Goal: Information Seeking & Learning: Learn about a topic

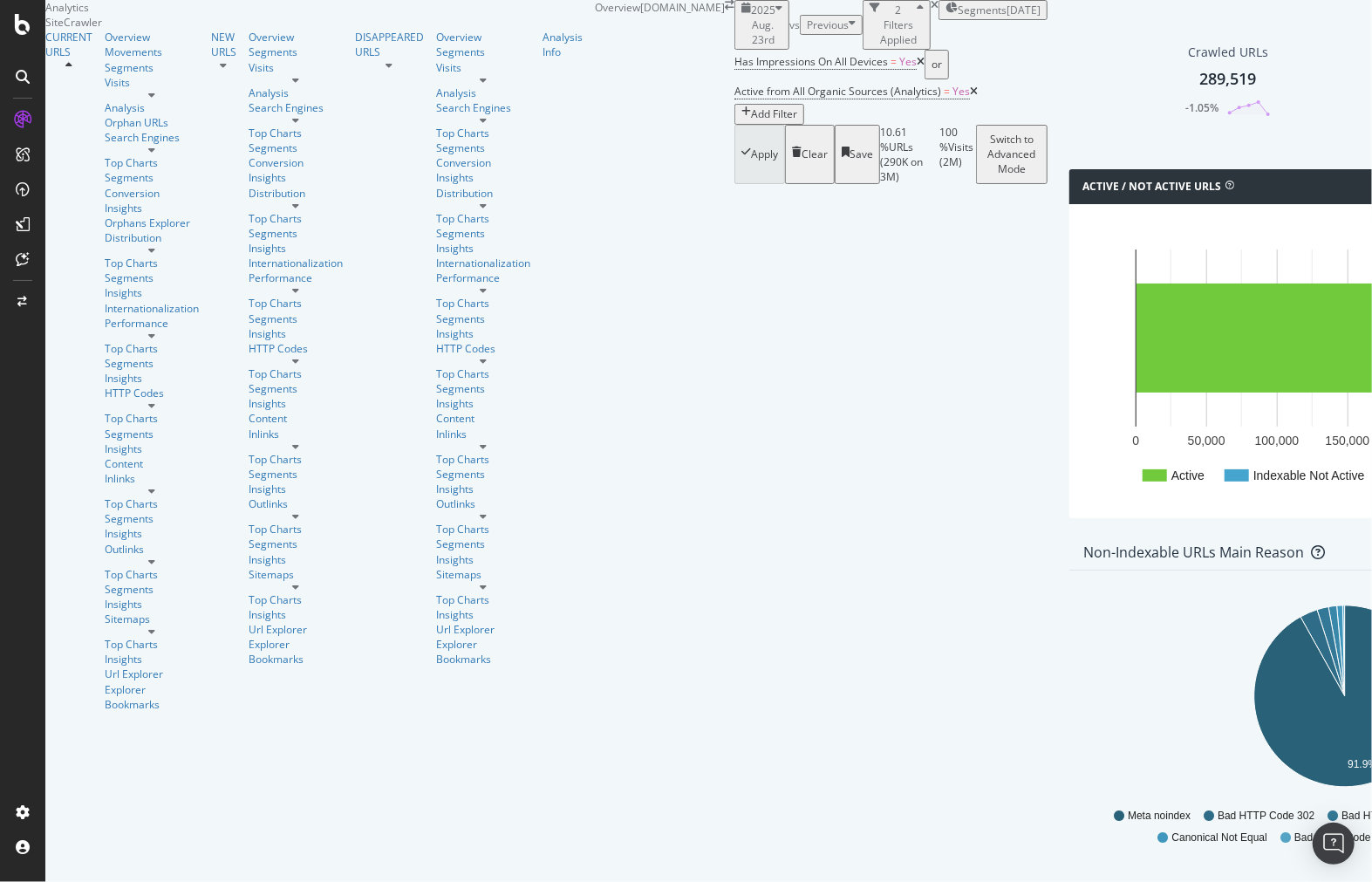
click at [958, 17] on span "Segments" at bounding box center [982, 10] width 49 height 14
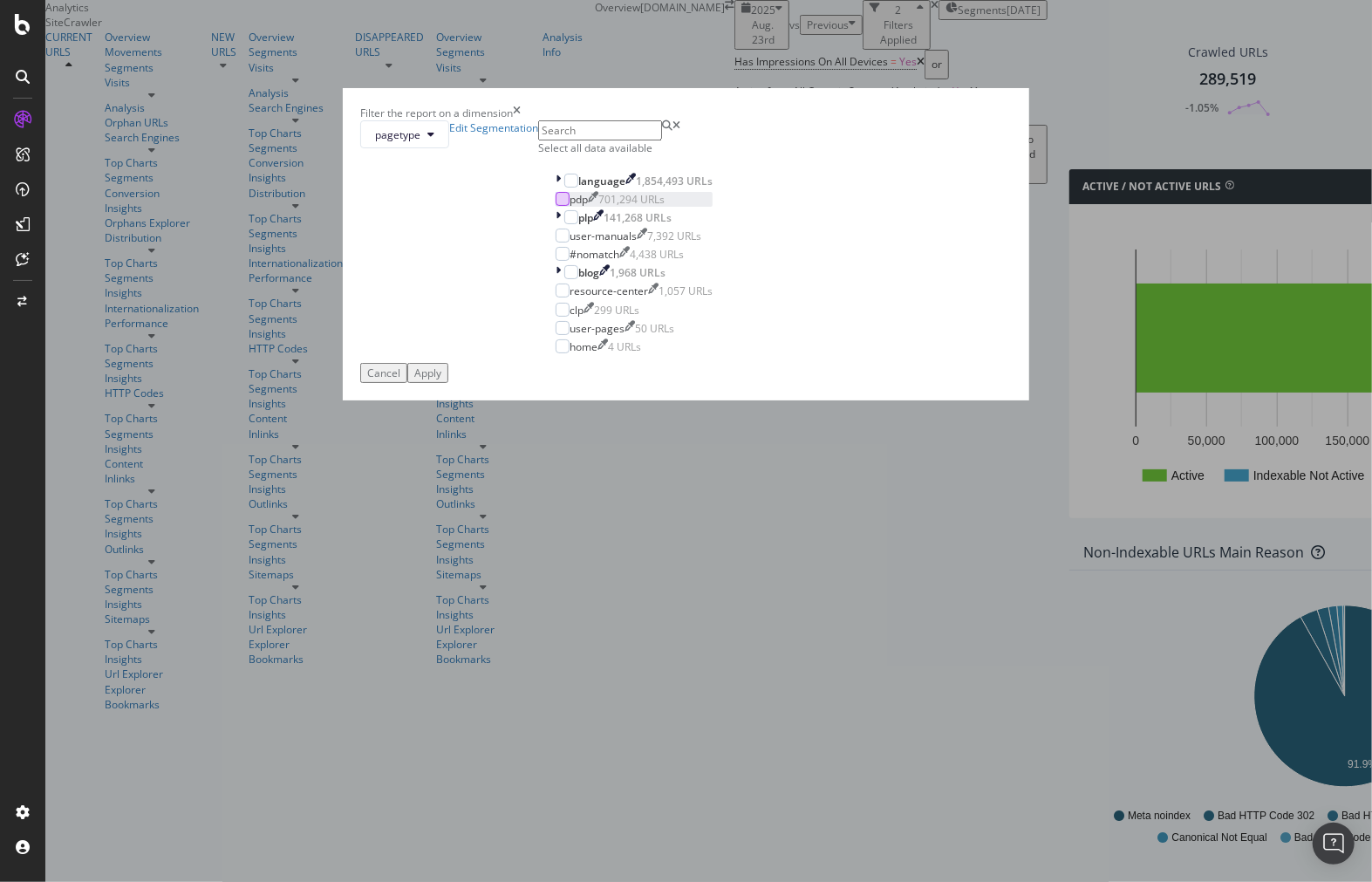
click at [556, 206] on div "modal" at bounding box center [563, 199] width 14 height 14
click at [441, 380] on div "Apply" at bounding box center [427, 372] width 27 height 14
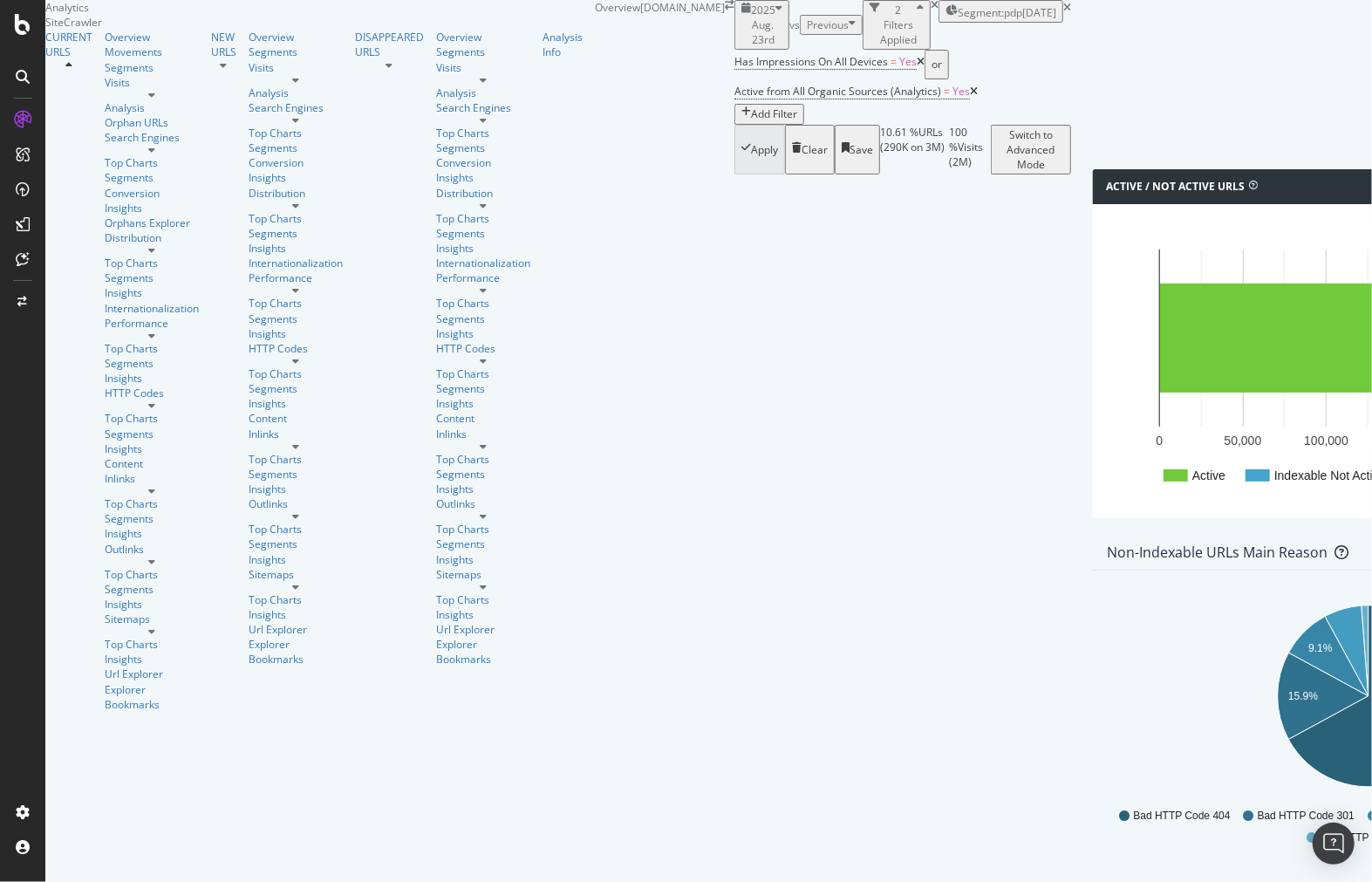
click at [751, 47] on span "2025 Aug. 23rd" at bounding box center [762, 25] width 24 height 44
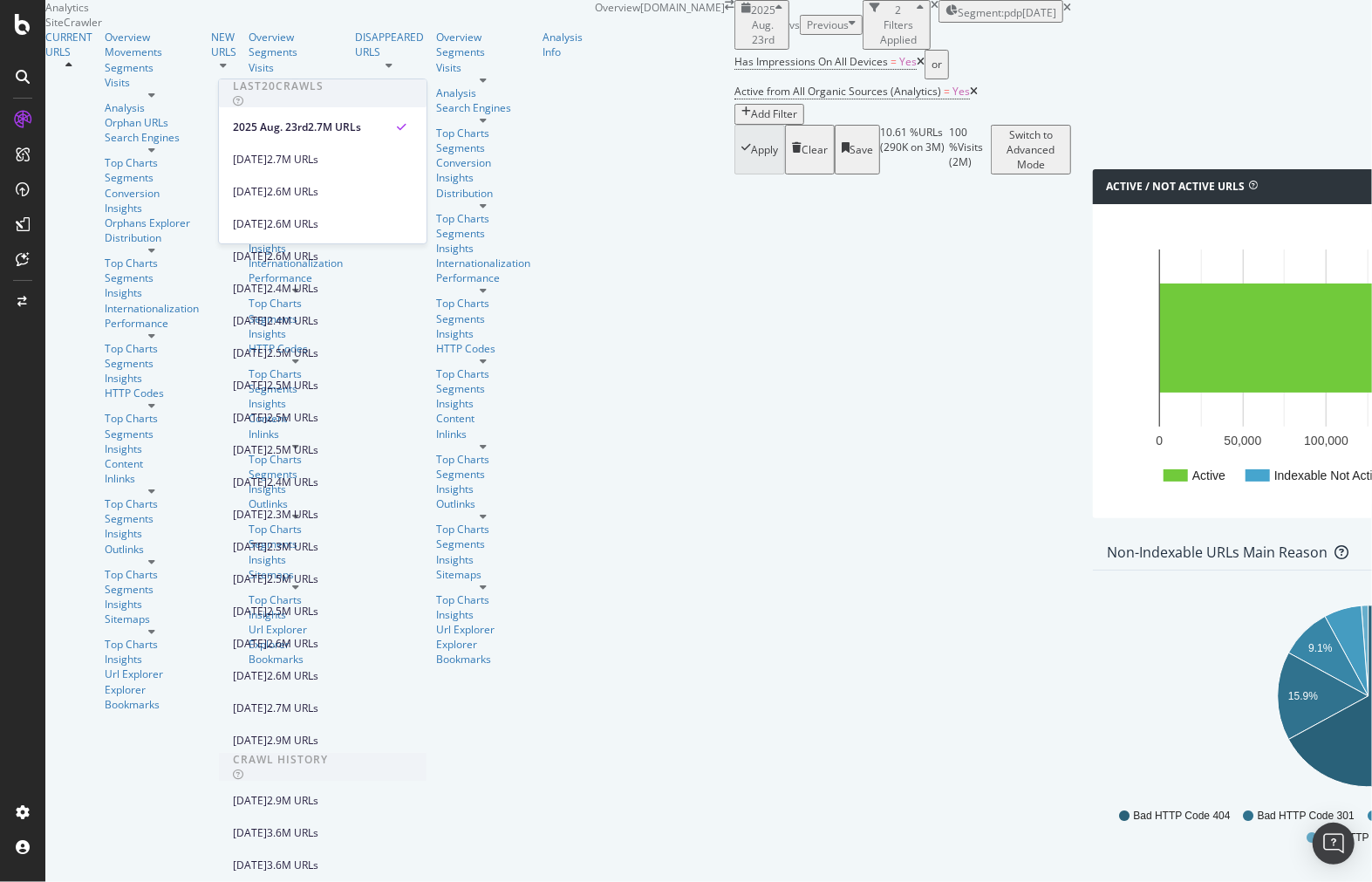
click at [850, 50] on div "2025 Aug. 23rd vs Previous 2 Filters Applied Segment: pdp 2025-05-08" at bounding box center [902, 25] width 337 height 50
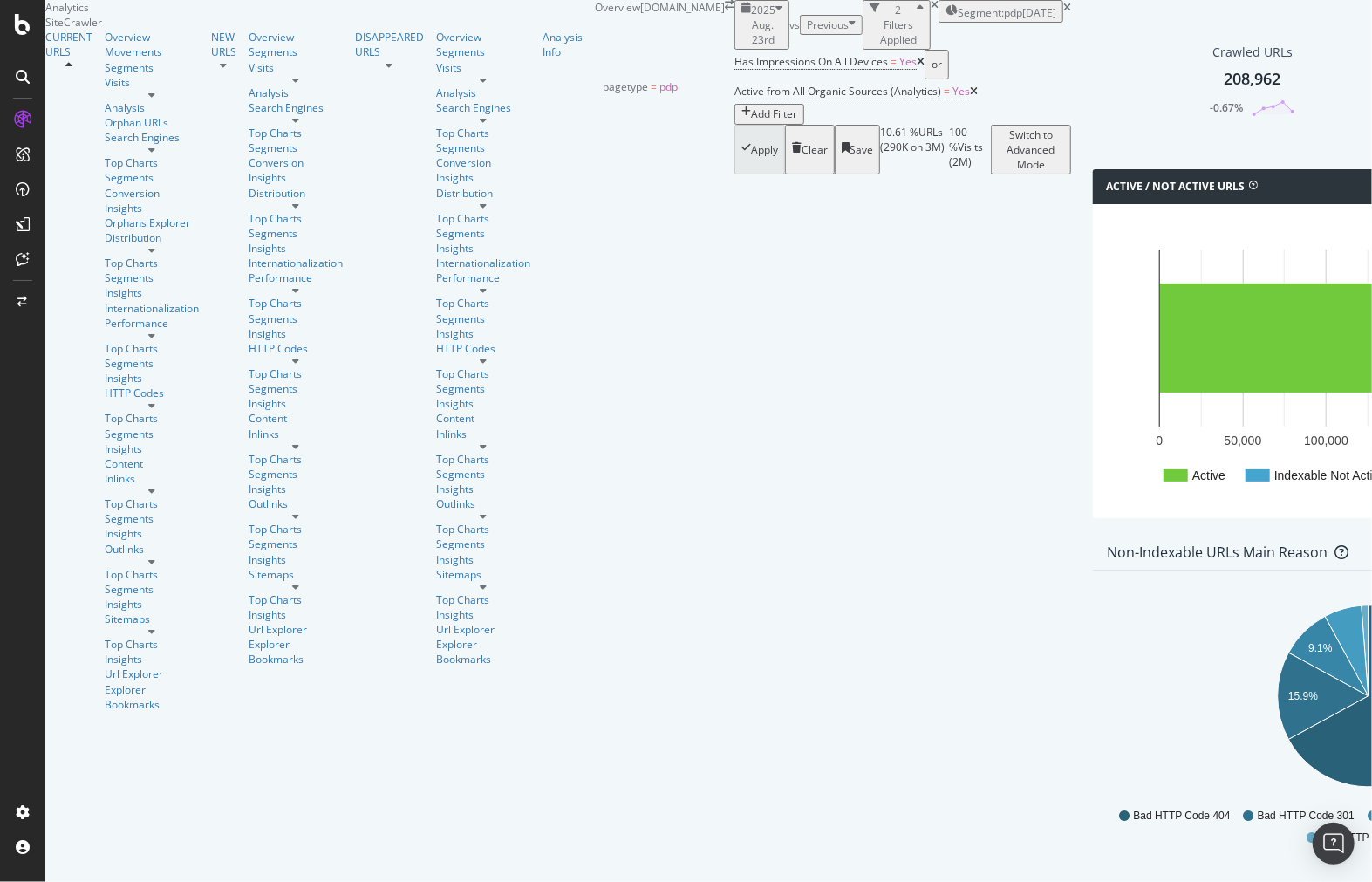
click at [958, 20] on span "Segment: pdp" at bounding box center [990, 12] width 65 height 14
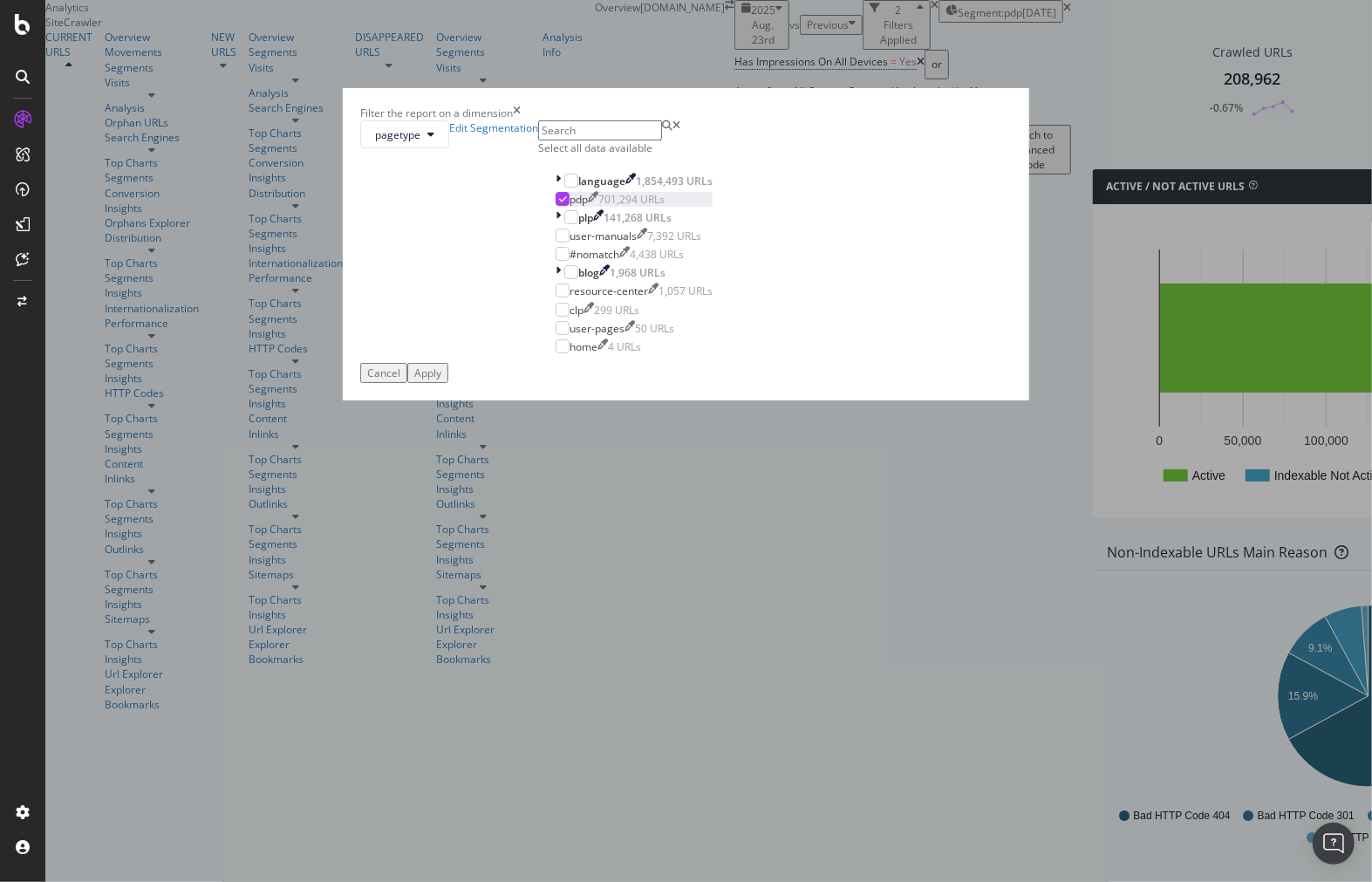
click at [556, 206] on div "modal" at bounding box center [563, 199] width 14 height 14
click at [1052, 83] on div "Filter the report on a dimension pagetype Edit Segmentation Select all data ava…" at bounding box center [686, 441] width 1372 height 882
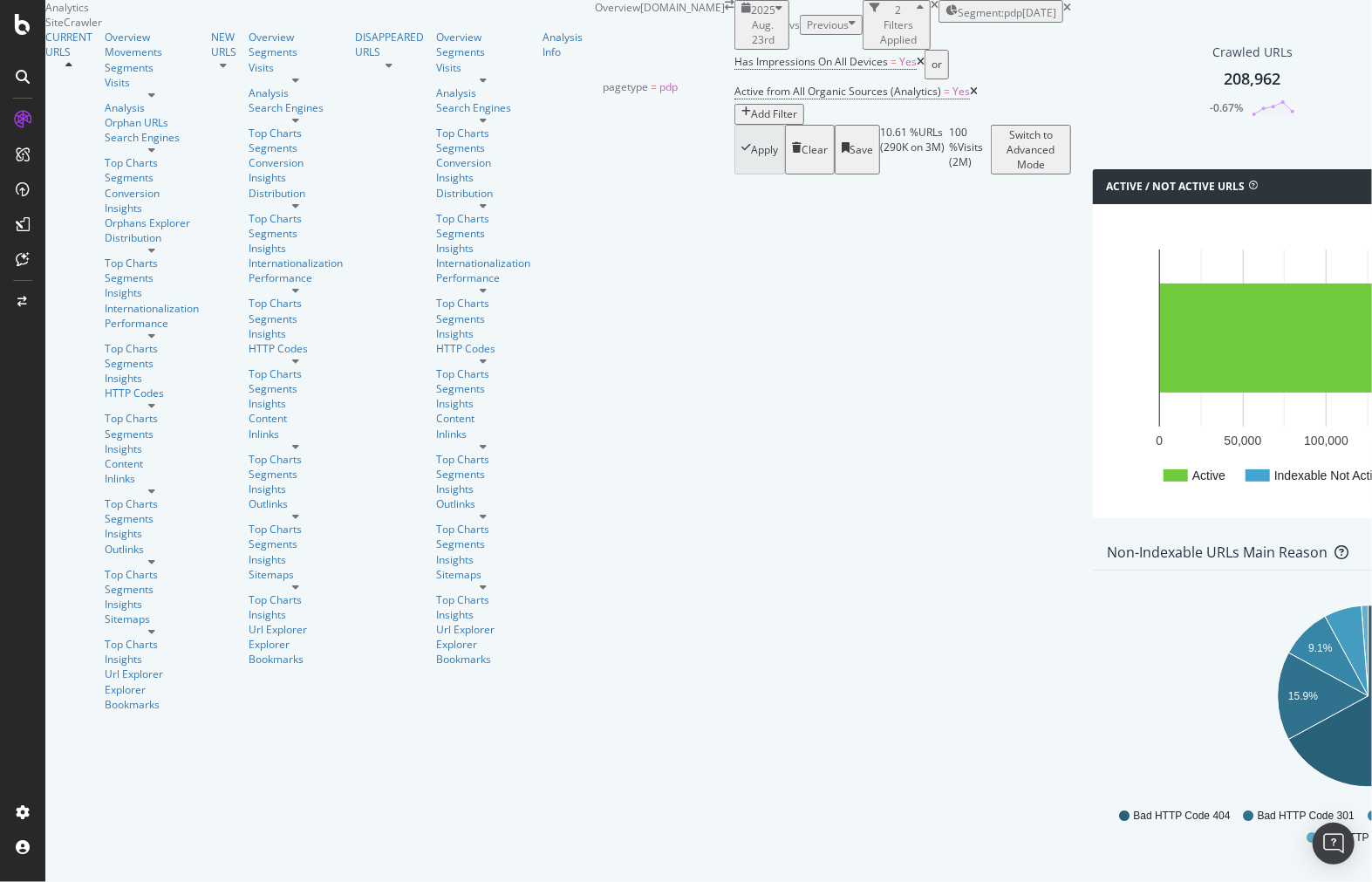
click at [958, 20] on span "Segment: pdp" at bounding box center [990, 12] width 65 height 14
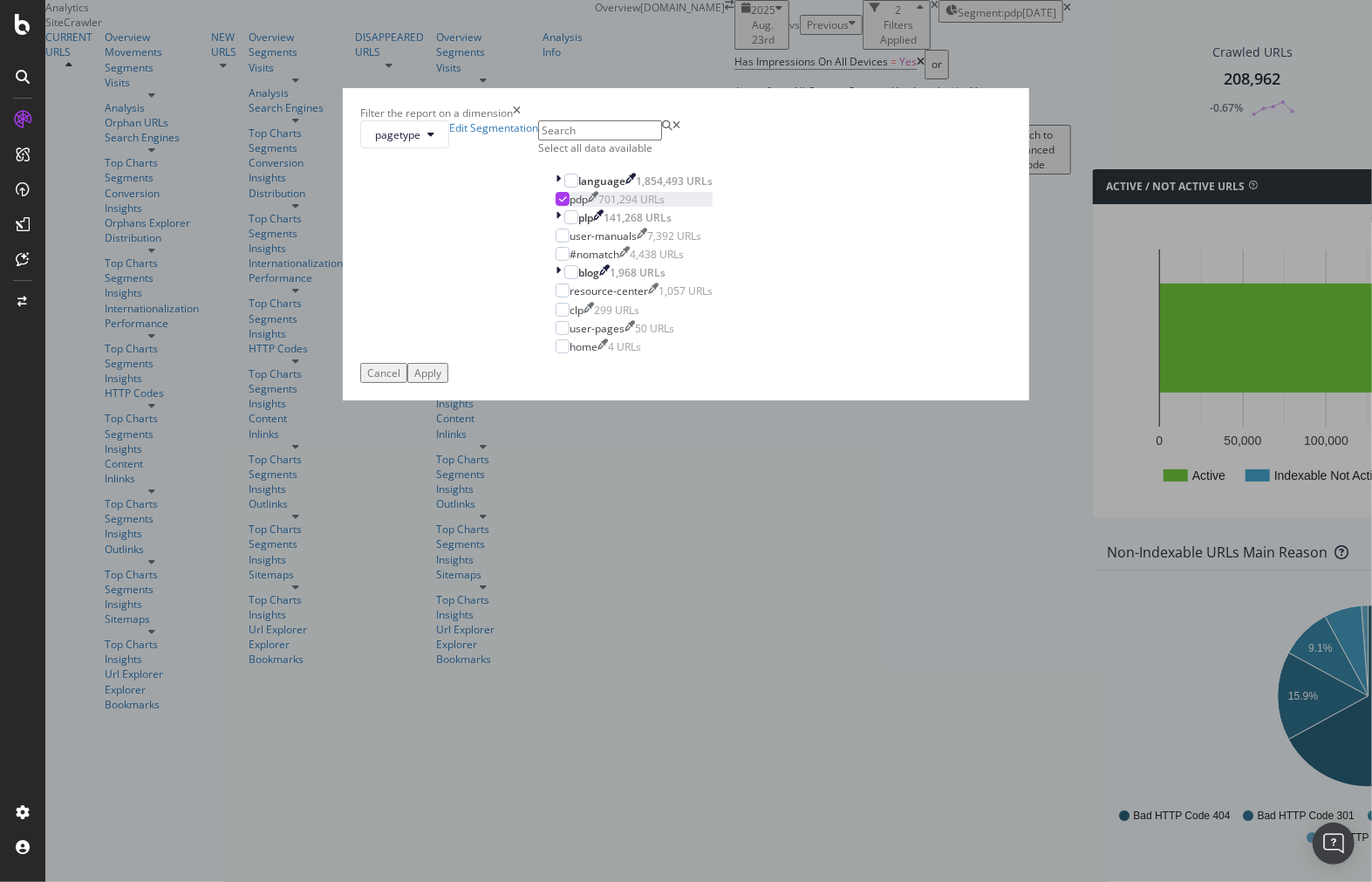
click at [559, 204] on icon "modal" at bounding box center [563, 199] width 8 height 9
click at [556, 354] on div "modal" at bounding box center [556, 346] width 0 height 14
click at [441, 380] on div "Apply" at bounding box center [427, 372] width 27 height 14
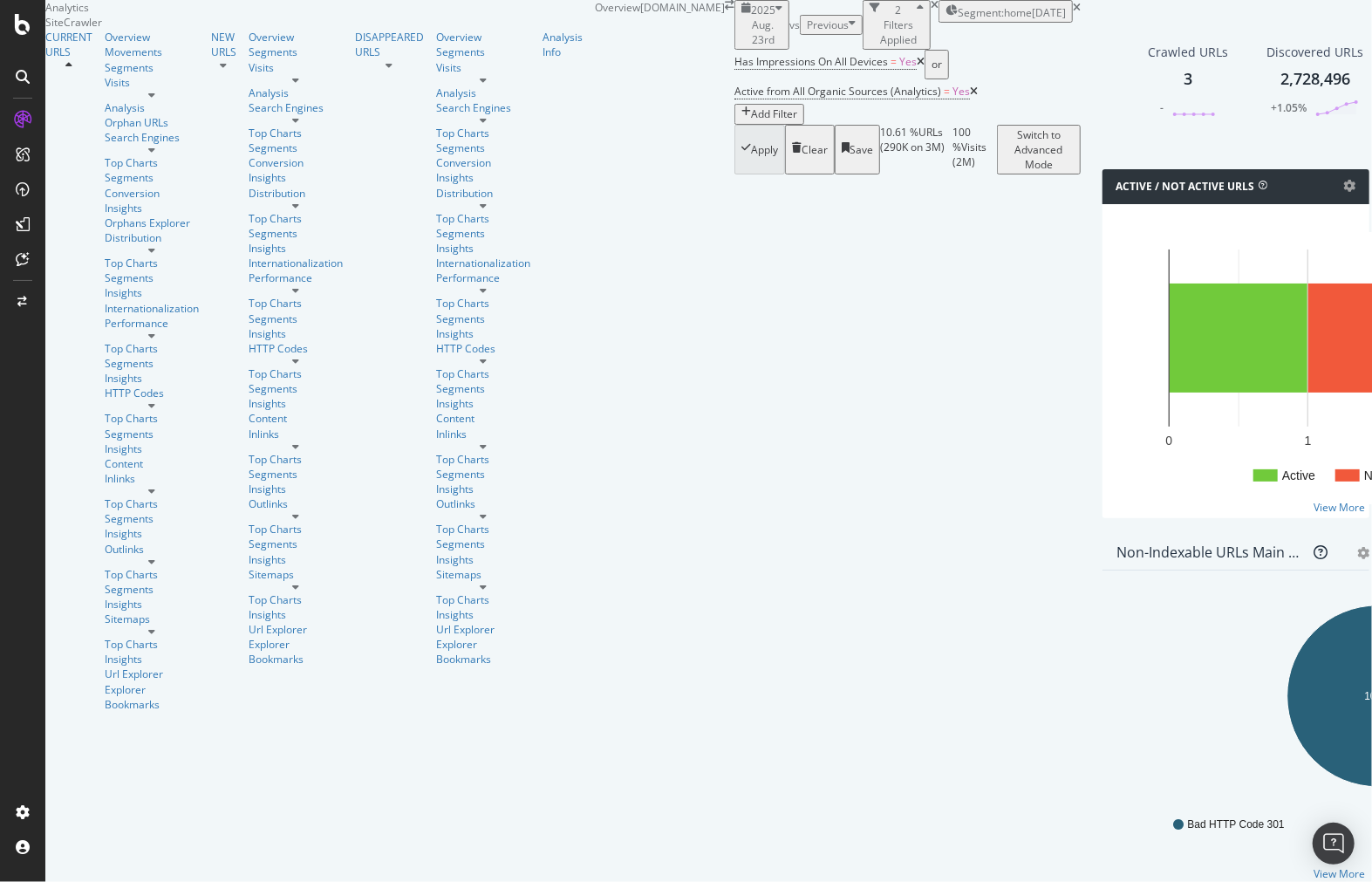
click at [1031, 20] on div "[DATE]" at bounding box center [1048, 12] width 34 height 14
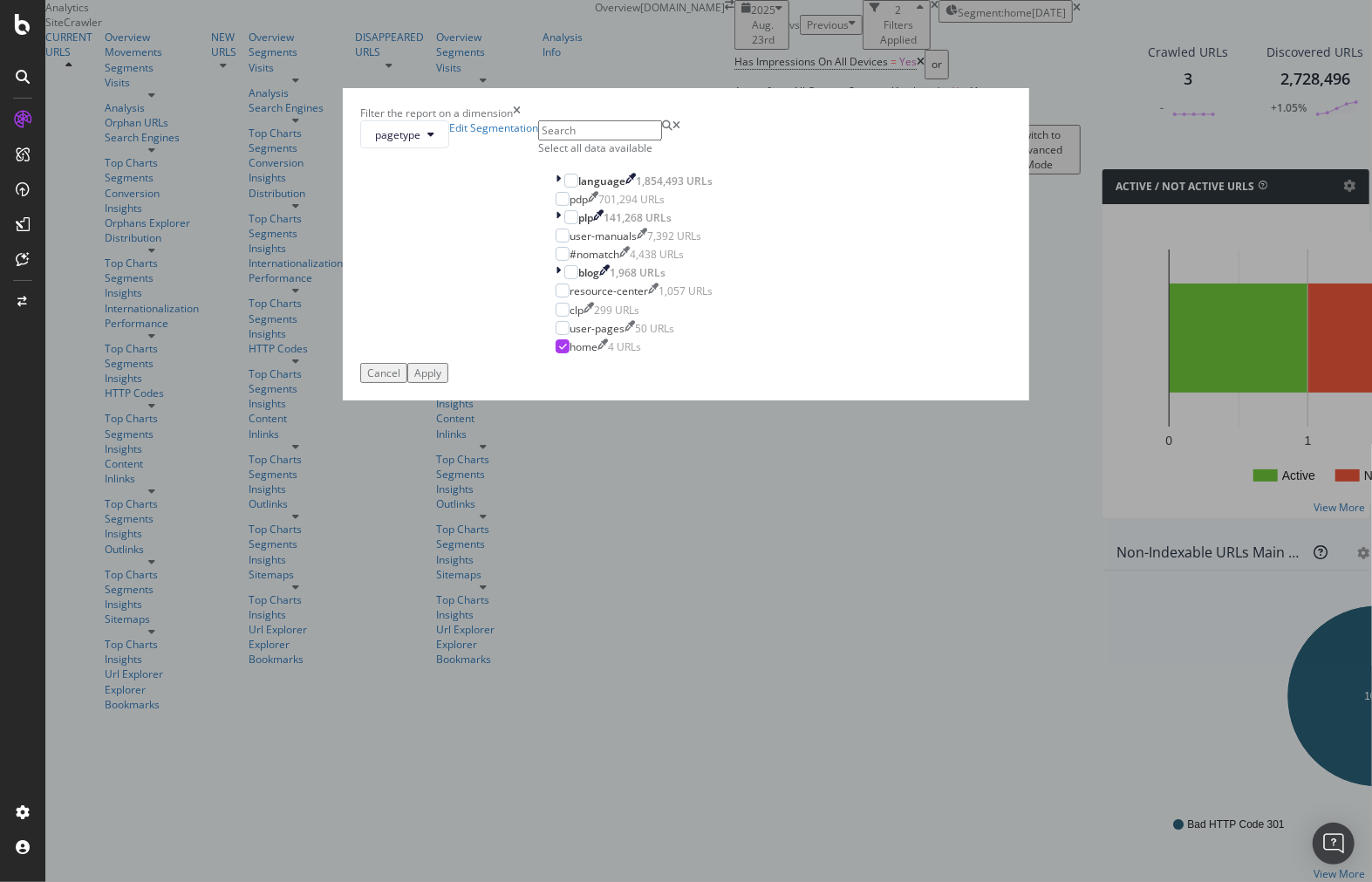
click at [887, 70] on div "Filter the report on a dimension pagetype Edit Segmentation Select all data ava…" at bounding box center [686, 441] width 1372 height 882
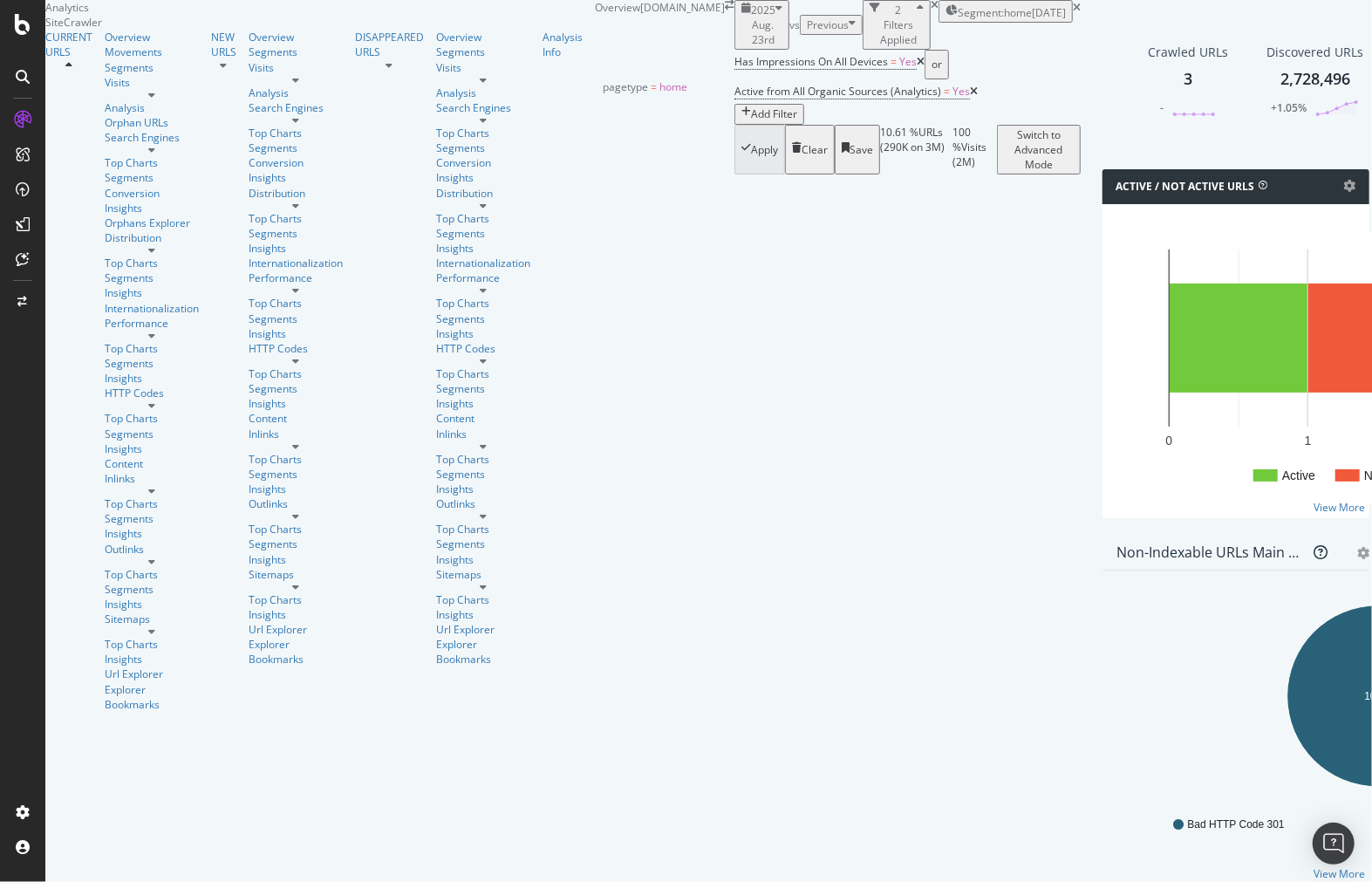
click at [958, 20] on span "Segment: home" at bounding box center [995, 12] width 74 height 14
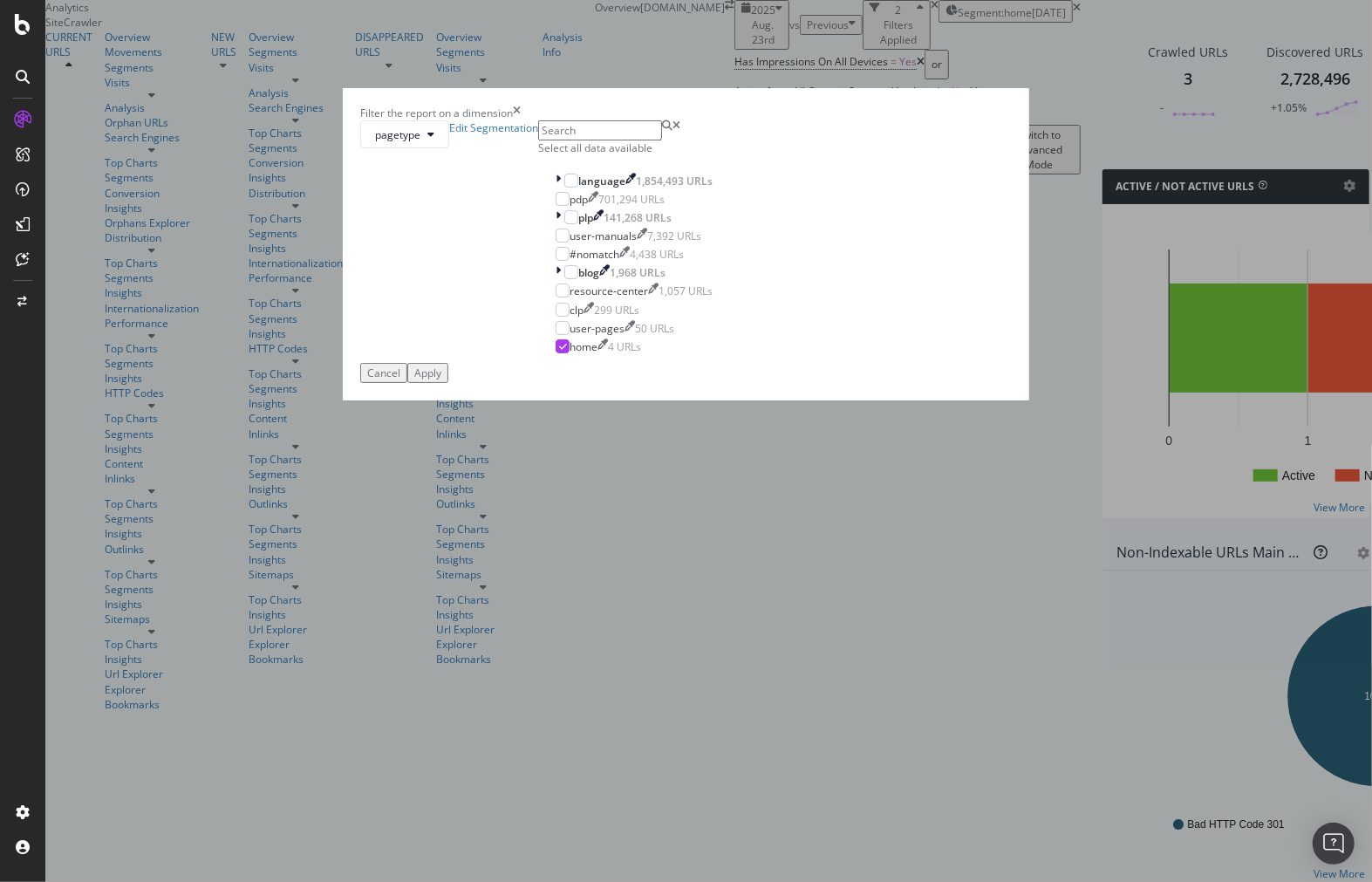
drag, startPoint x: 534, startPoint y: 597, endPoint x: 606, endPoint y: 611, distance: 73.3
click at [559, 350] on icon "modal" at bounding box center [563, 345] width 8 height 9
click at [441, 380] on div "Apply" at bounding box center [427, 372] width 27 height 14
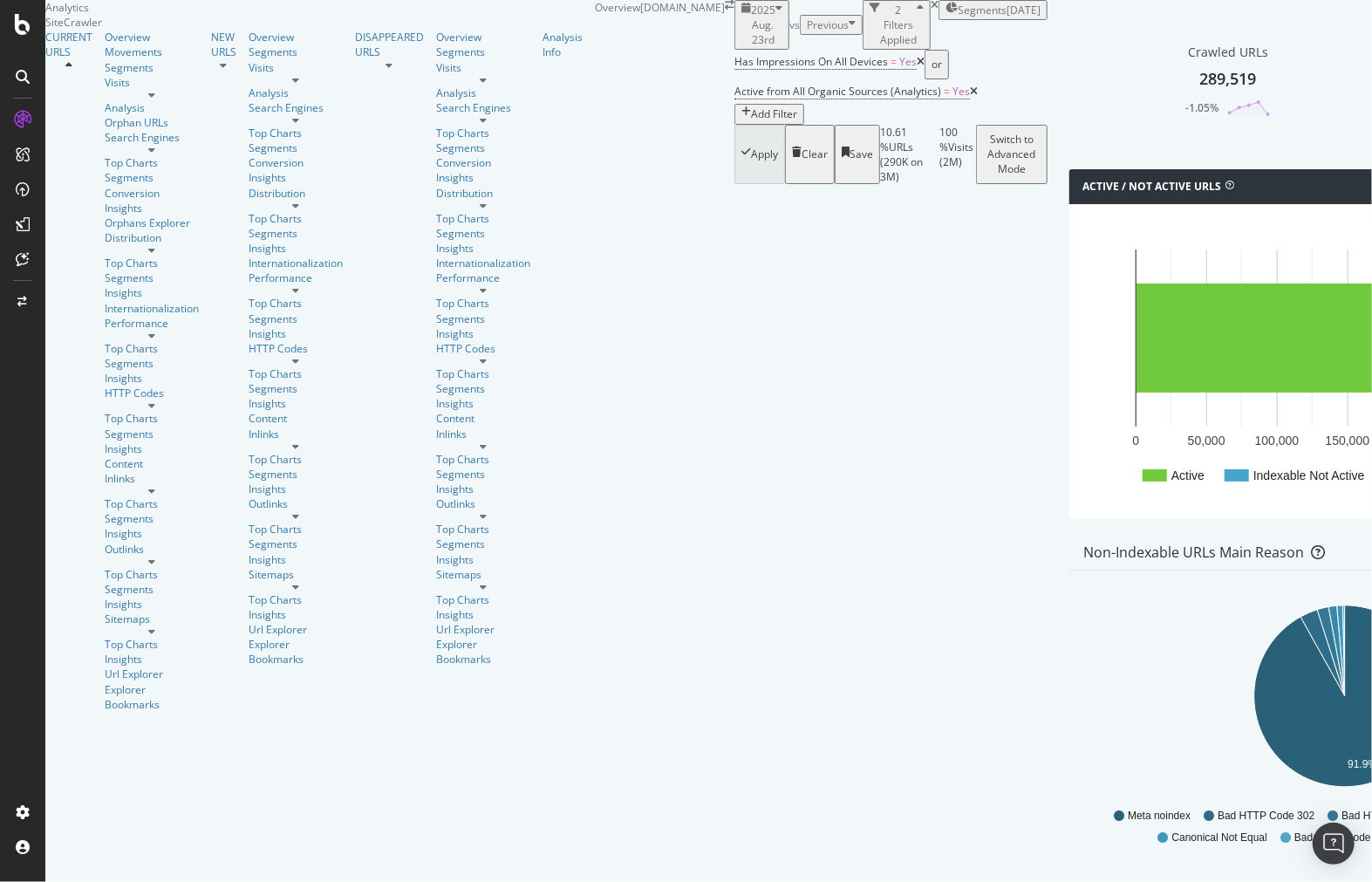
click at [958, 17] on span "Segments" at bounding box center [982, 10] width 49 height 14
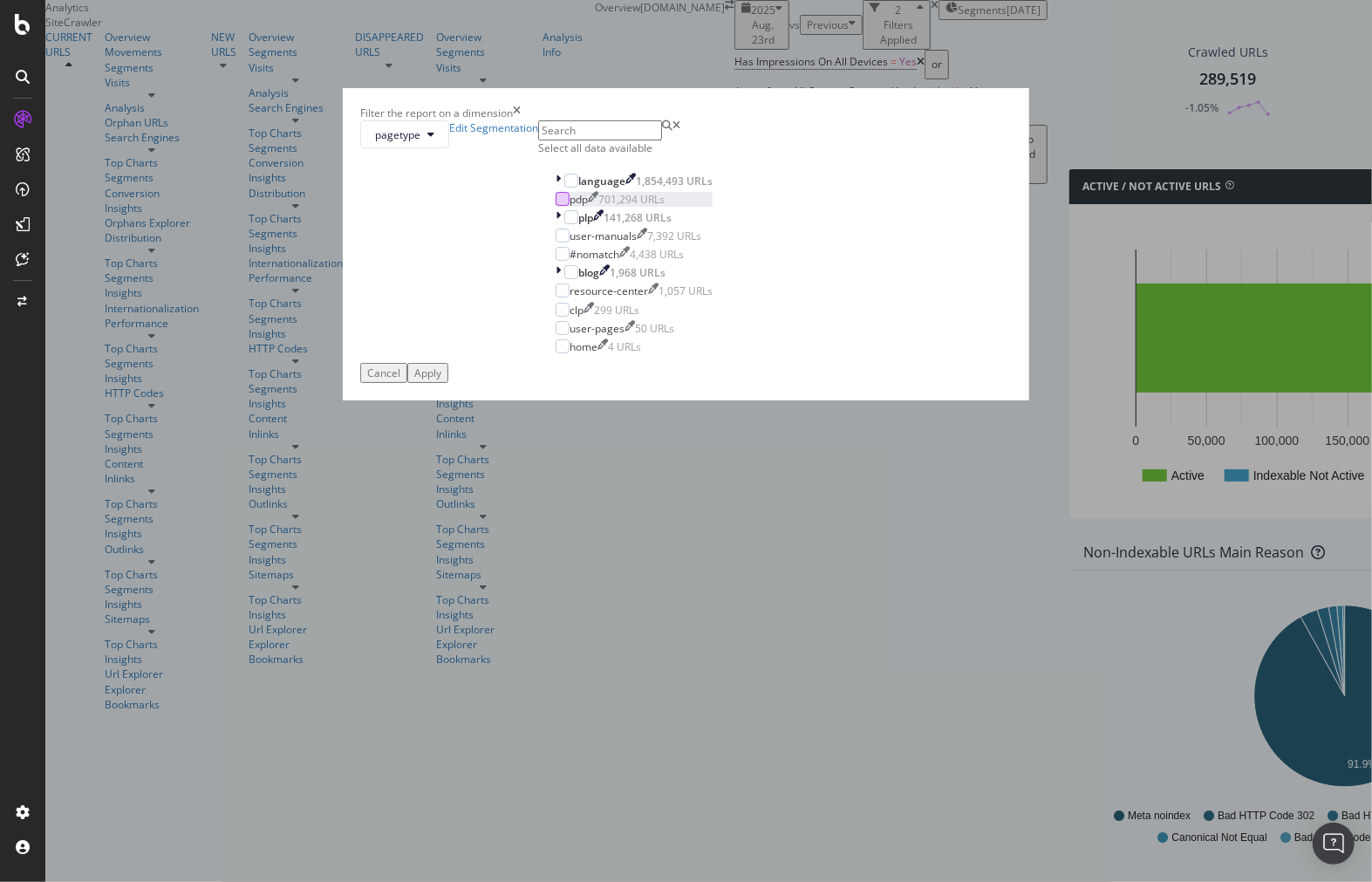
click at [556, 206] on div "modal" at bounding box center [563, 199] width 14 height 14
click at [449, 383] on button "Apply" at bounding box center [427, 372] width 41 height 20
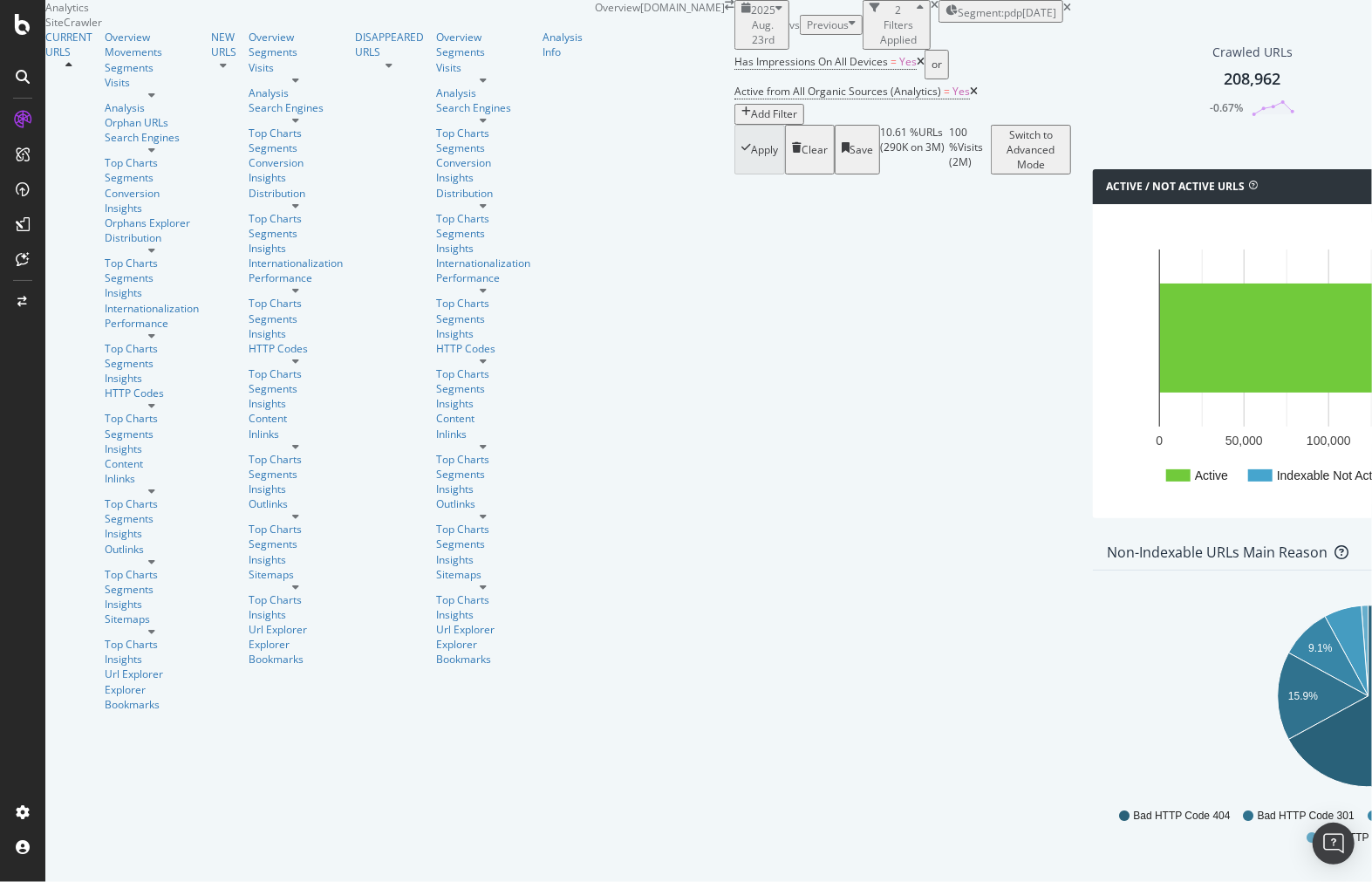
click at [1223, 91] on div "208,962" at bounding box center [1251, 80] width 57 height 23
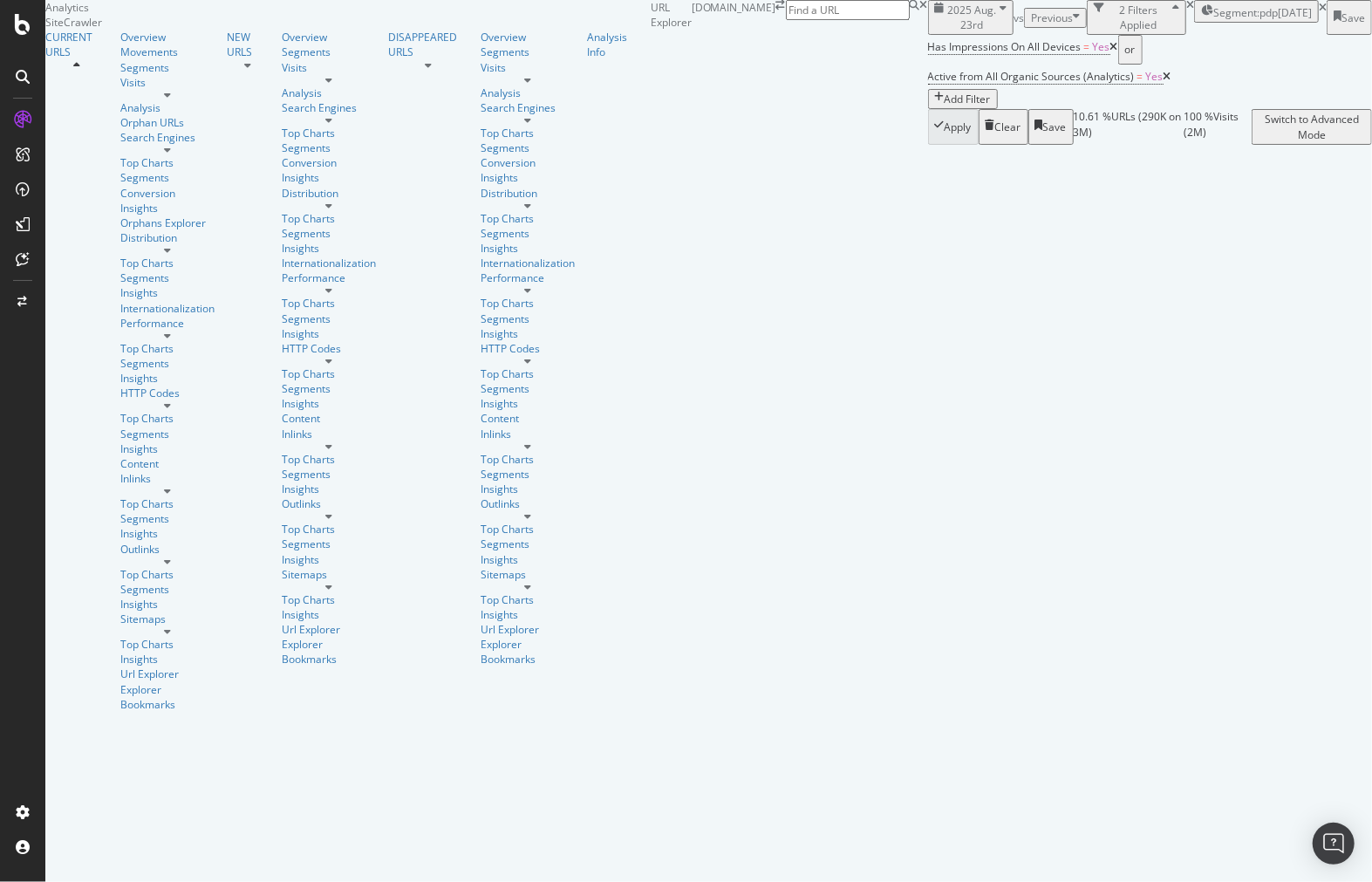
click at [1371, 145] on div at bounding box center [1372, 72] width 0 height 145
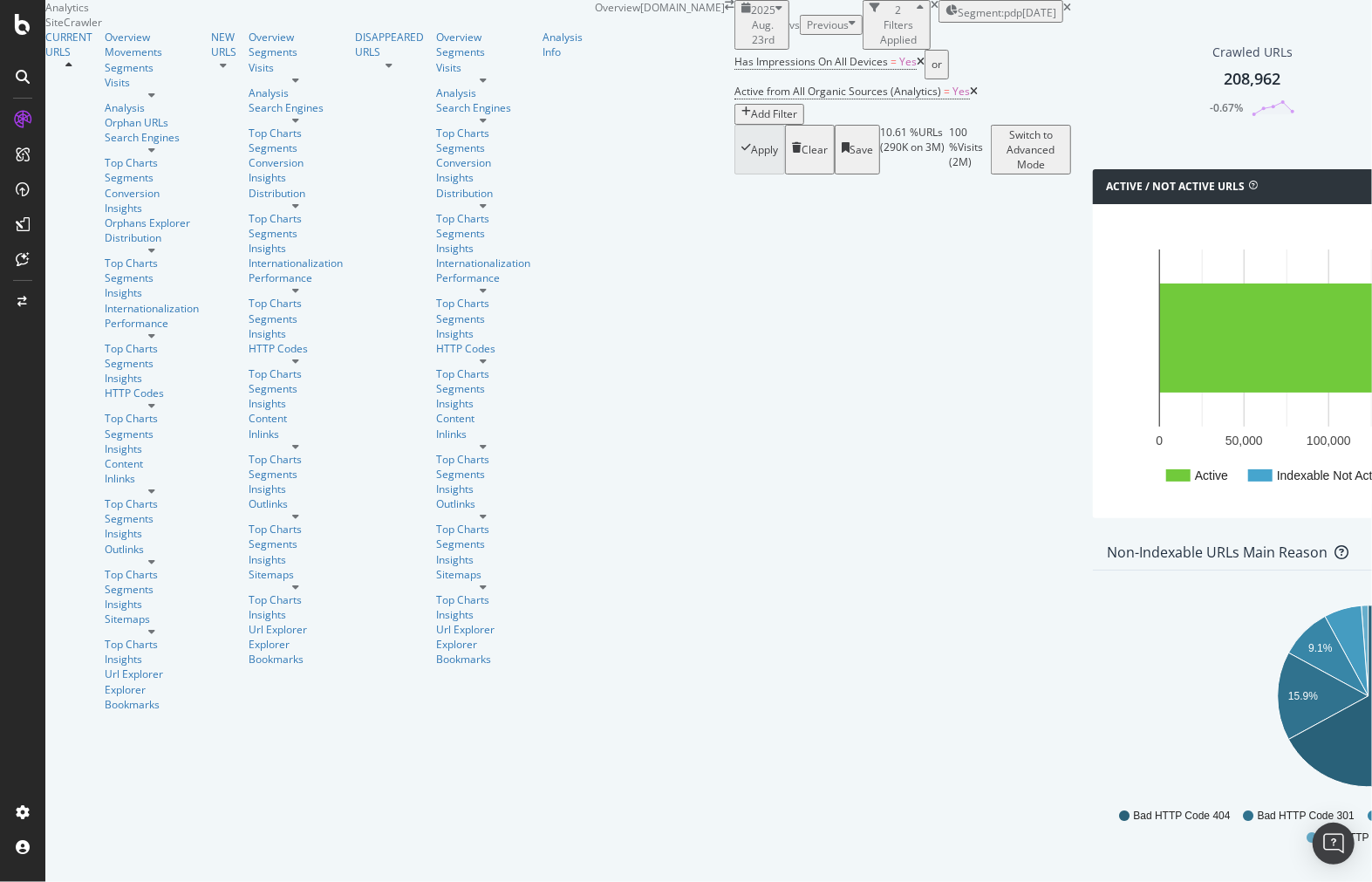
click at [880, 47] on div "2 Filters Applied" at bounding box center [898, 25] width 37 height 44
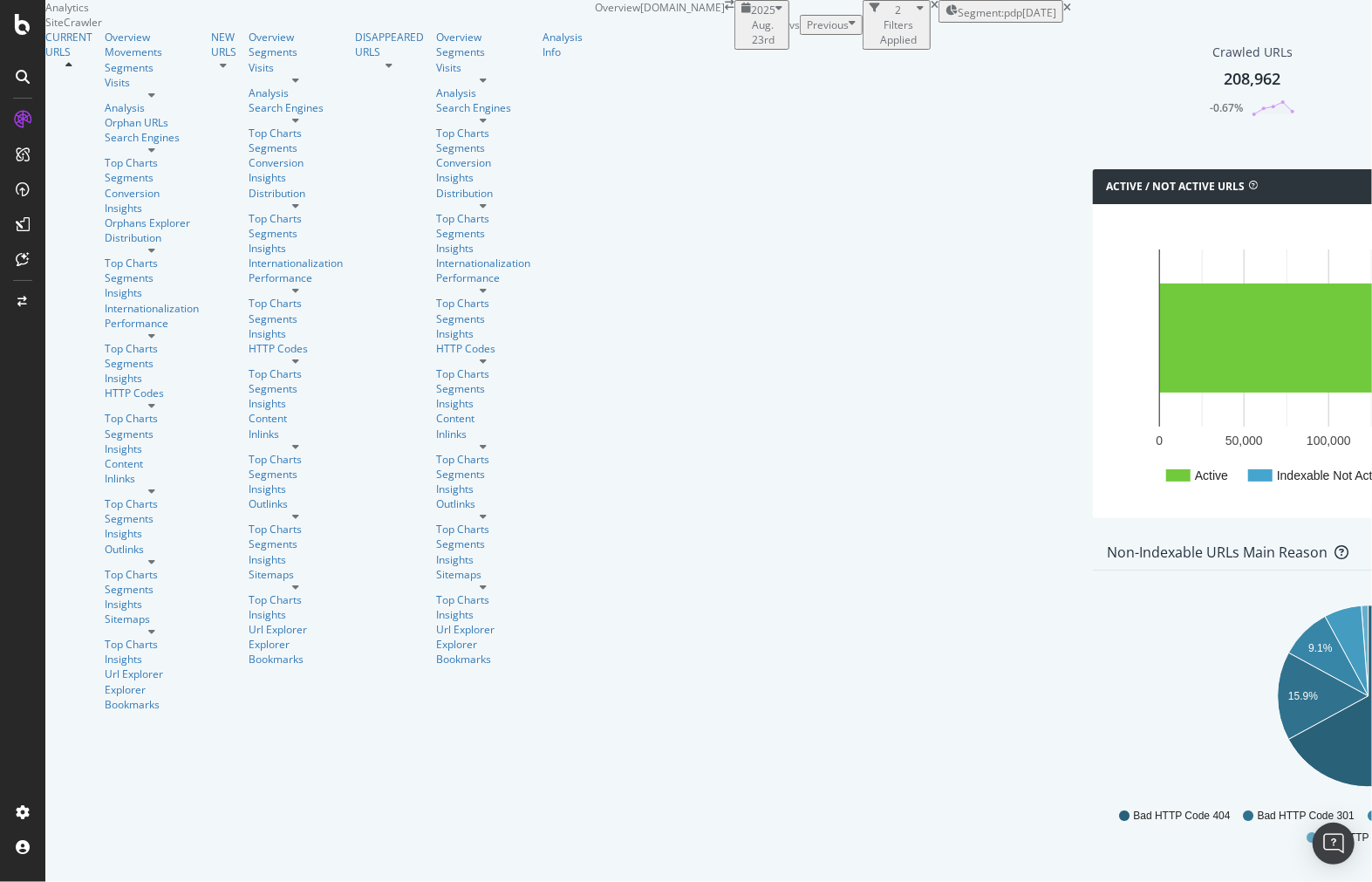
click at [880, 47] on div "2 Filters Applied" at bounding box center [898, 25] width 37 height 44
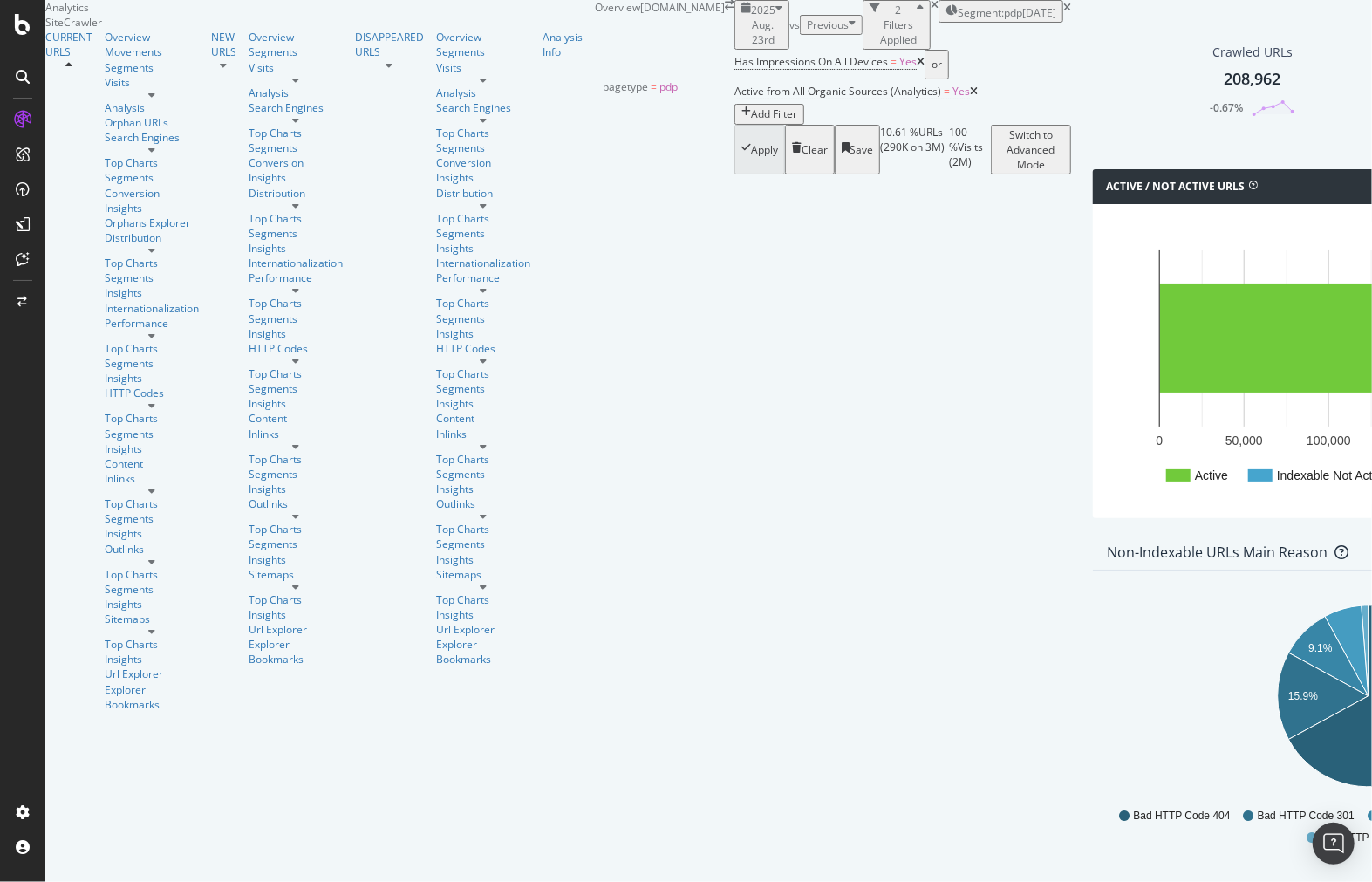
click at [958, 20] on span "Segment: pdp" at bounding box center [990, 12] width 65 height 14
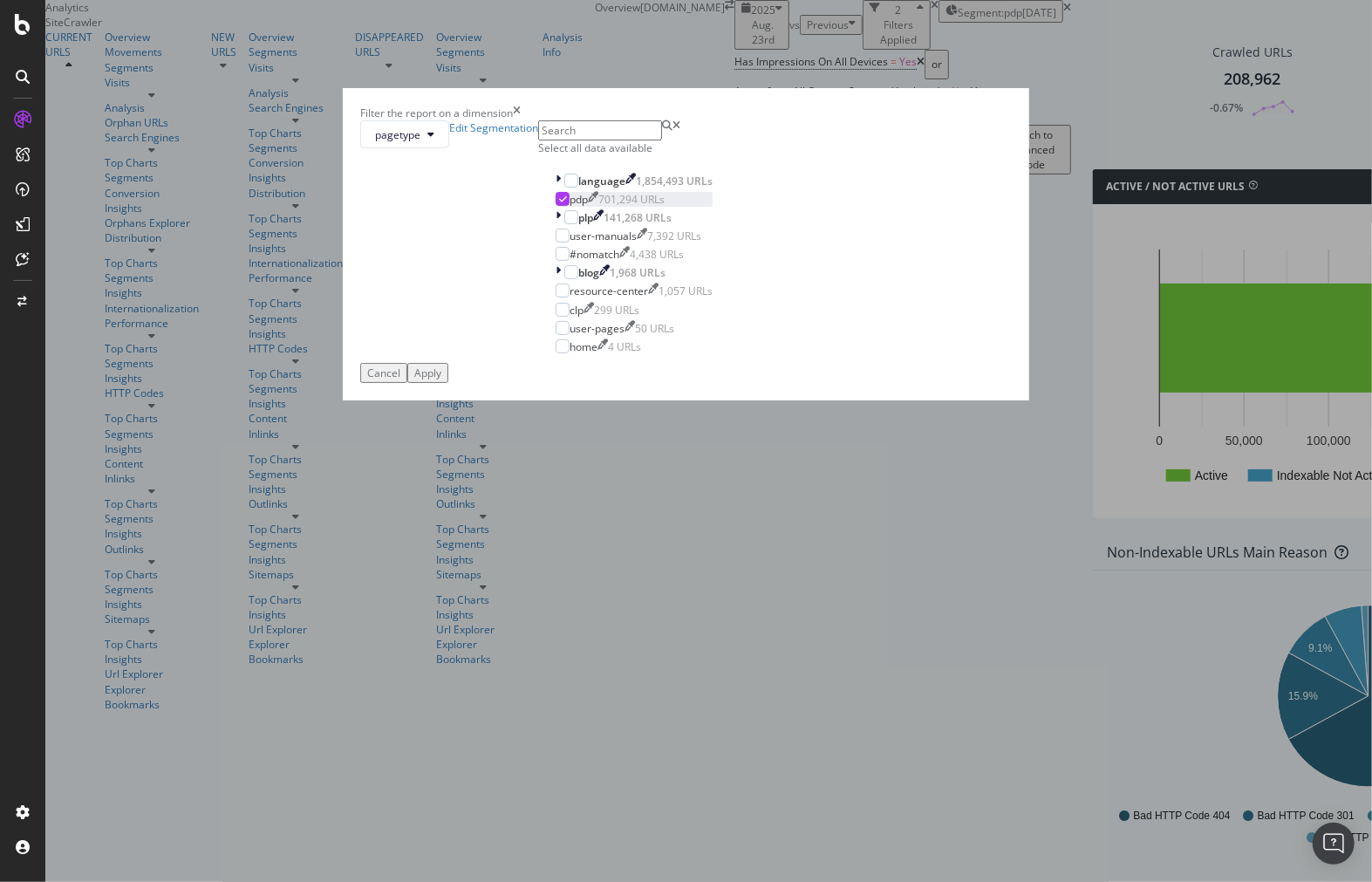
click at [556, 206] on div "modal" at bounding box center [563, 199] width 14 height 14
click at [564, 224] on div "modal" at bounding box center [571, 217] width 14 height 14
click at [441, 380] on div "Apply" at bounding box center [427, 372] width 27 height 14
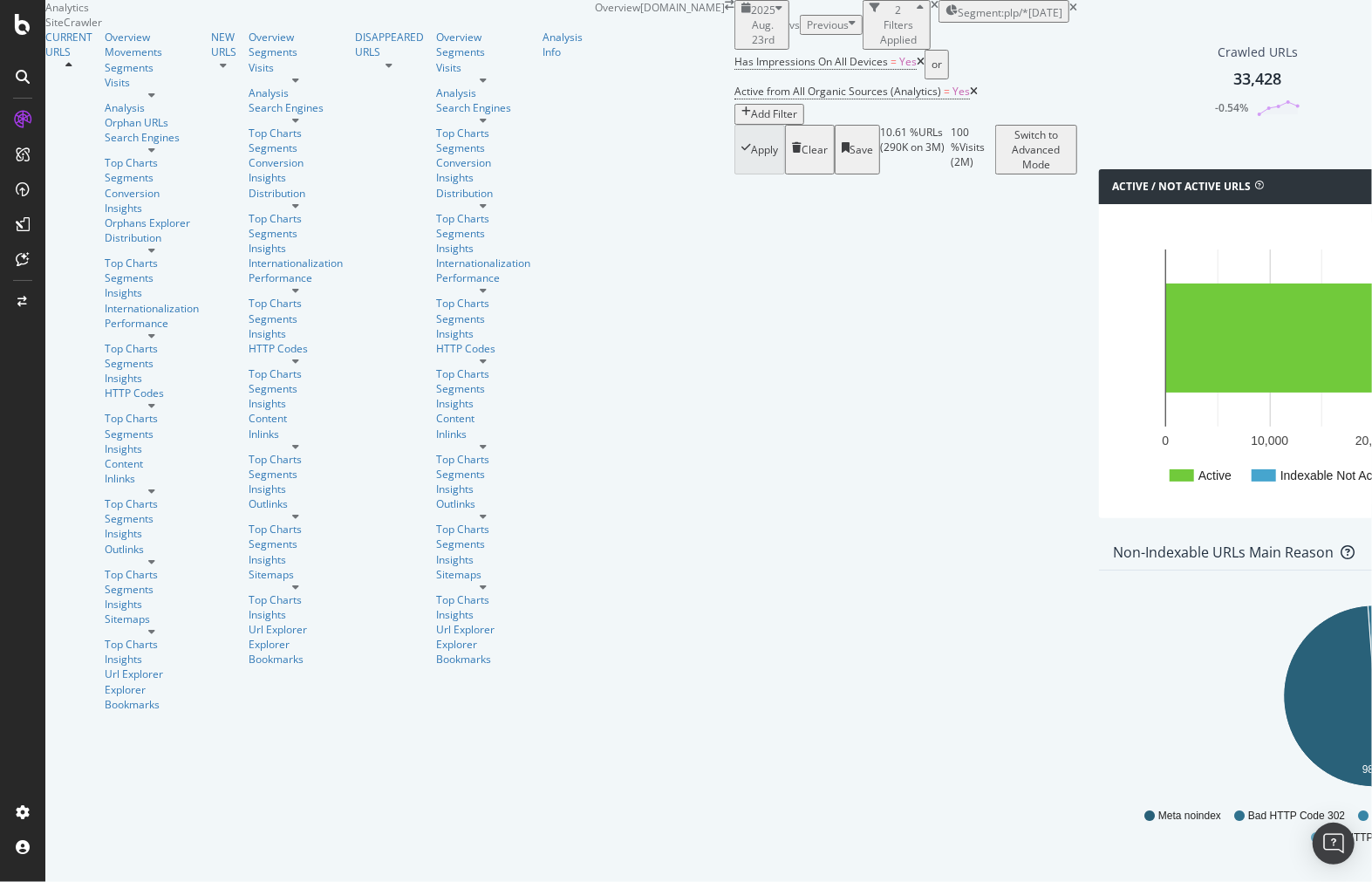
click at [946, 20] on div "Segment: plp/* 2025-05-08" at bounding box center [1003, 12] width 117 height 17
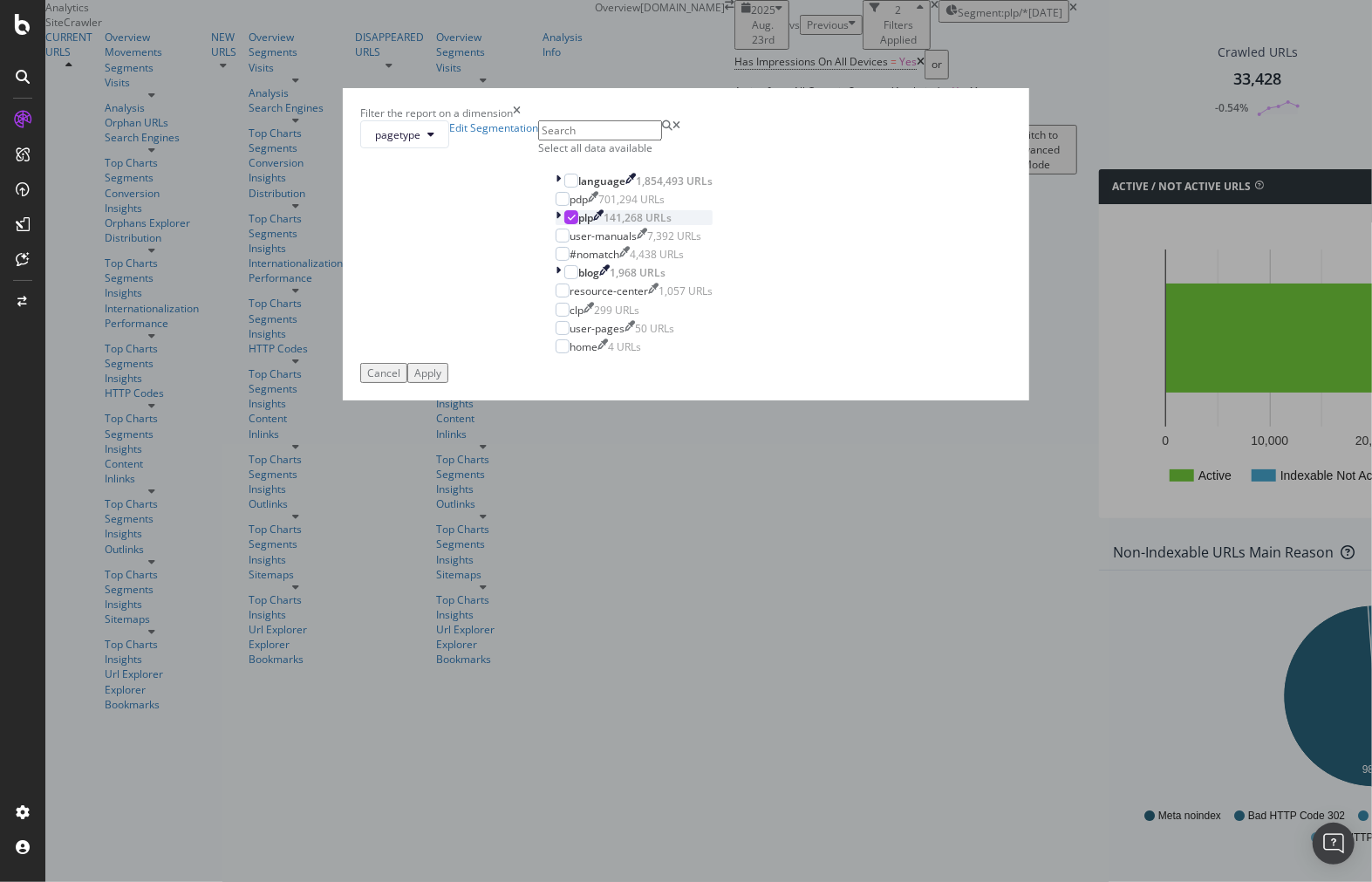
click at [568, 222] on icon "modal" at bounding box center [572, 217] width 8 height 9
click at [556, 335] on div "modal" at bounding box center [563, 328] width 14 height 14
click at [559, 332] on icon "modal" at bounding box center [563, 327] width 8 height 9
click at [556, 298] on div "resource-center 1,057 URLs" at bounding box center [634, 290] width 157 height 14
click at [564, 279] on div "modal" at bounding box center [571, 272] width 14 height 14
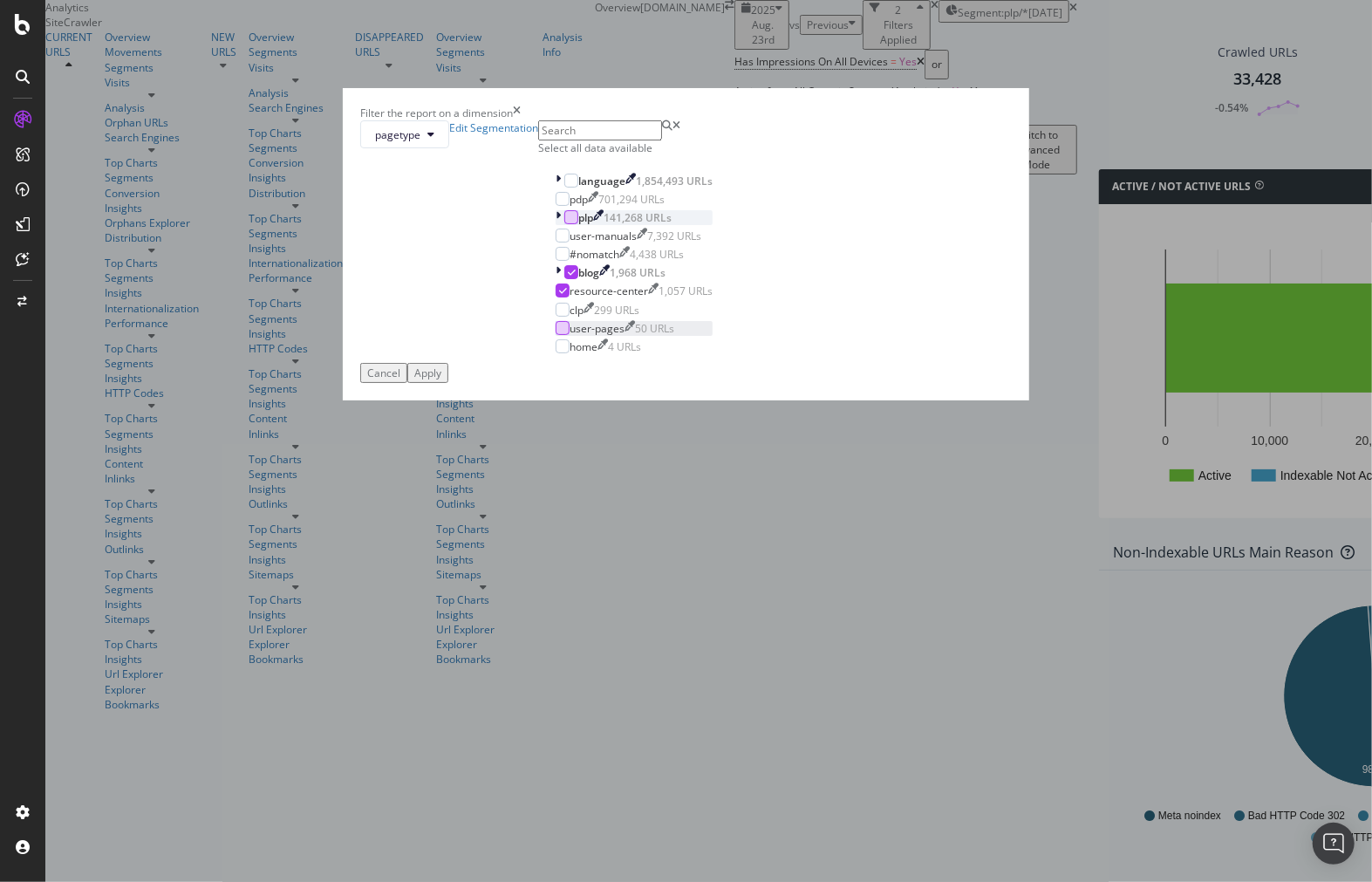
click at [449, 383] on button "Apply" at bounding box center [427, 372] width 41 height 20
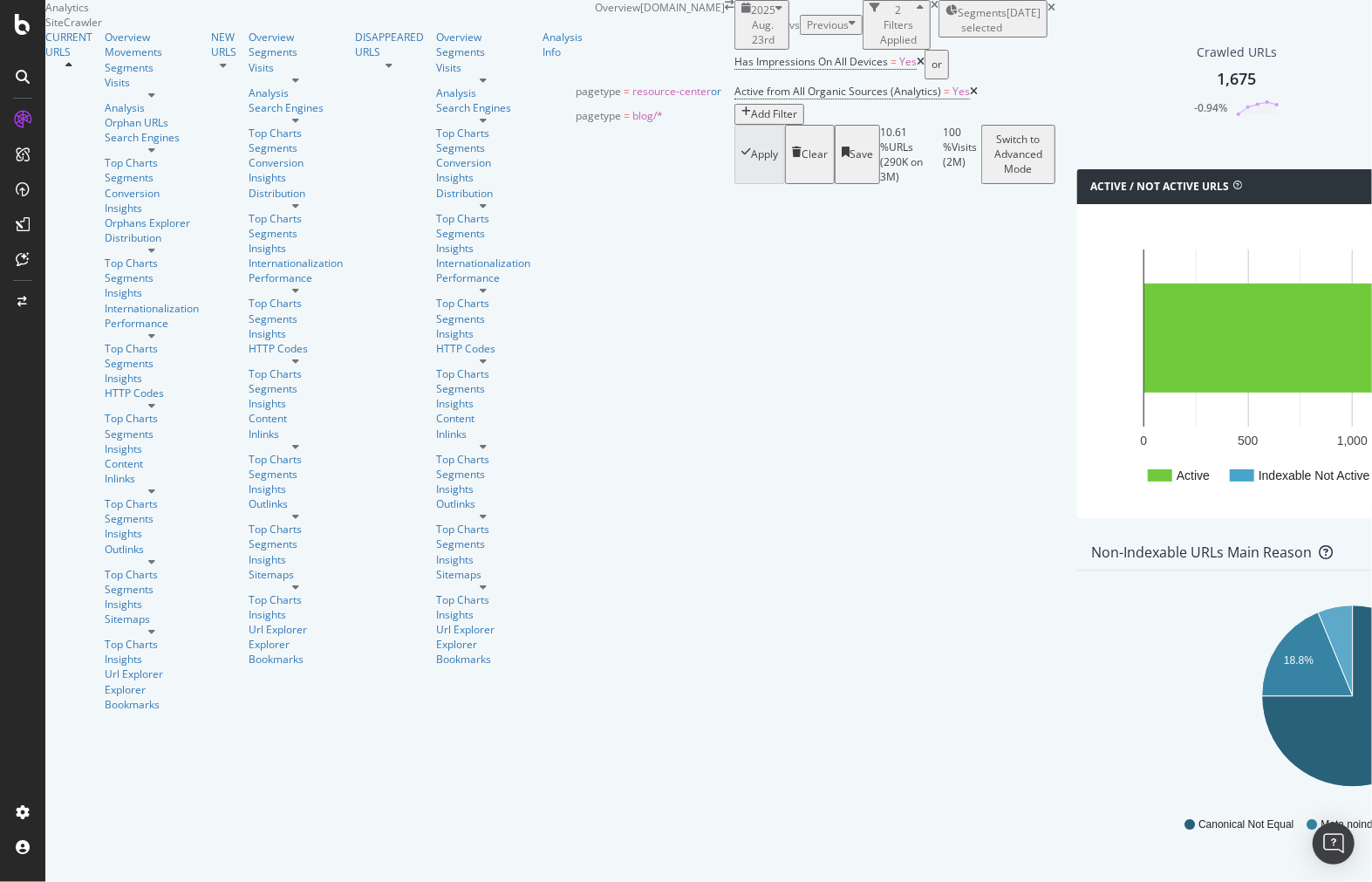
click at [946, 35] on div "Segments selected 2025-05-08" at bounding box center [993, 19] width 96 height 30
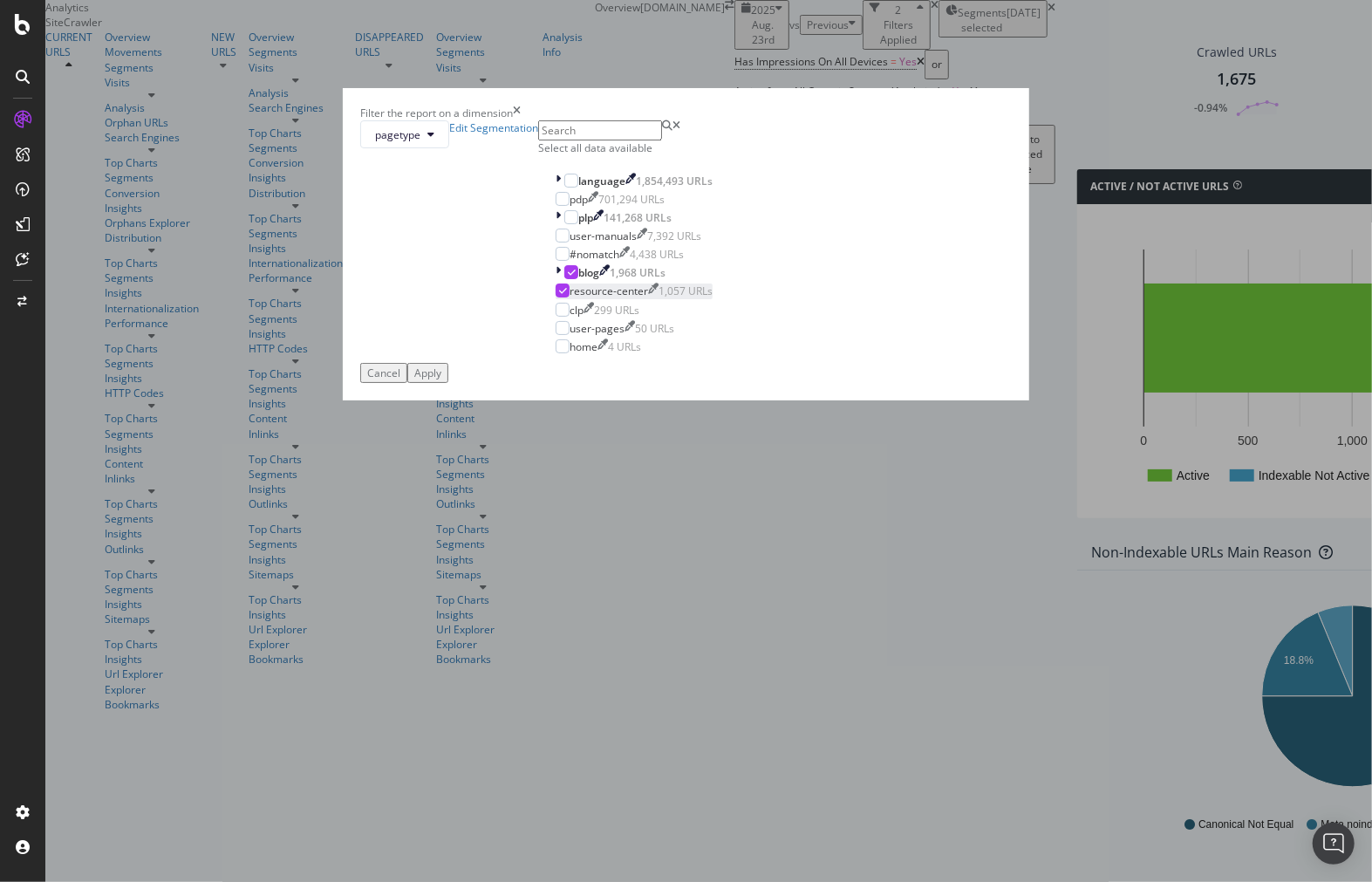
click at [556, 297] on div "modal" at bounding box center [563, 290] width 14 height 14
click at [564, 279] on div "modal" at bounding box center [571, 272] width 14 height 14
click at [556, 242] on div "modal" at bounding box center [563, 235] width 14 height 14
click at [449, 383] on button "Apply" at bounding box center [427, 372] width 41 height 20
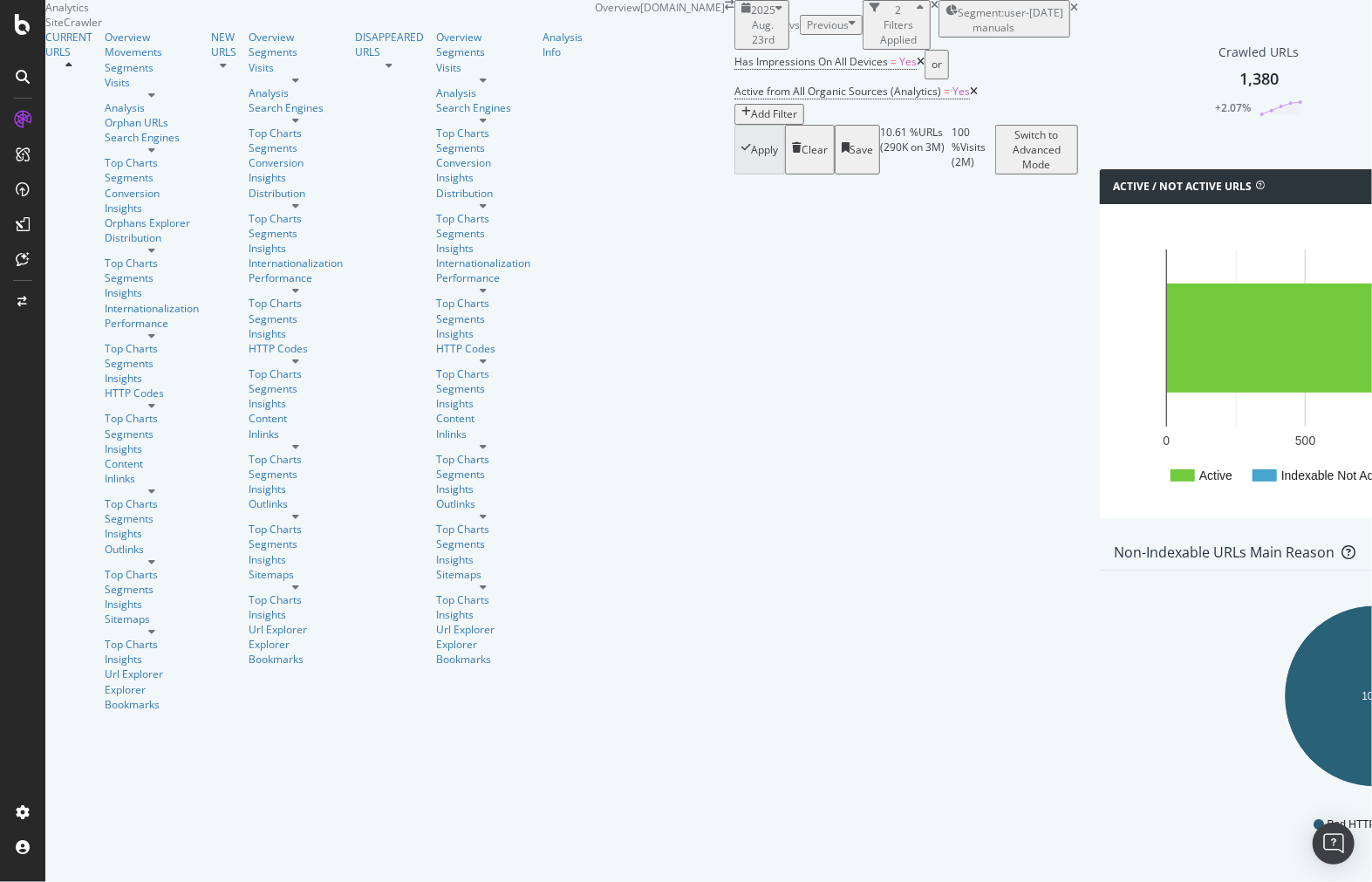
click at [869, 47] on div "2 Filters Applied" at bounding box center [896, 25] width 54 height 44
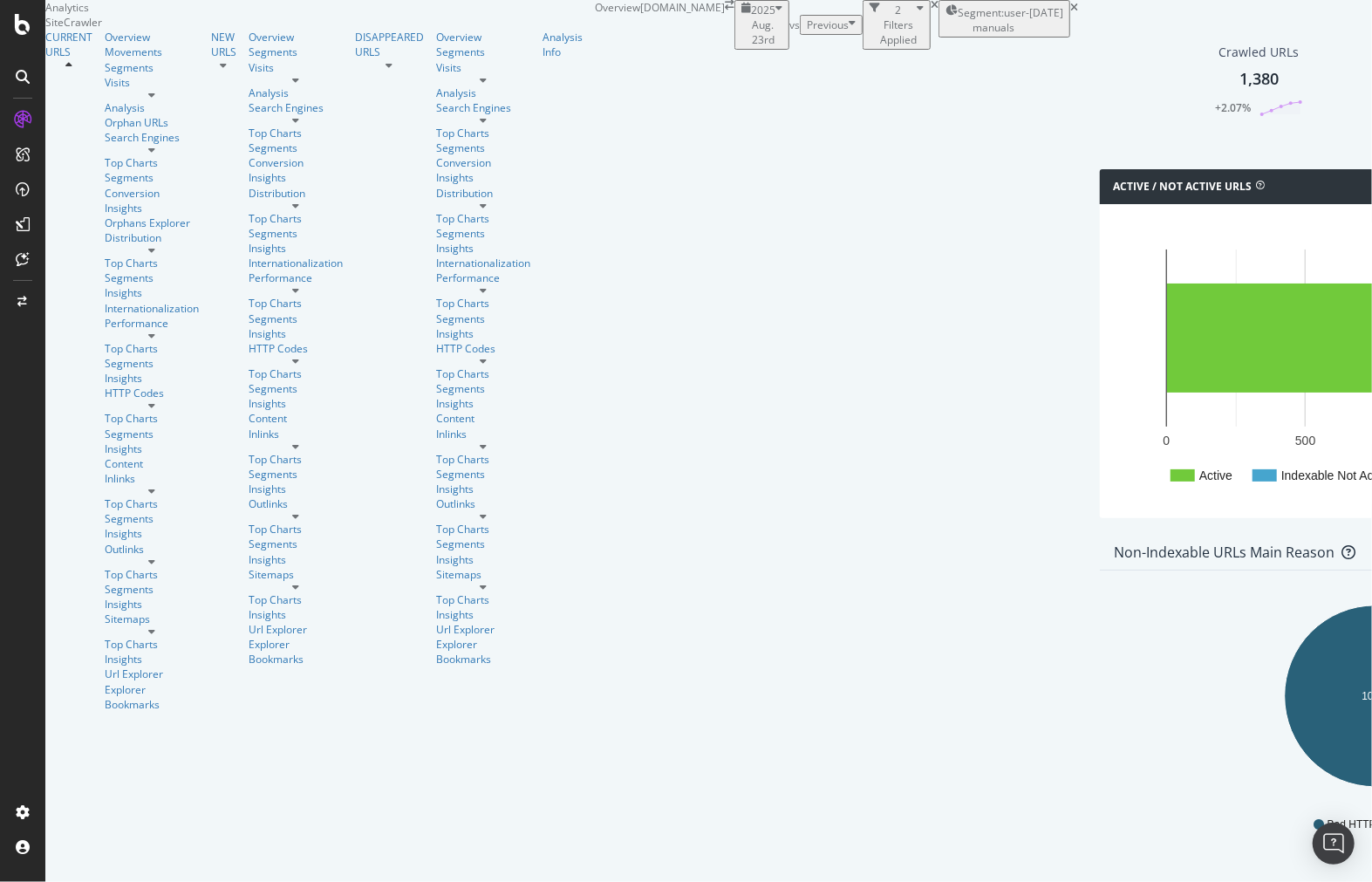
click at [869, 47] on div "2 Filters Applied" at bounding box center [896, 25] width 54 height 44
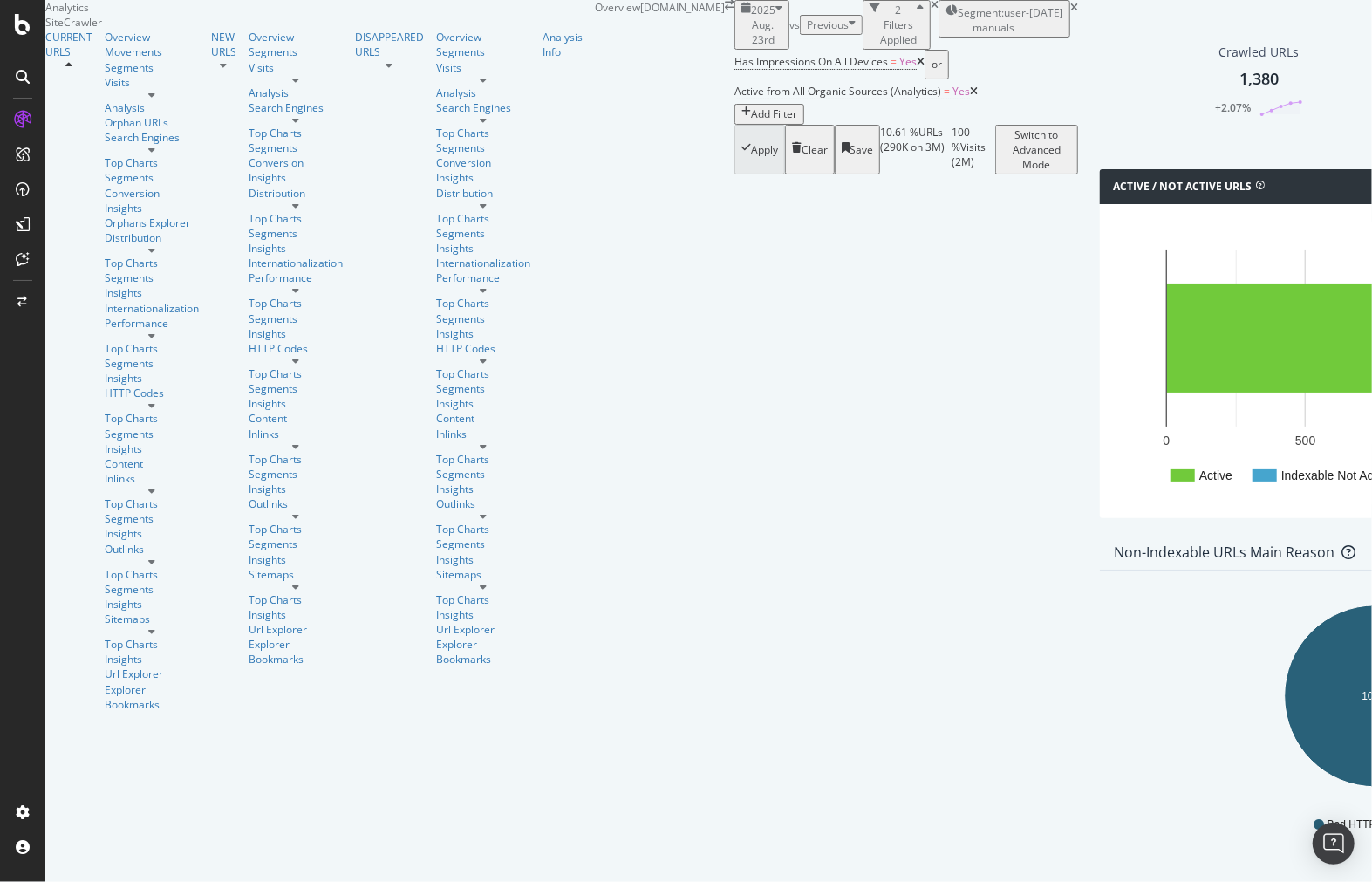
click at [946, 35] on div "Segment: user-manuals 2025-05-08" at bounding box center [1004, 18] width 118 height 32
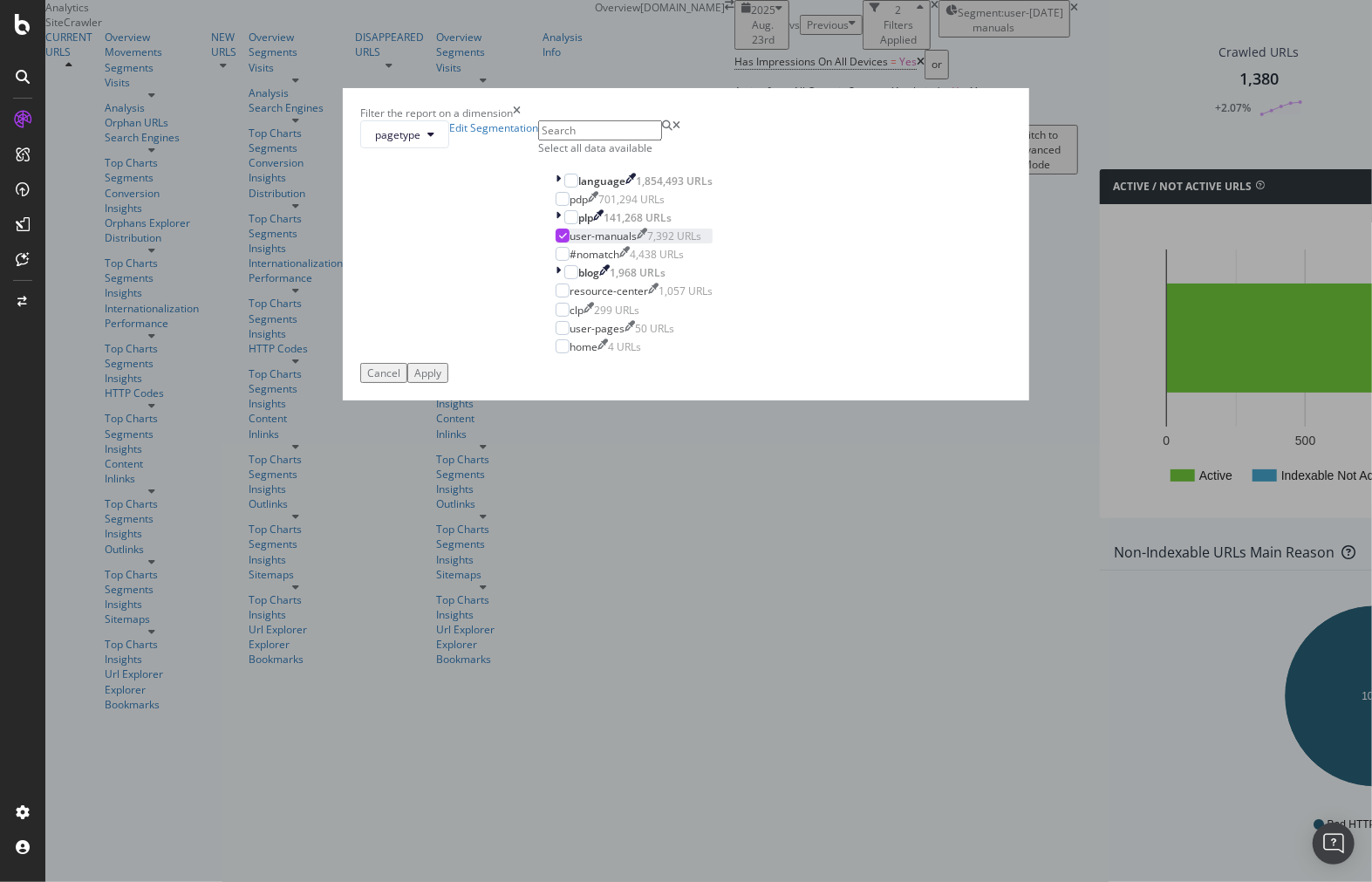
click at [559, 240] on icon "modal" at bounding box center [563, 235] width 8 height 9
click at [556, 297] on div "modal" at bounding box center [563, 290] width 14 height 14
click at [449, 383] on button "Apply" at bounding box center [427, 372] width 41 height 20
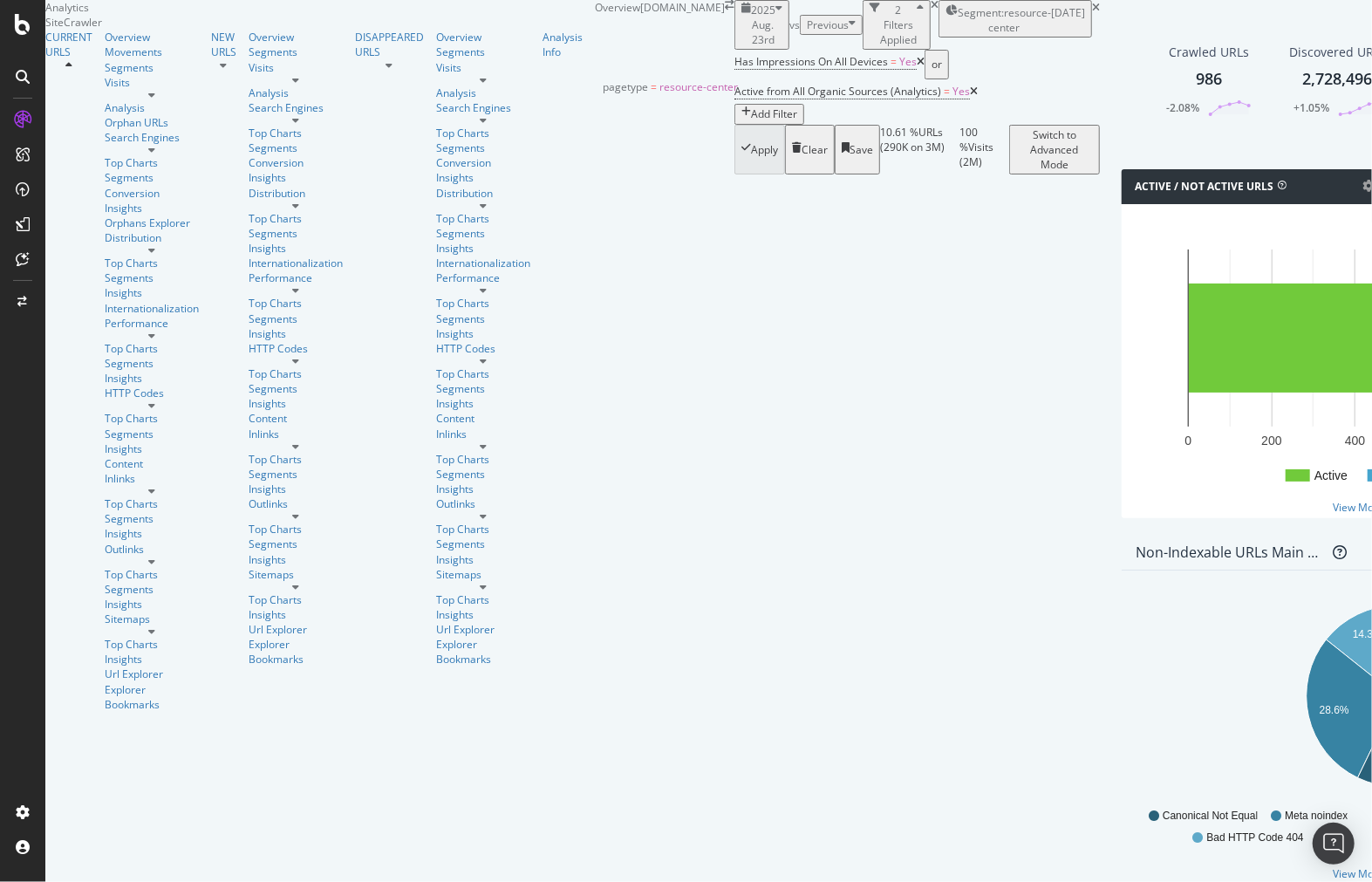
click at [958, 35] on span "Segment: resource-center" at bounding box center [1004, 19] width 94 height 30
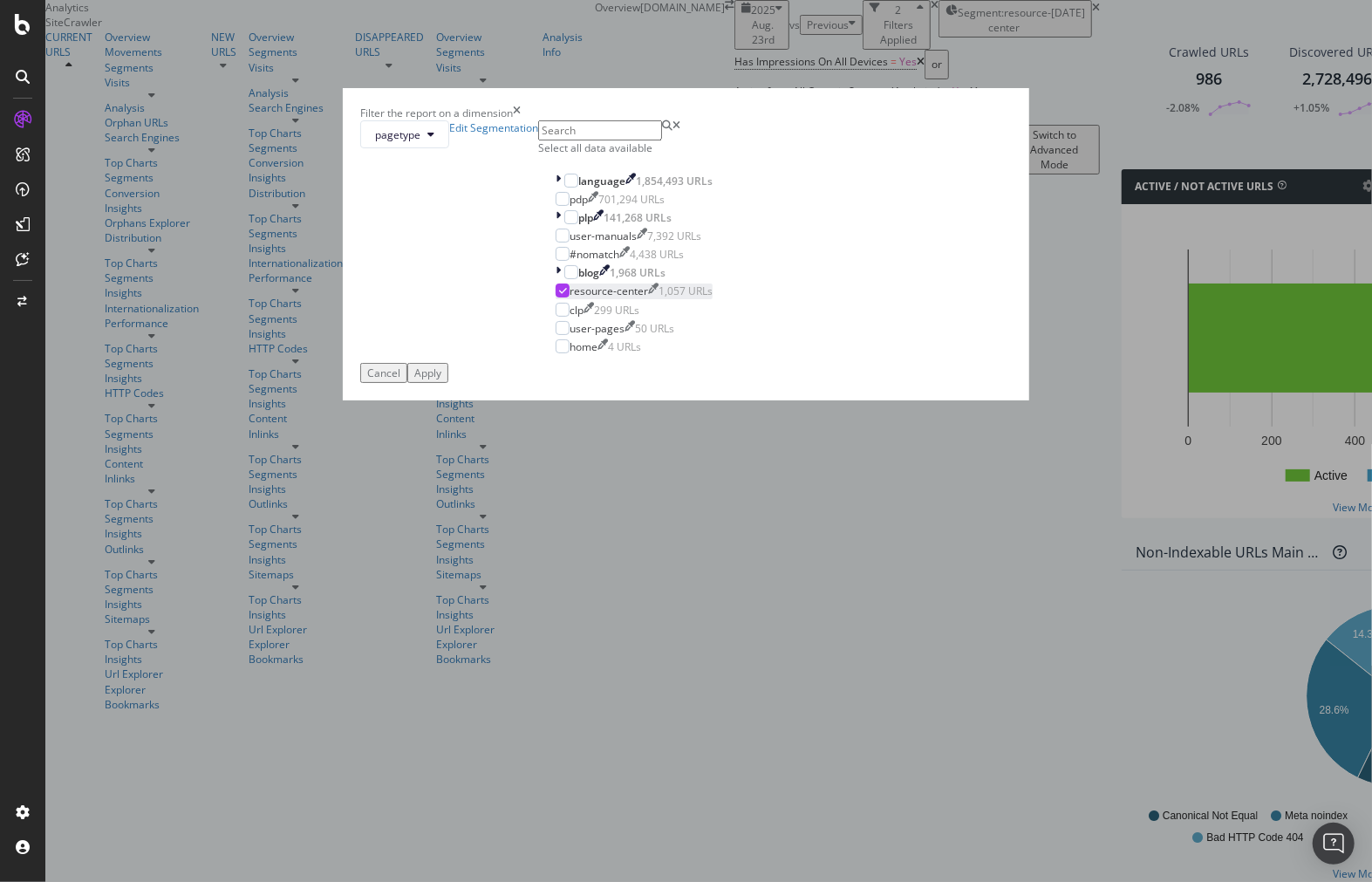
click at [556, 297] on div "modal" at bounding box center [563, 290] width 14 height 14
click at [556, 317] on div "modal" at bounding box center [563, 310] width 14 height 14
click at [441, 380] on div "Apply" at bounding box center [427, 372] width 27 height 14
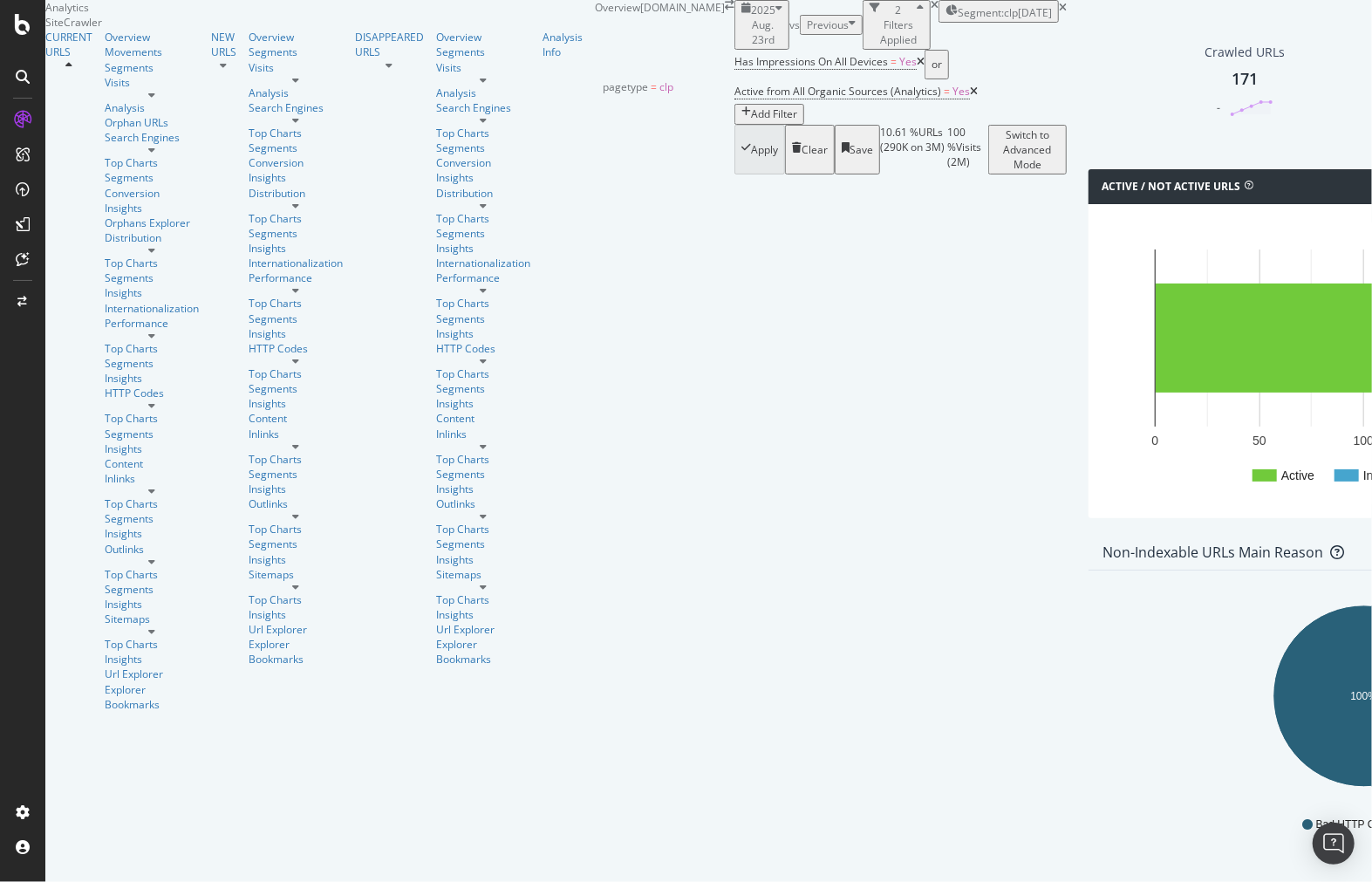
click at [958, 20] on span "Segment: clp" at bounding box center [988, 12] width 60 height 14
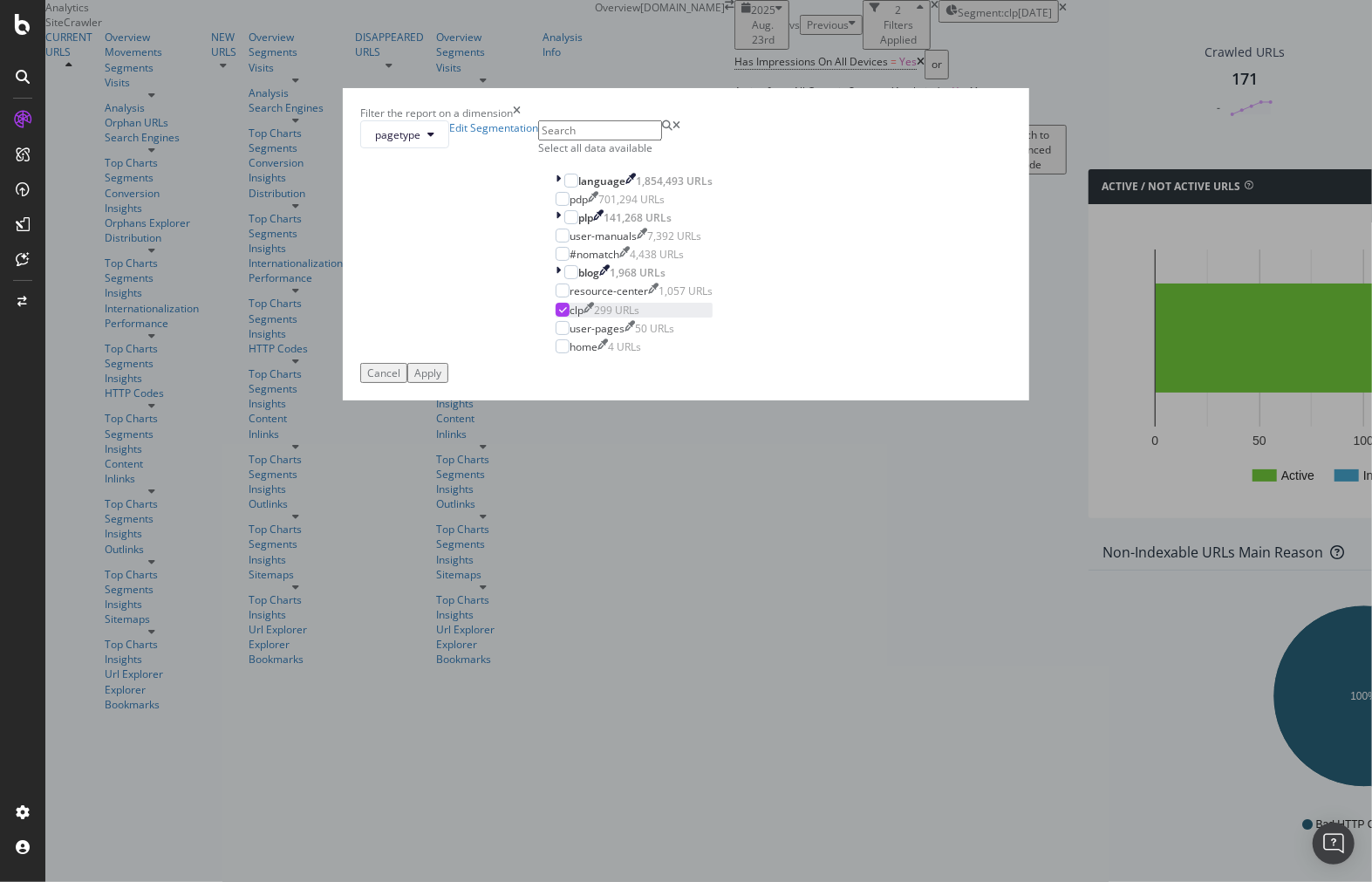
click at [559, 314] on icon "modal" at bounding box center [563, 309] width 8 height 9
click at [556, 335] on div "modal" at bounding box center [563, 328] width 14 height 14
drag, startPoint x: 818, startPoint y: 651, endPoint x: 694, endPoint y: 0, distance: 662.7
click at [441, 380] on div "Apply" at bounding box center [427, 372] width 27 height 14
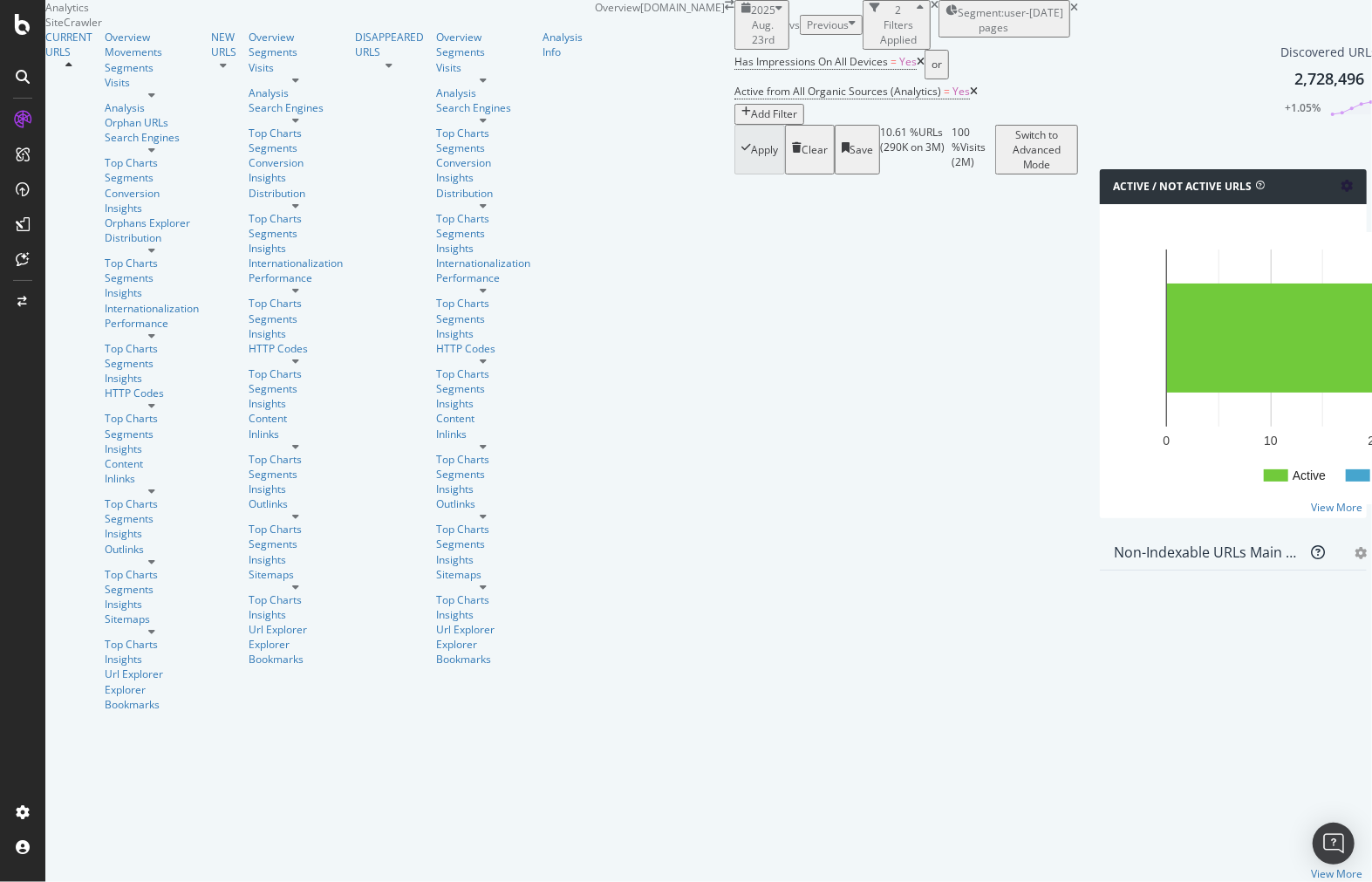
click at [1341, 192] on icon at bounding box center [1347, 185] width 13 height 13
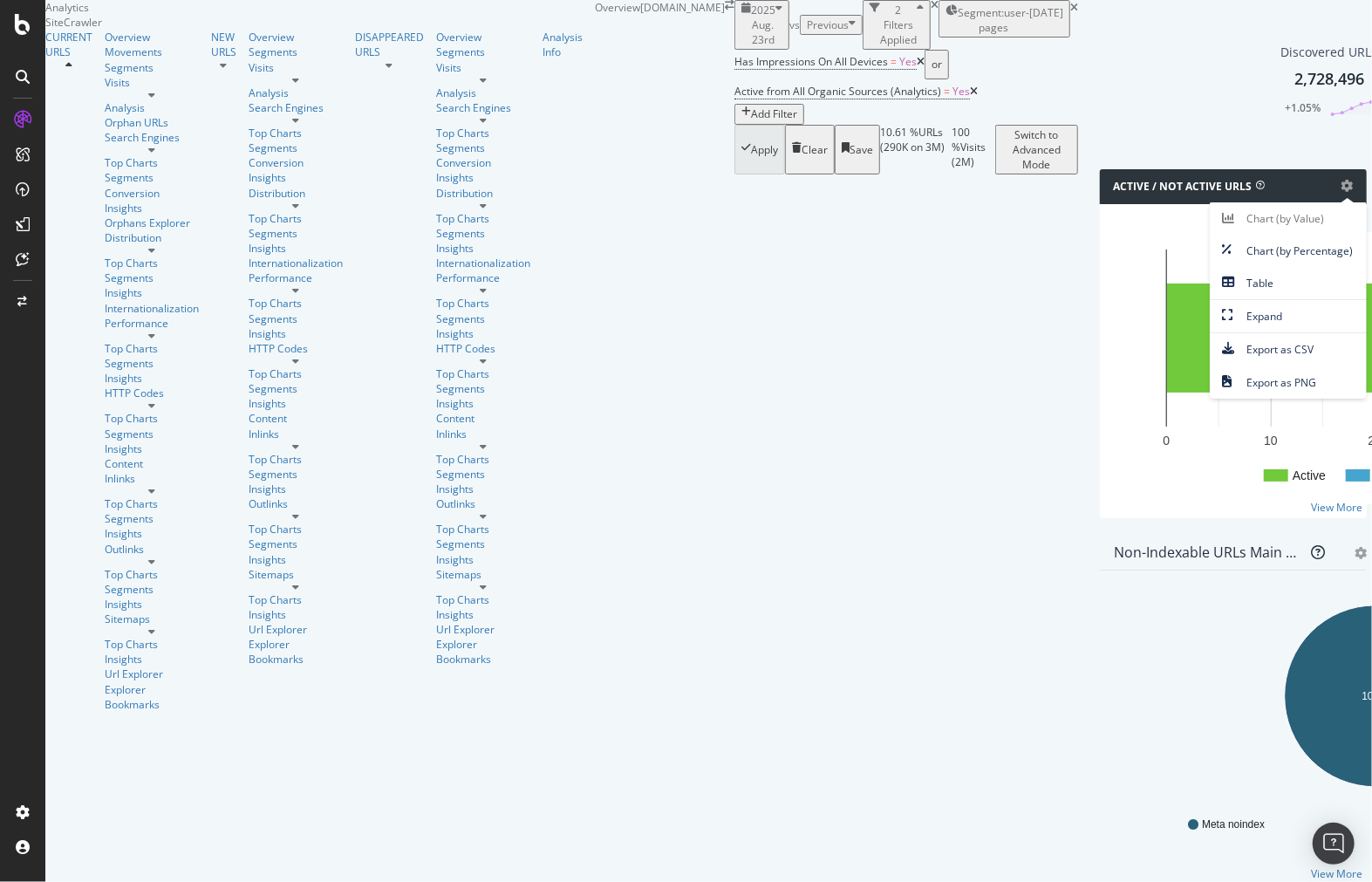
click at [1091, 169] on div "Discovered URLs 2,728,496 +1.05%" at bounding box center [1375, 93] width 568 height 152
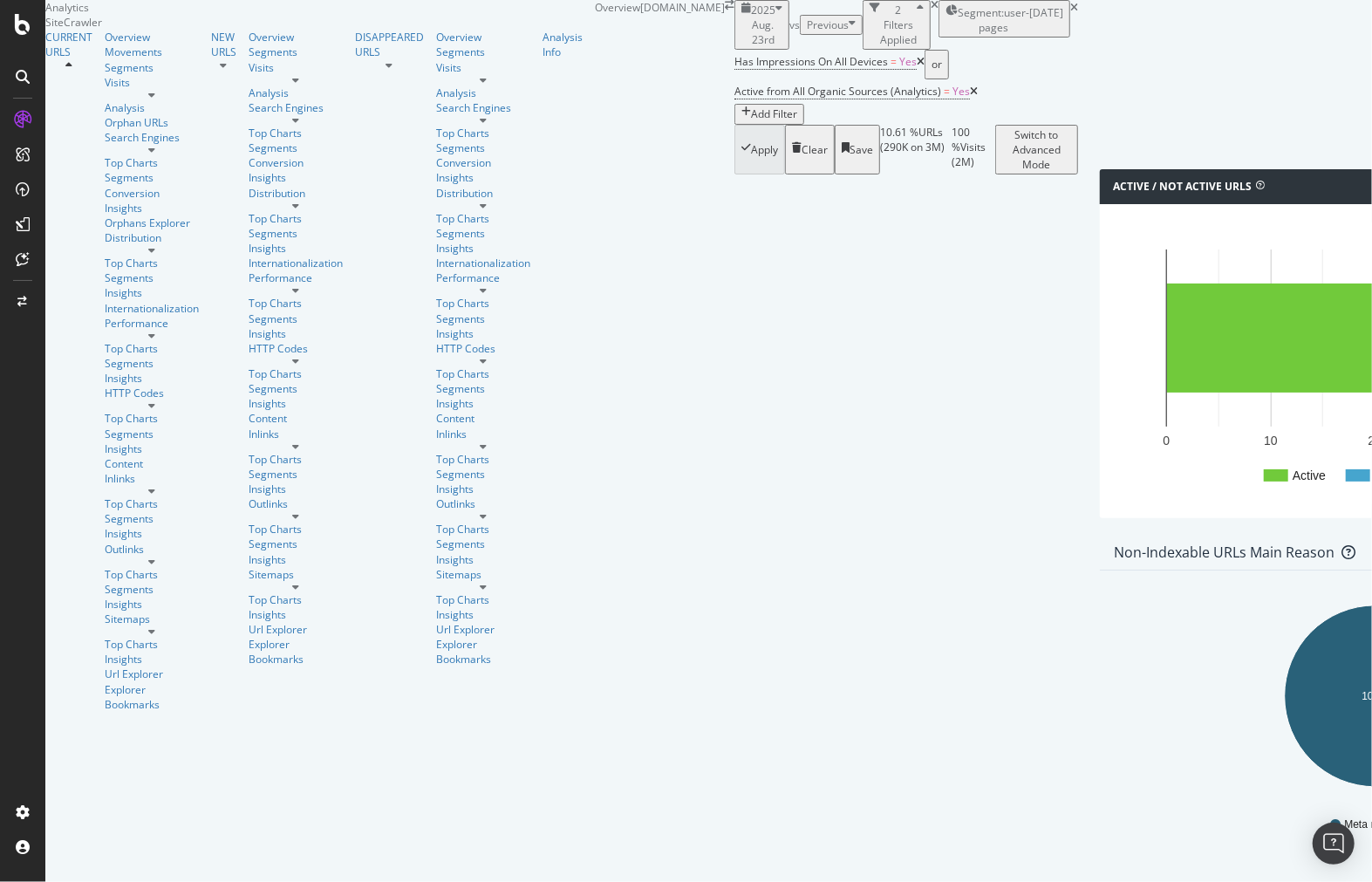
click at [958, 35] on span "Segment: user-pages" at bounding box center [994, 19] width 71 height 30
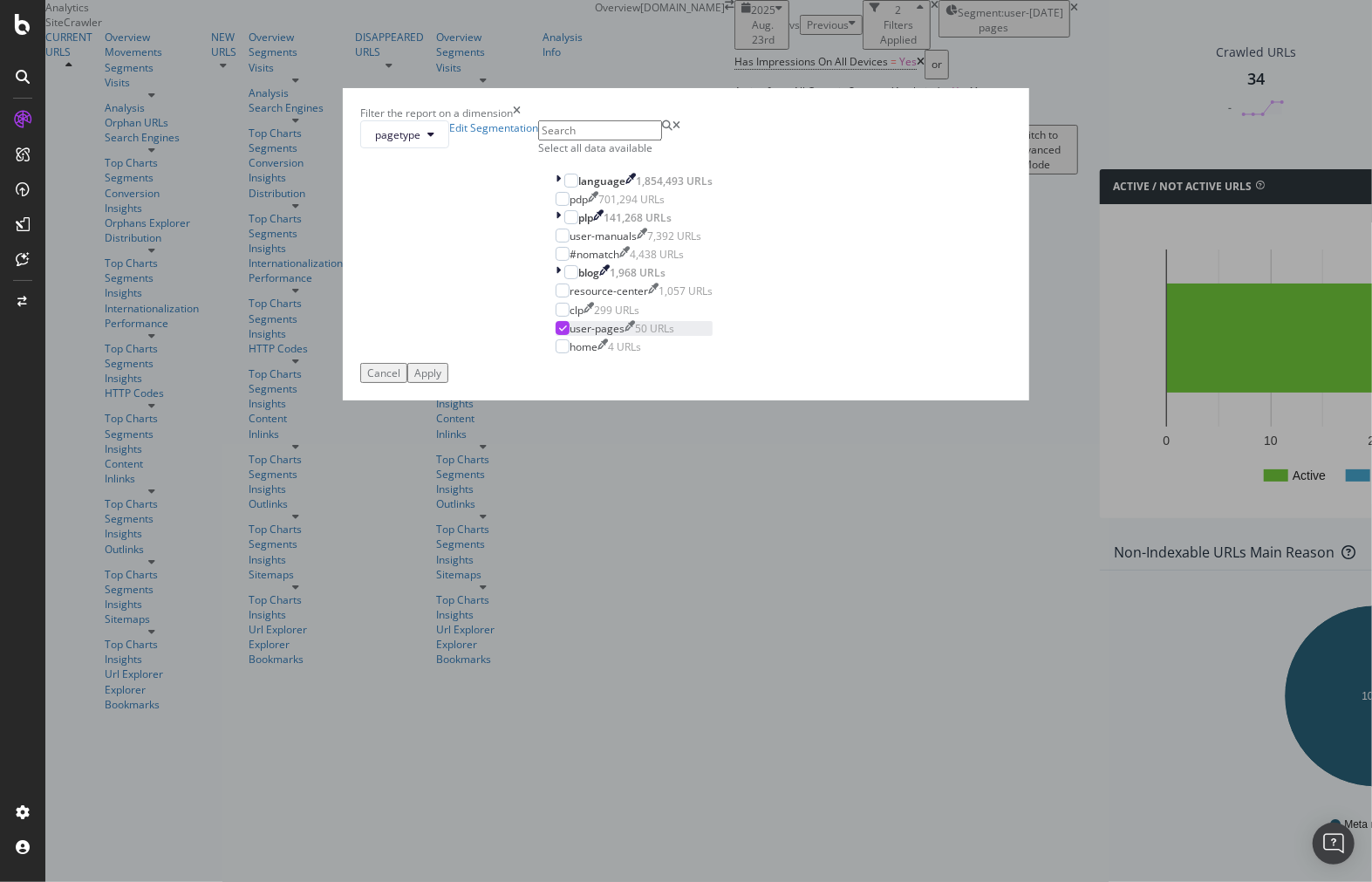
click at [559, 332] on icon "modal" at bounding box center [563, 327] width 8 height 9
click at [556, 353] on div "modal" at bounding box center [563, 346] width 14 height 14
click at [450, 149] on button "pagetype" at bounding box center [404, 134] width 89 height 28
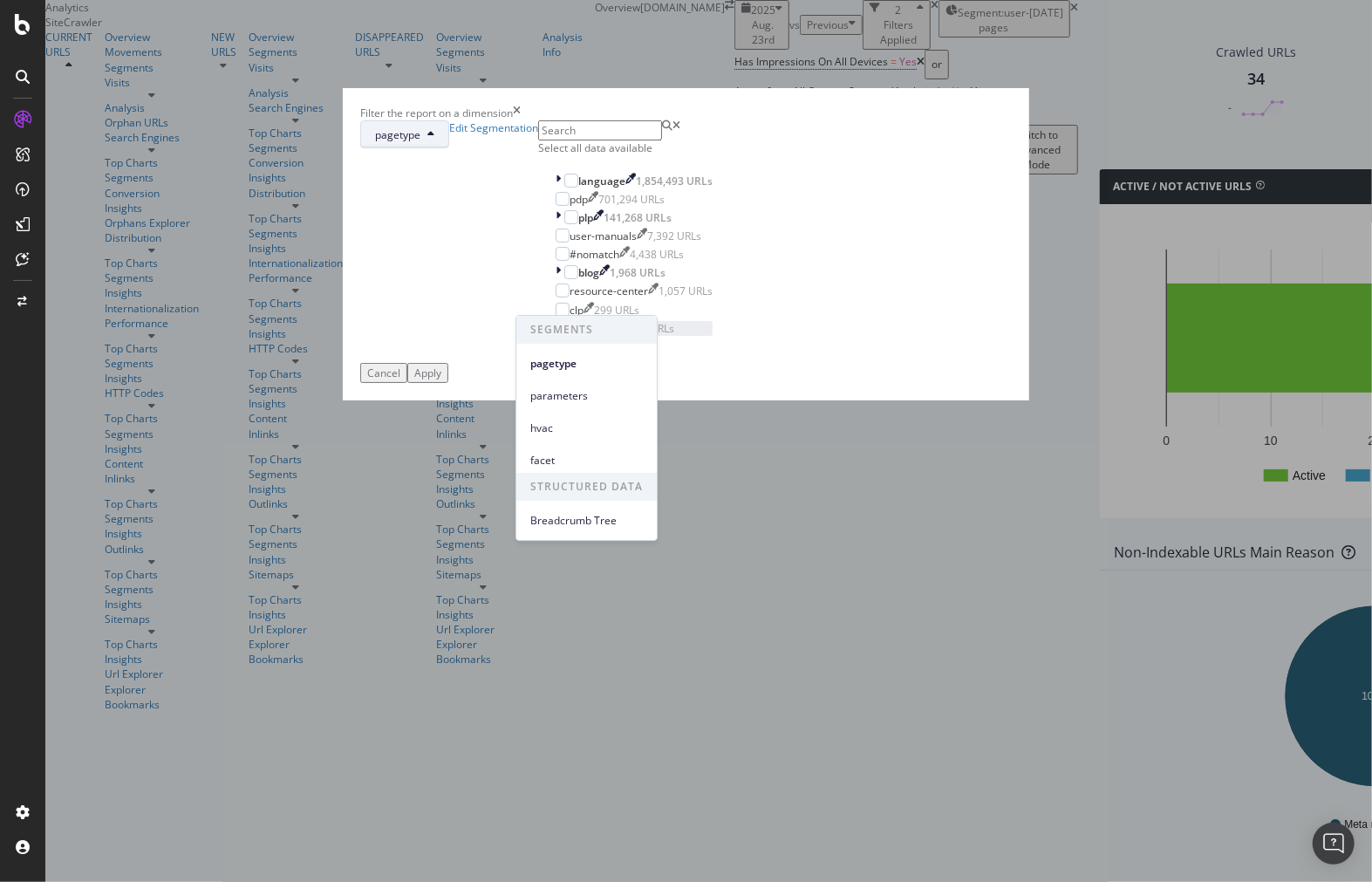
click at [434, 140] on icon "modal" at bounding box center [430, 134] width 7 height 11
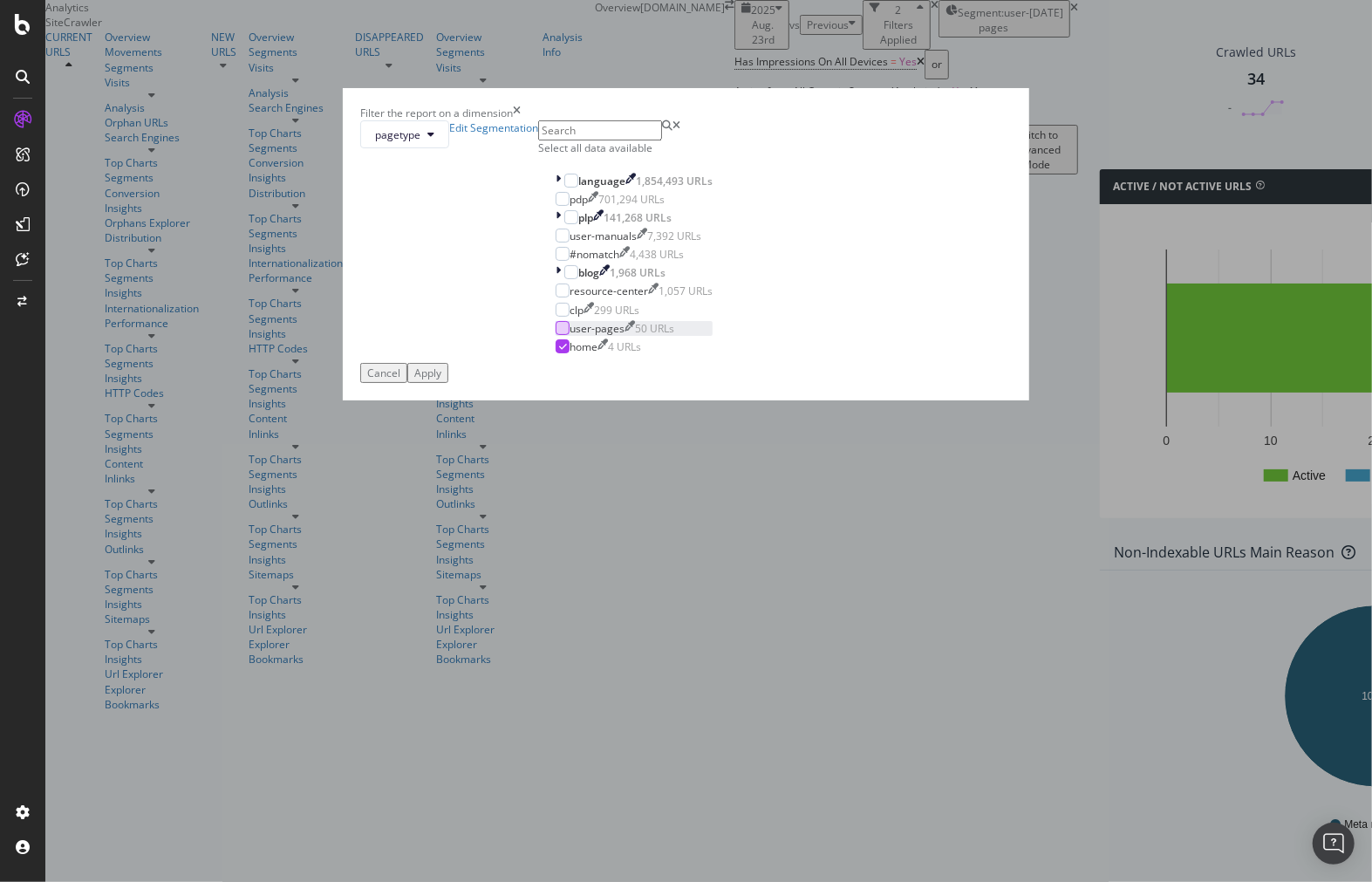
click at [441, 380] on div "Apply" at bounding box center [427, 372] width 27 height 14
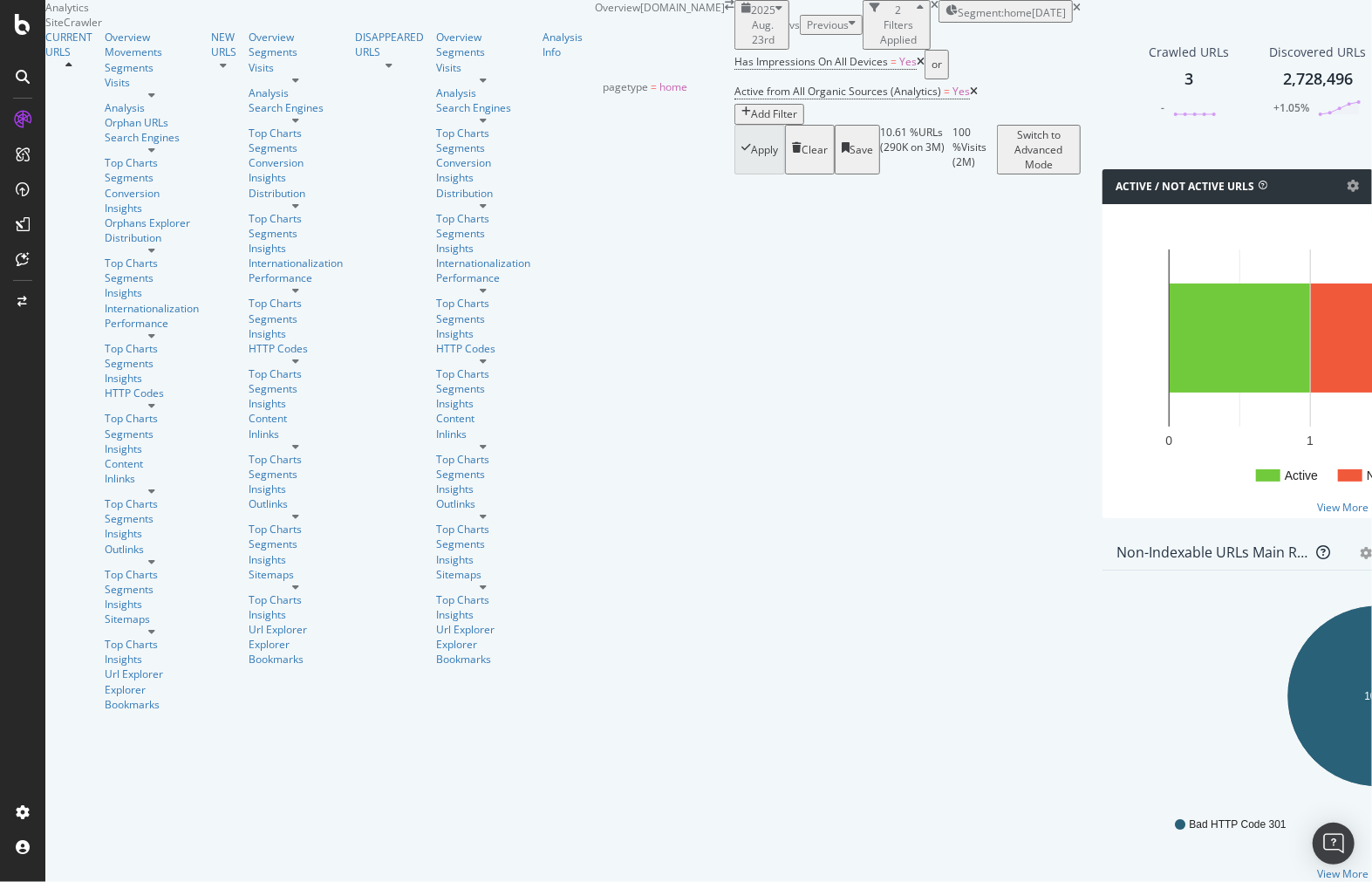
click at [958, 20] on span "Segment: home" at bounding box center [995, 12] width 74 height 14
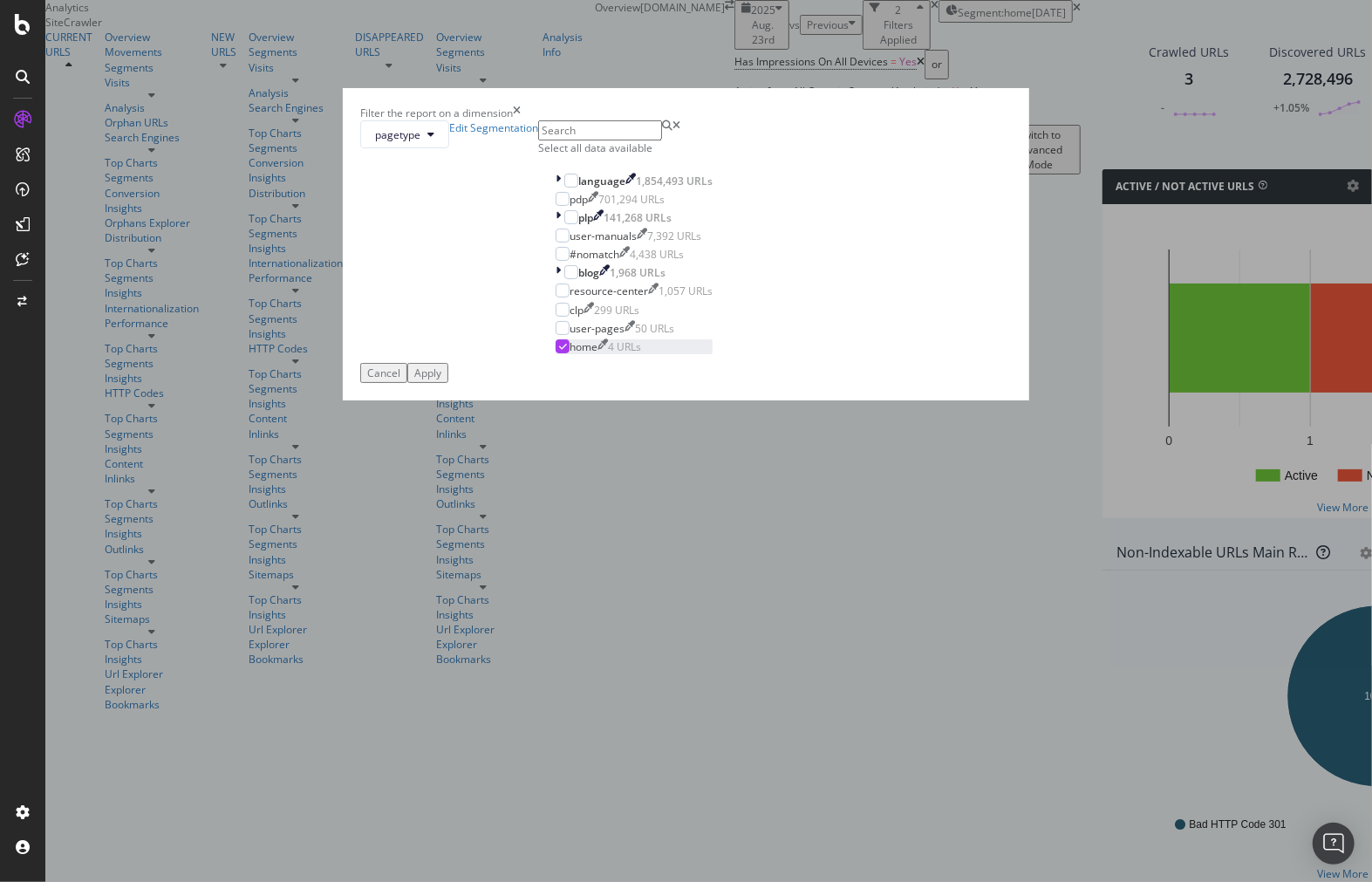
click at [559, 350] on icon "modal" at bounding box center [563, 345] width 8 height 9
click at [564, 187] on div "modal" at bounding box center [571, 180] width 14 height 14
click at [441, 380] on div "Apply" at bounding box center [427, 372] width 27 height 14
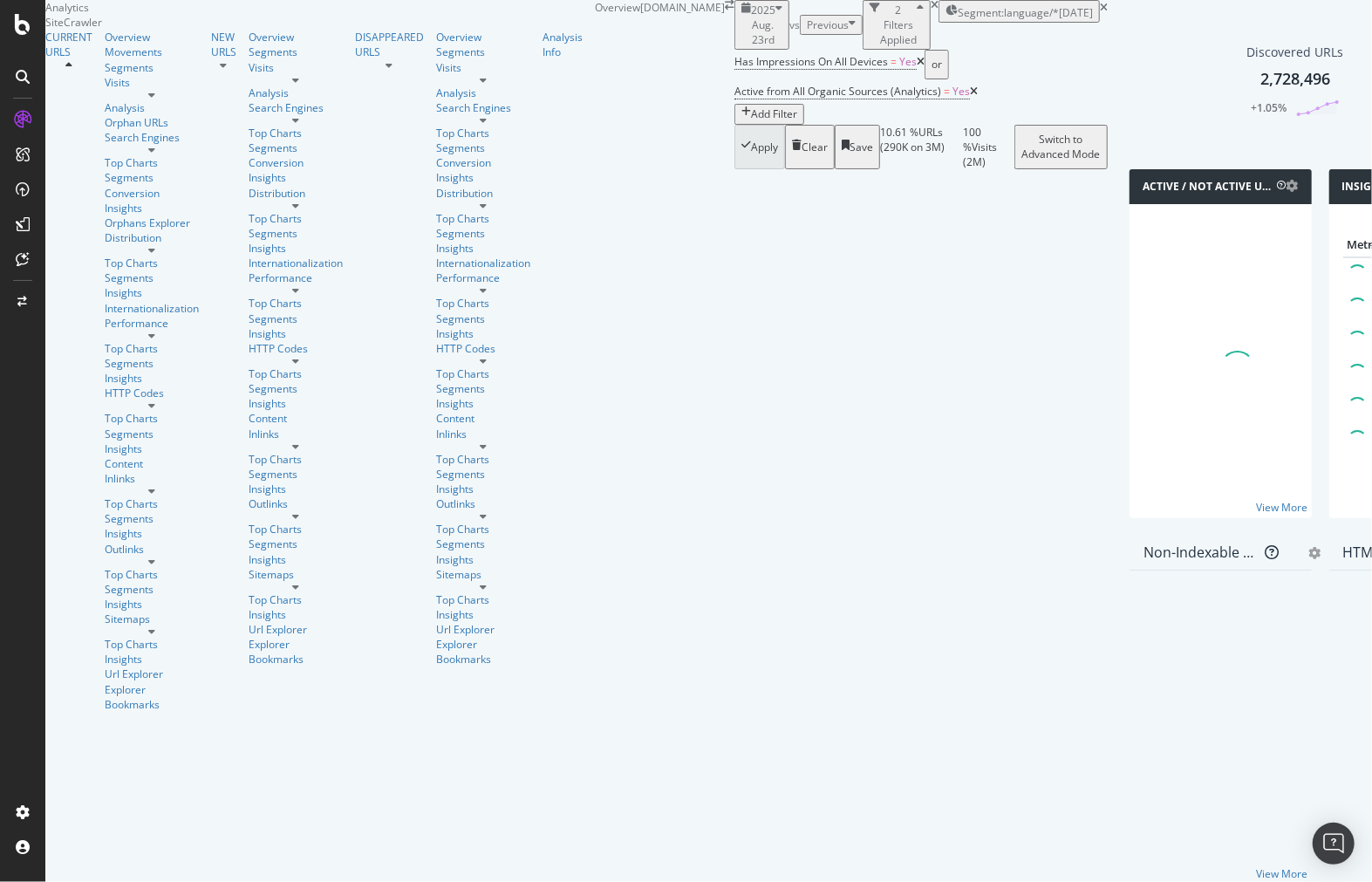
drag, startPoint x: 644, startPoint y: 77, endPoint x: 808, endPoint y: 39, distance: 168.3
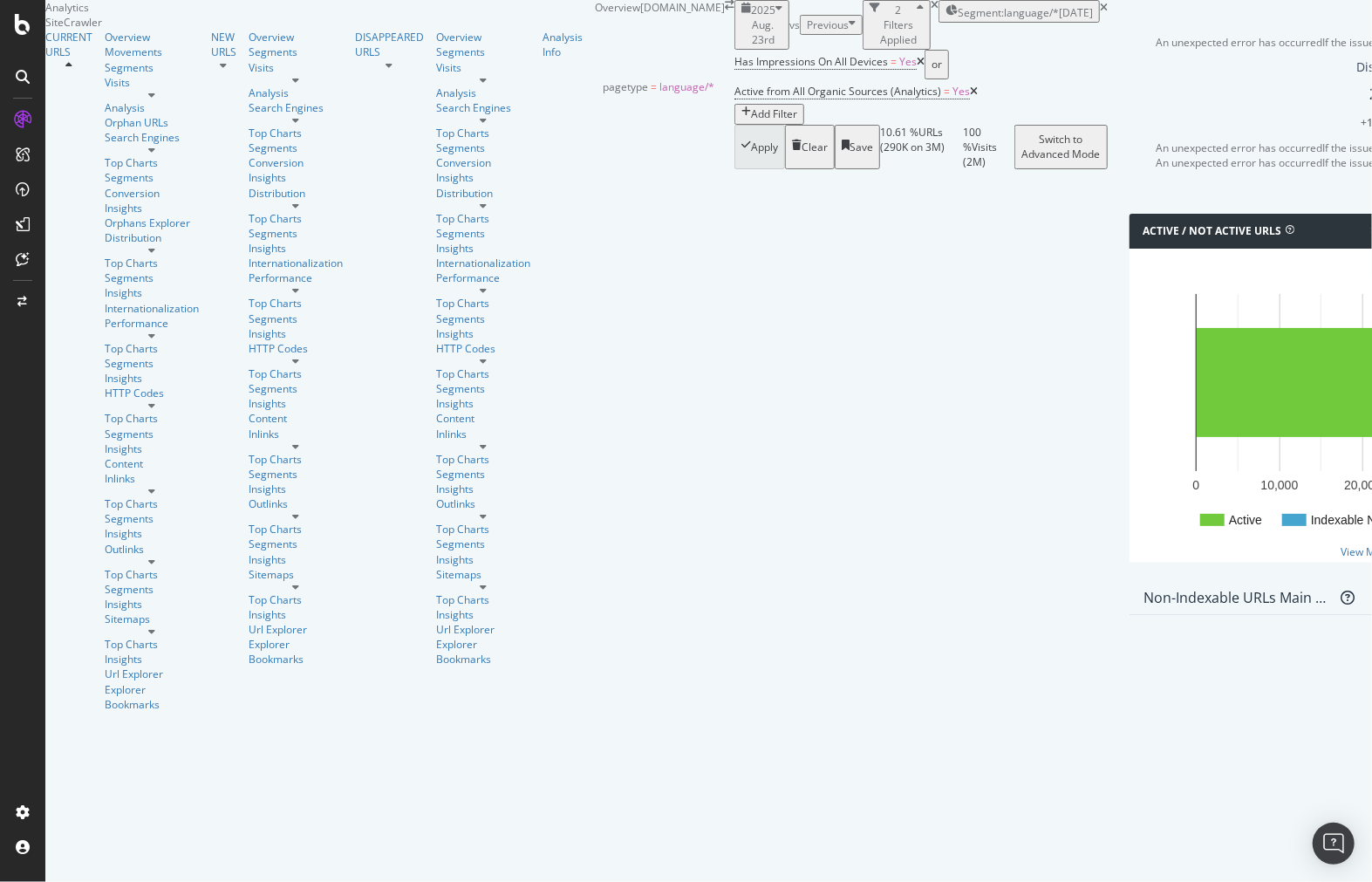
click at [958, 20] on span "Segment: language/*" at bounding box center [1008, 12] width 101 height 14
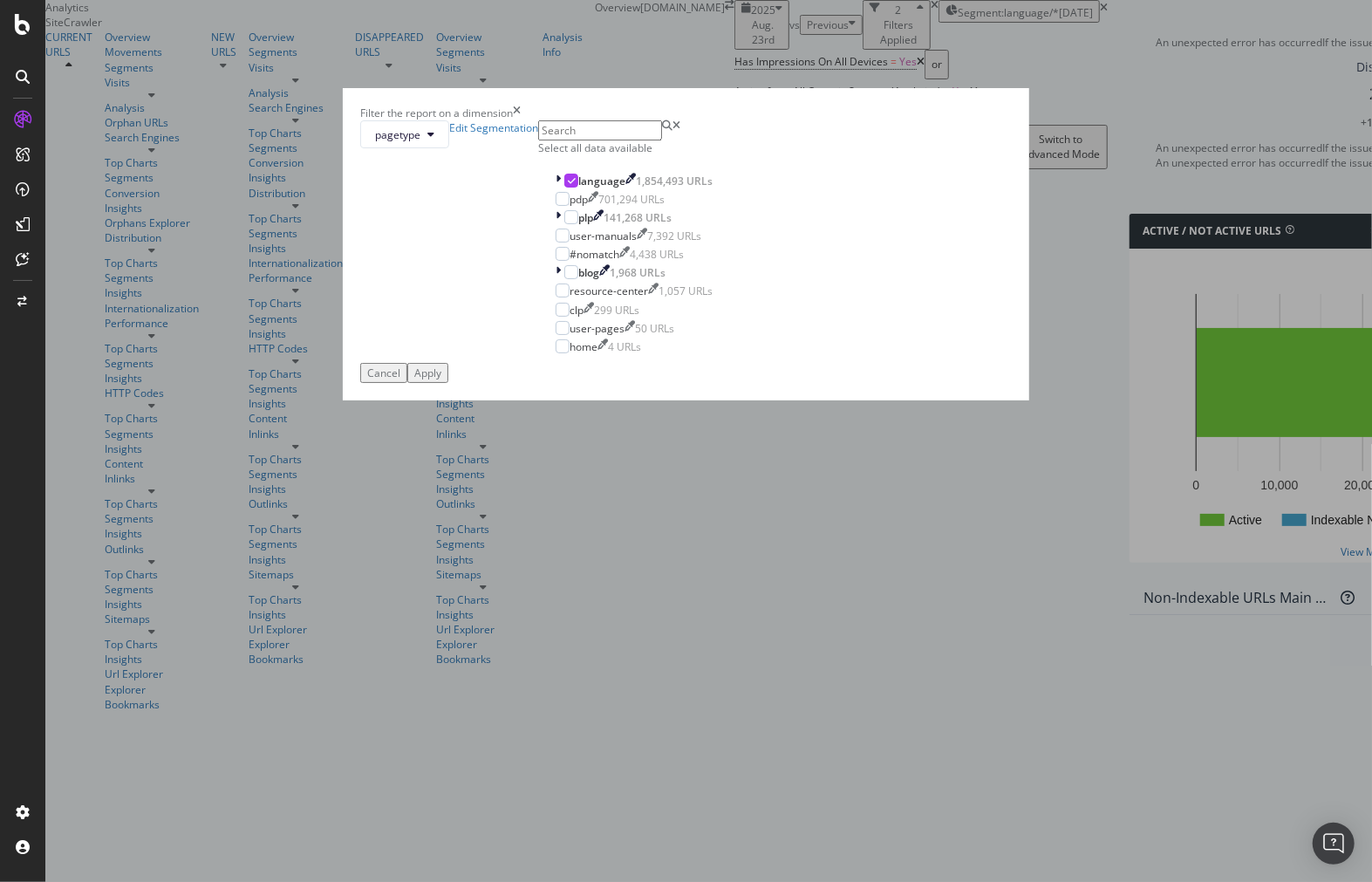
click at [513, 363] on div "pagetype Edit Segmentation Select all data available language 1,854,493 URLs pd…" at bounding box center [685, 241] width 651 height 242
click at [556, 188] on icon "modal" at bounding box center [558, 180] width 5 height 14
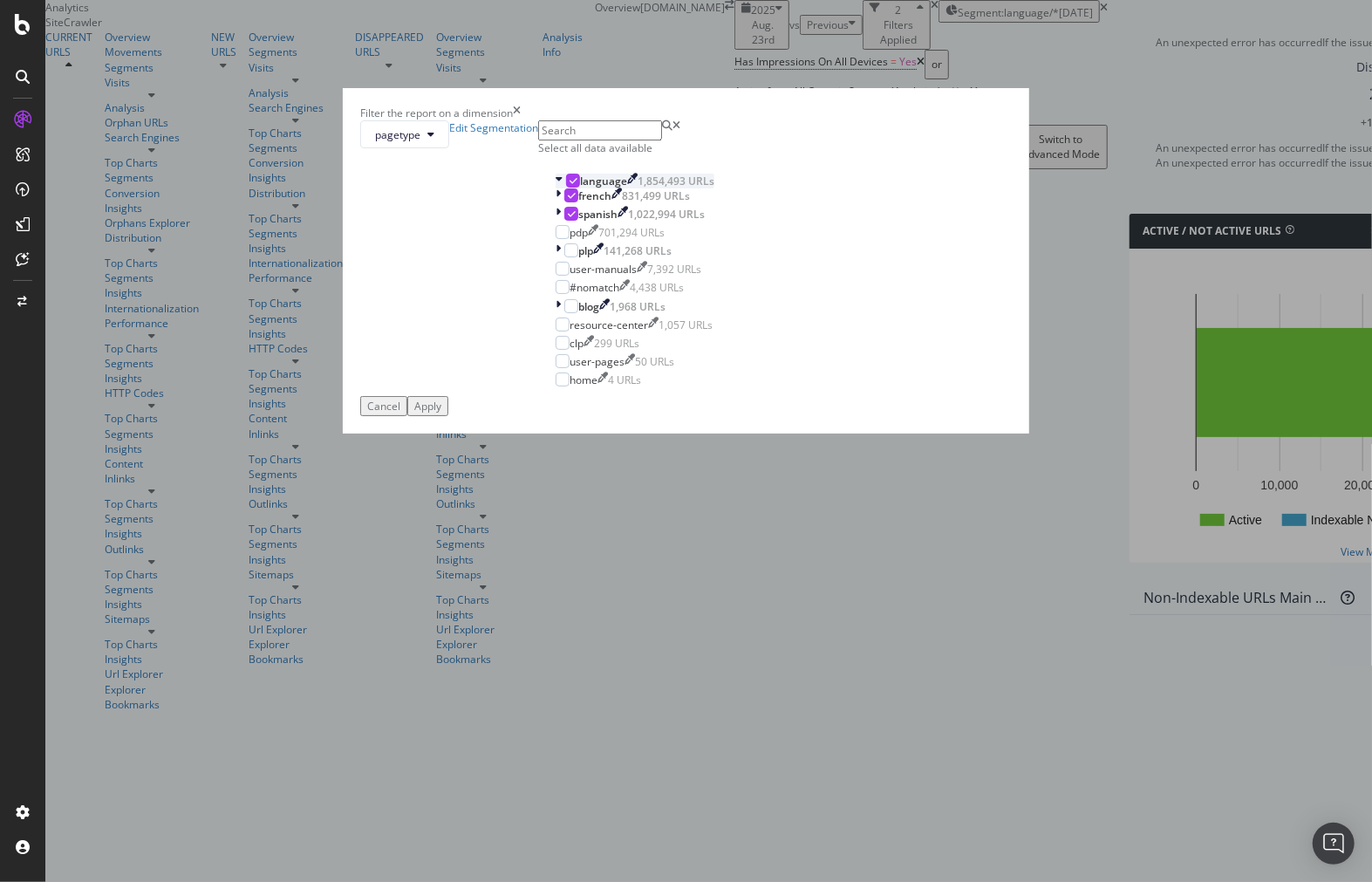
click at [556, 188] on div "modal" at bounding box center [561, 180] width 11 height 14
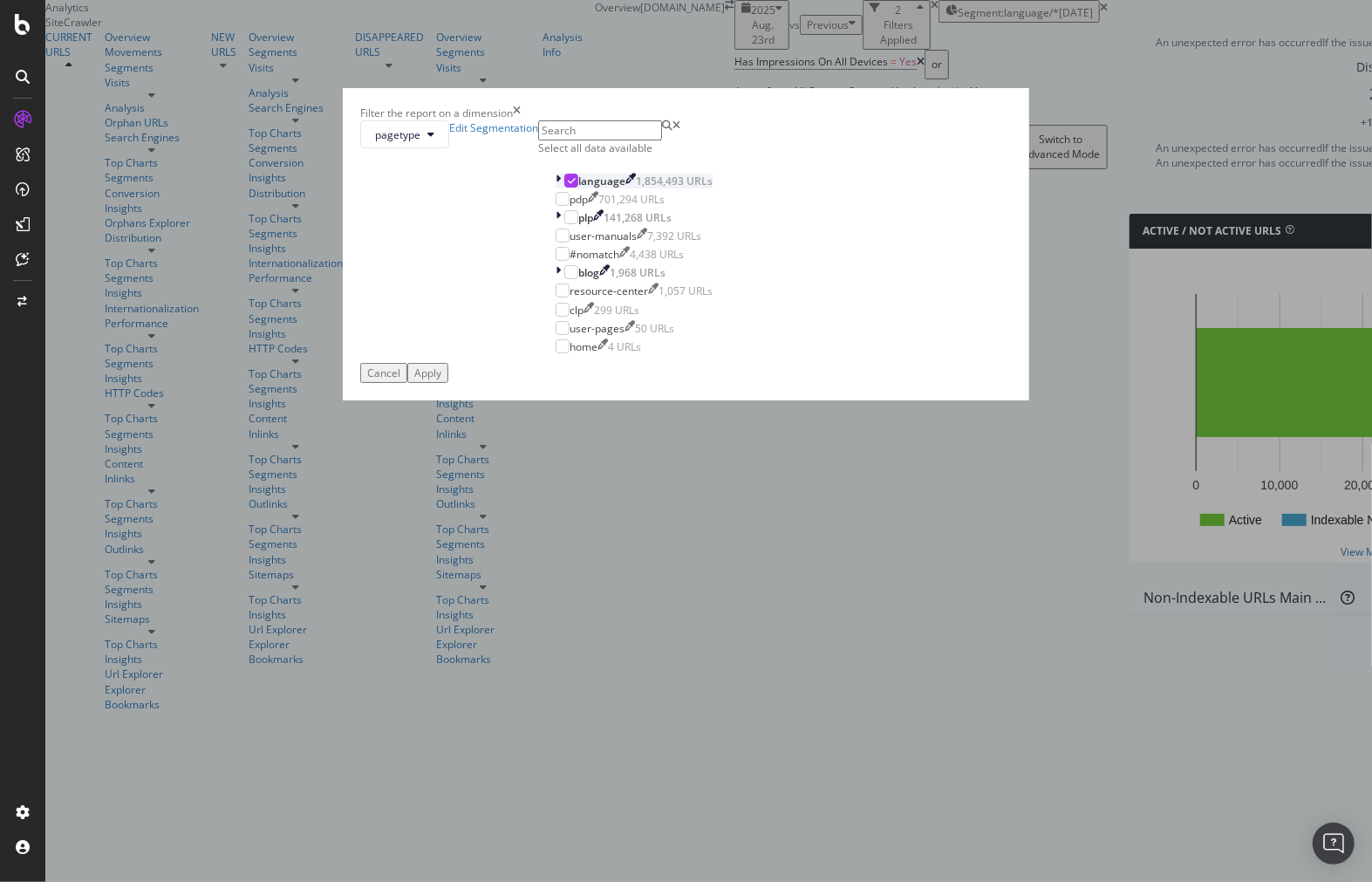
click at [556, 188] on div "modal" at bounding box center [560, 180] width 9 height 14
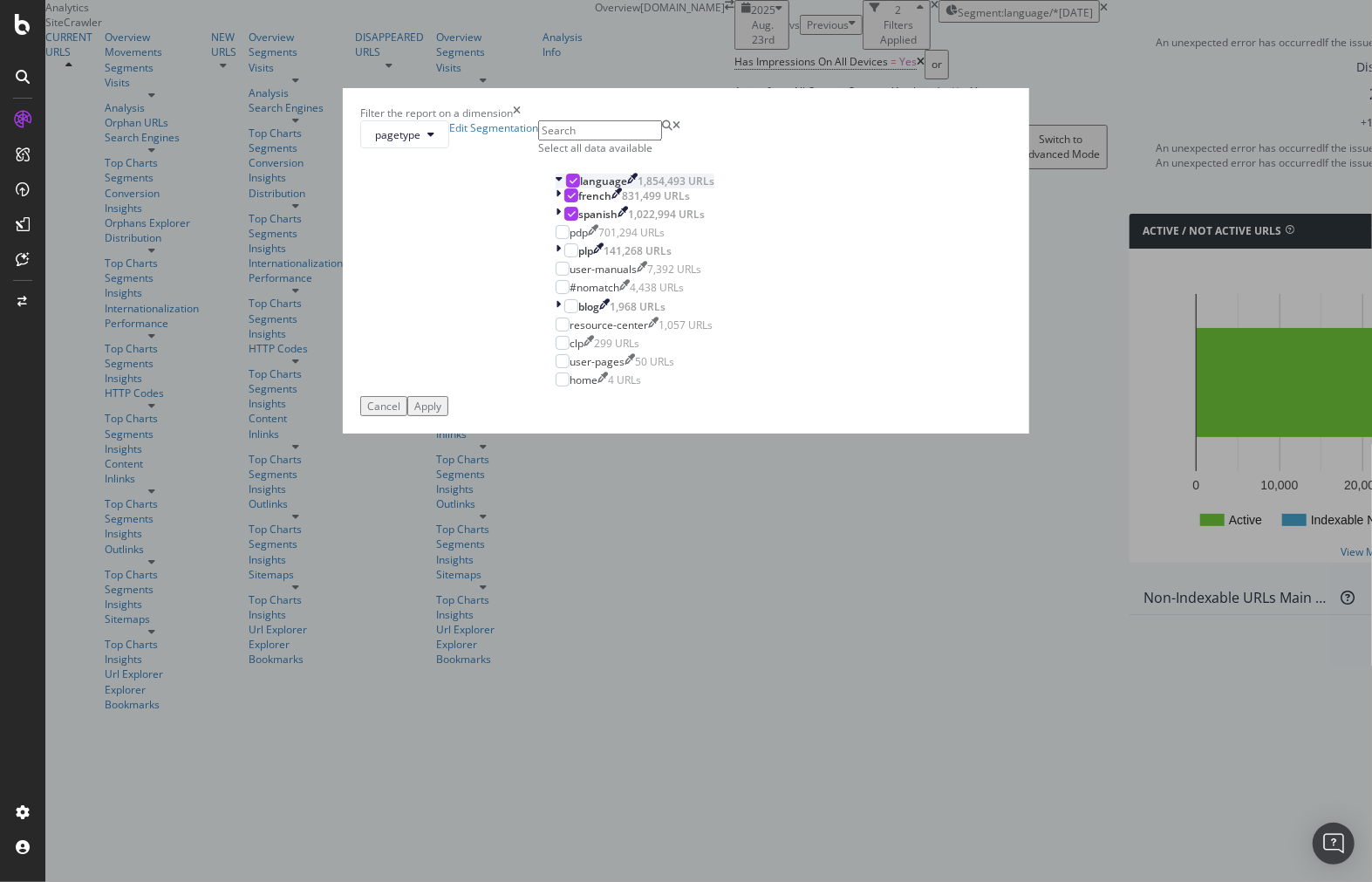
click at [556, 188] on icon "modal" at bounding box center [559, 180] width 7 height 14
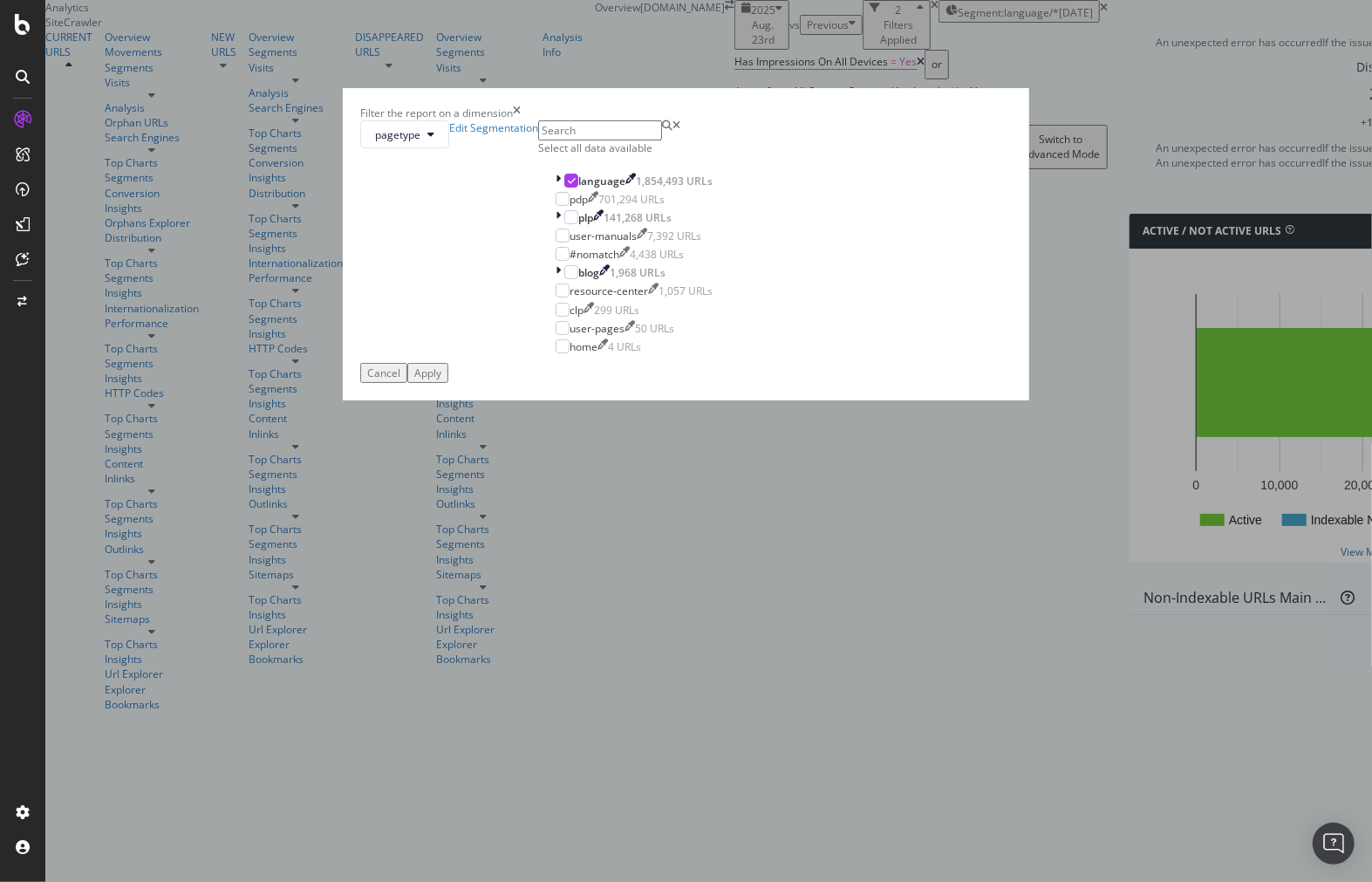
click at [441, 380] on div "Apply" at bounding box center [427, 372] width 27 height 14
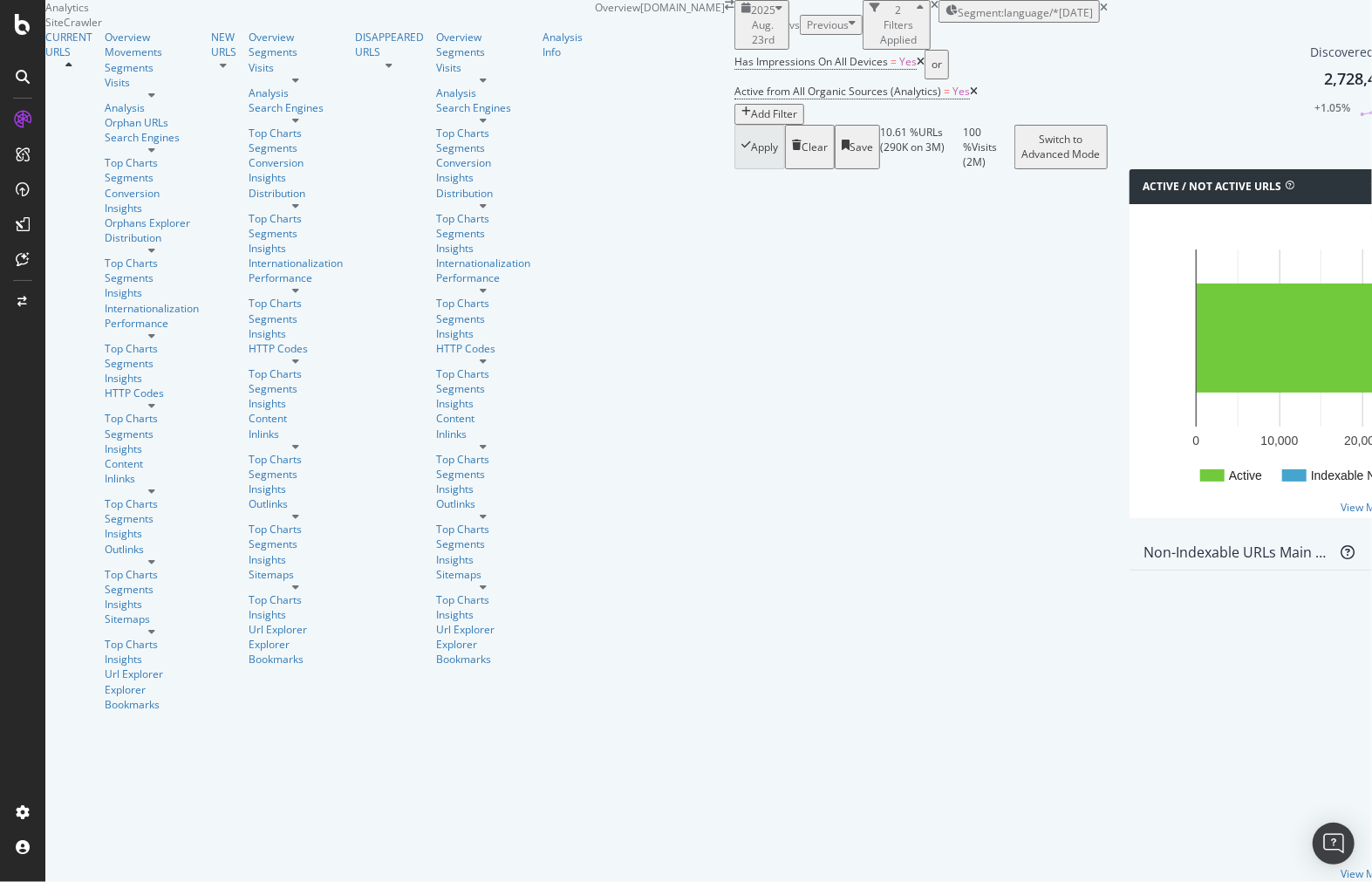
click at [1101, 153] on div "Switch to Advanced Mode" at bounding box center [1061, 147] width 79 height 30
click at [1101, 153] on div "Switch back to Simple mode" at bounding box center [1058, 147] width 84 height 30
click at [1108, 152] on button "Switch to Advanced Mode" at bounding box center [1060, 147] width 94 height 44
click at [1101, 143] on div "Switch back to Simple mode" at bounding box center [1058, 147] width 84 height 30
click at [1101, 144] on div "Switch to Advanced Mode" at bounding box center [1061, 147] width 79 height 30
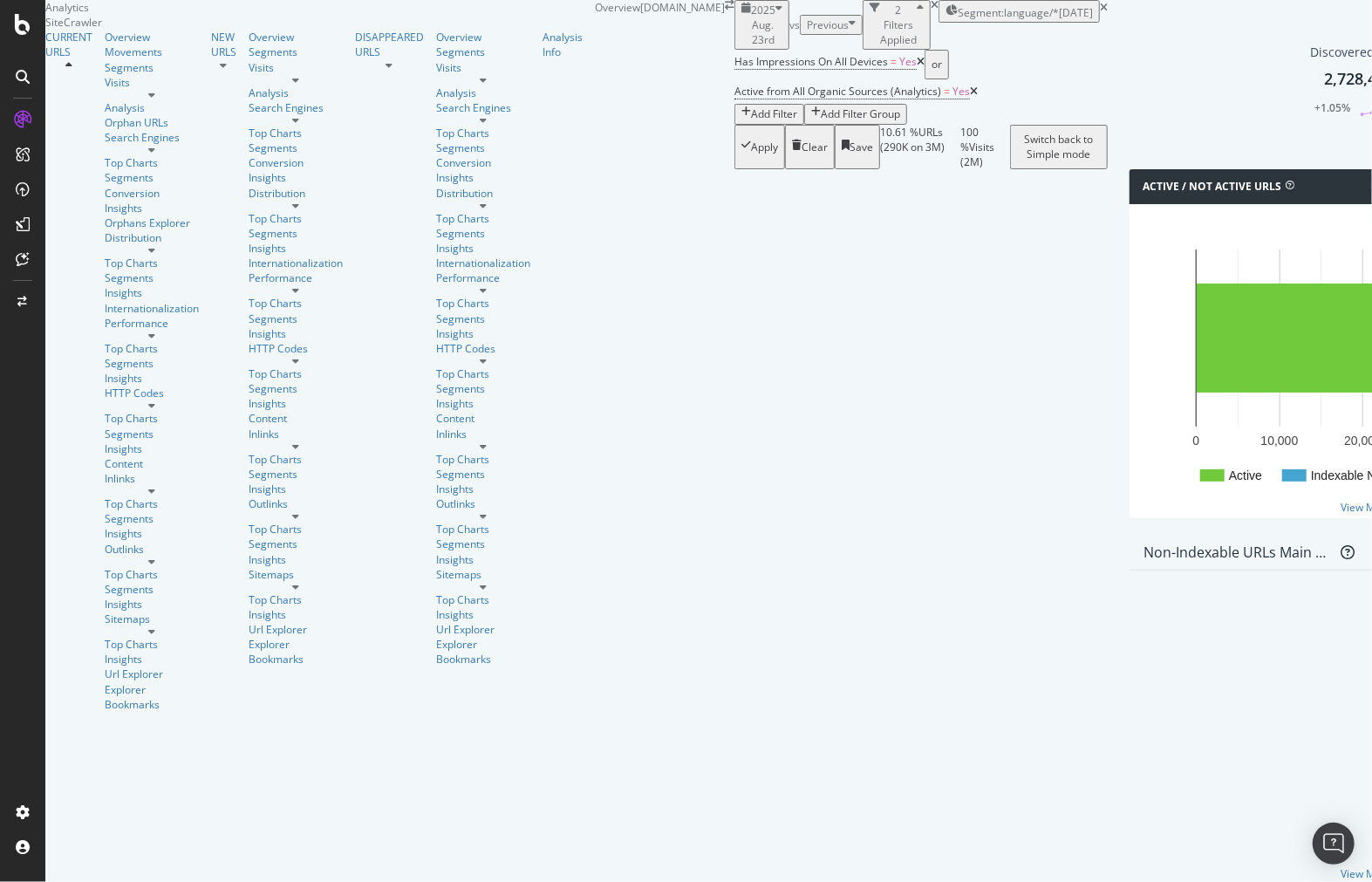
click at [1101, 144] on div "Switch back to Simple mode" at bounding box center [1058, 147] width 84 height 30
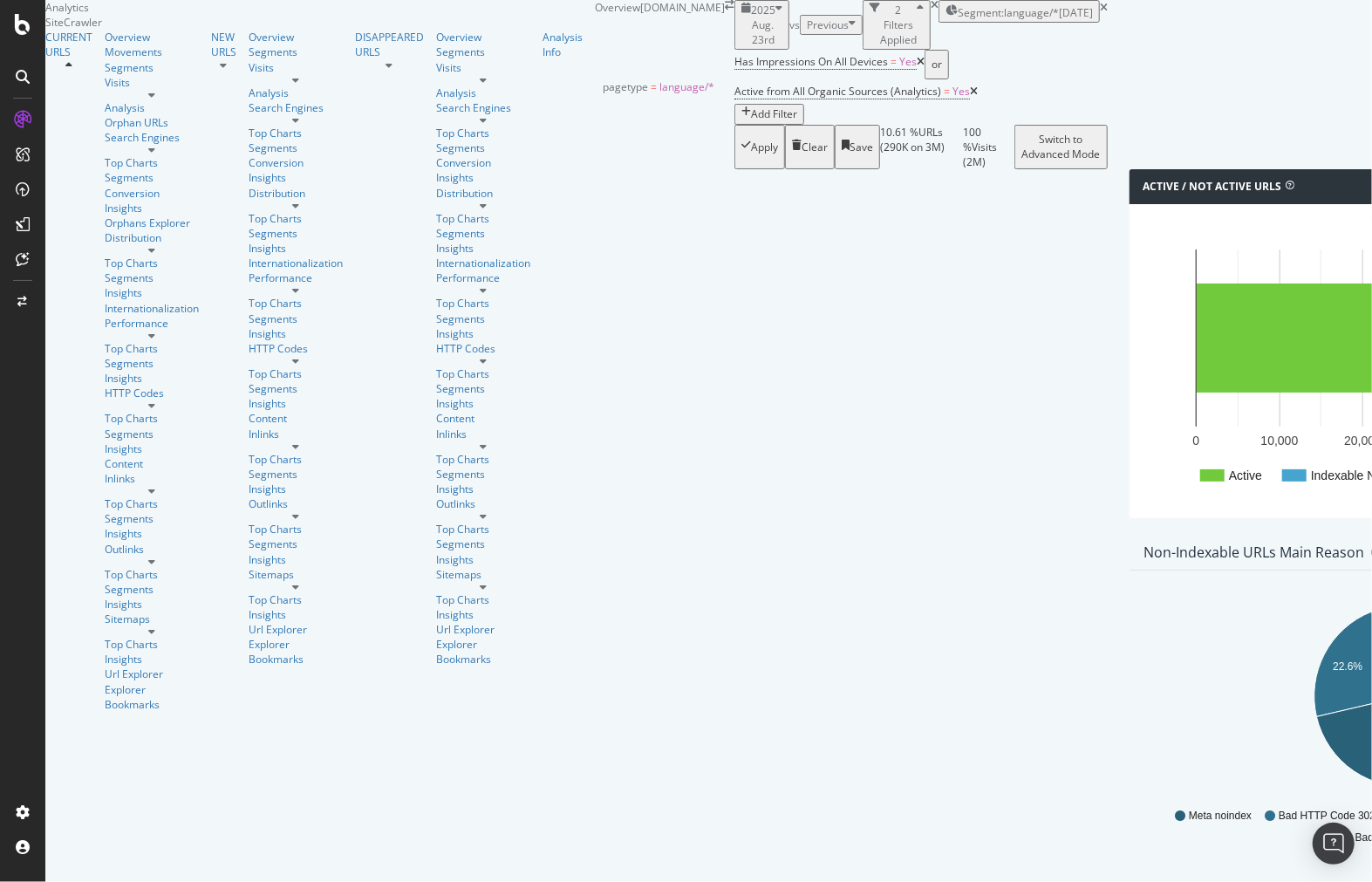
click at [958, 20] on span "Segment: language/*" at bounding box center [1008, 12] width 101 height 14
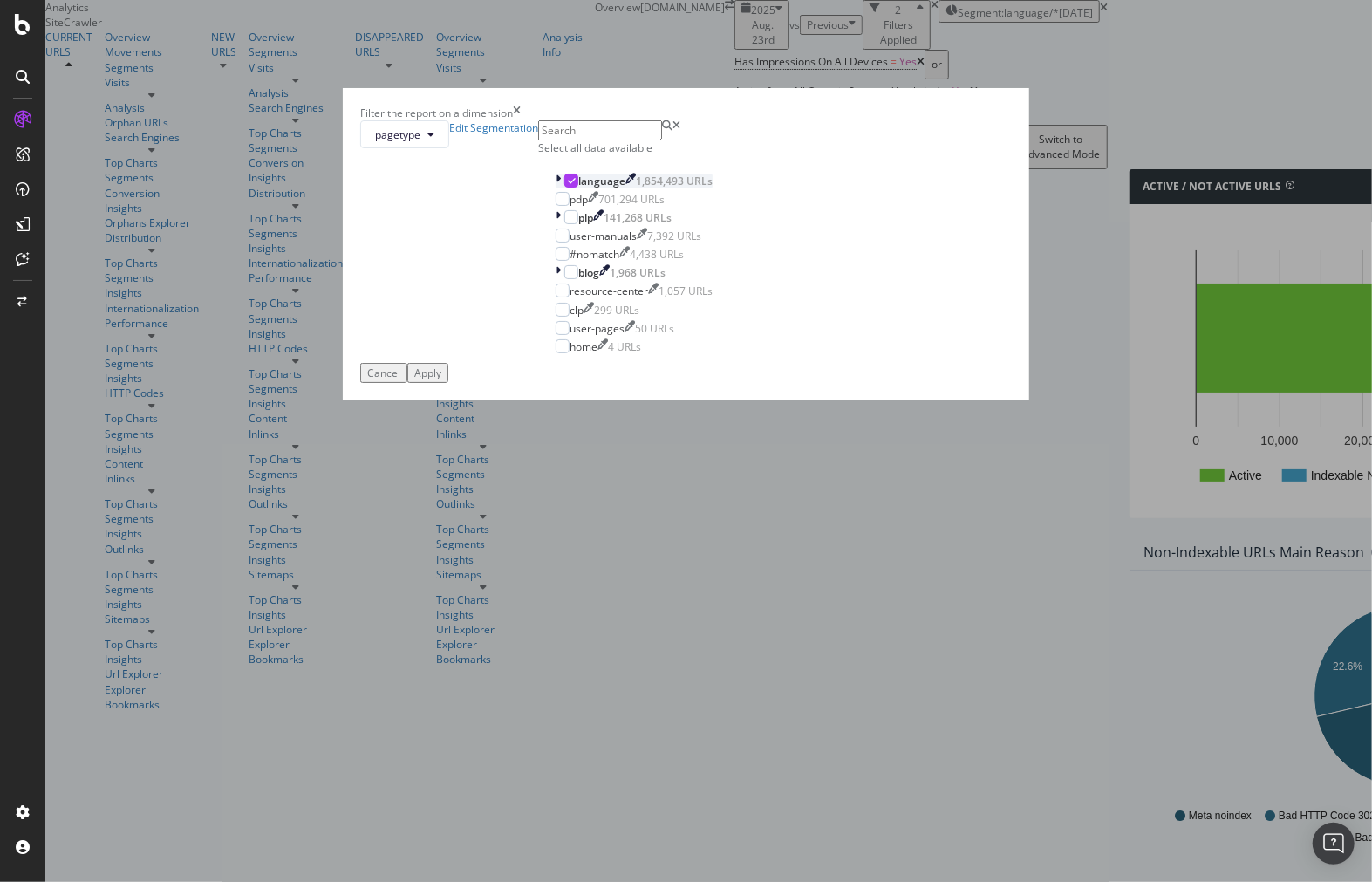
click at [568, 185] on icon "modal" at bounding box center [572, 180] width 8 height 9
click at [556, 188] on div "modal" at bounding box center [560, 180] width 9 height 14
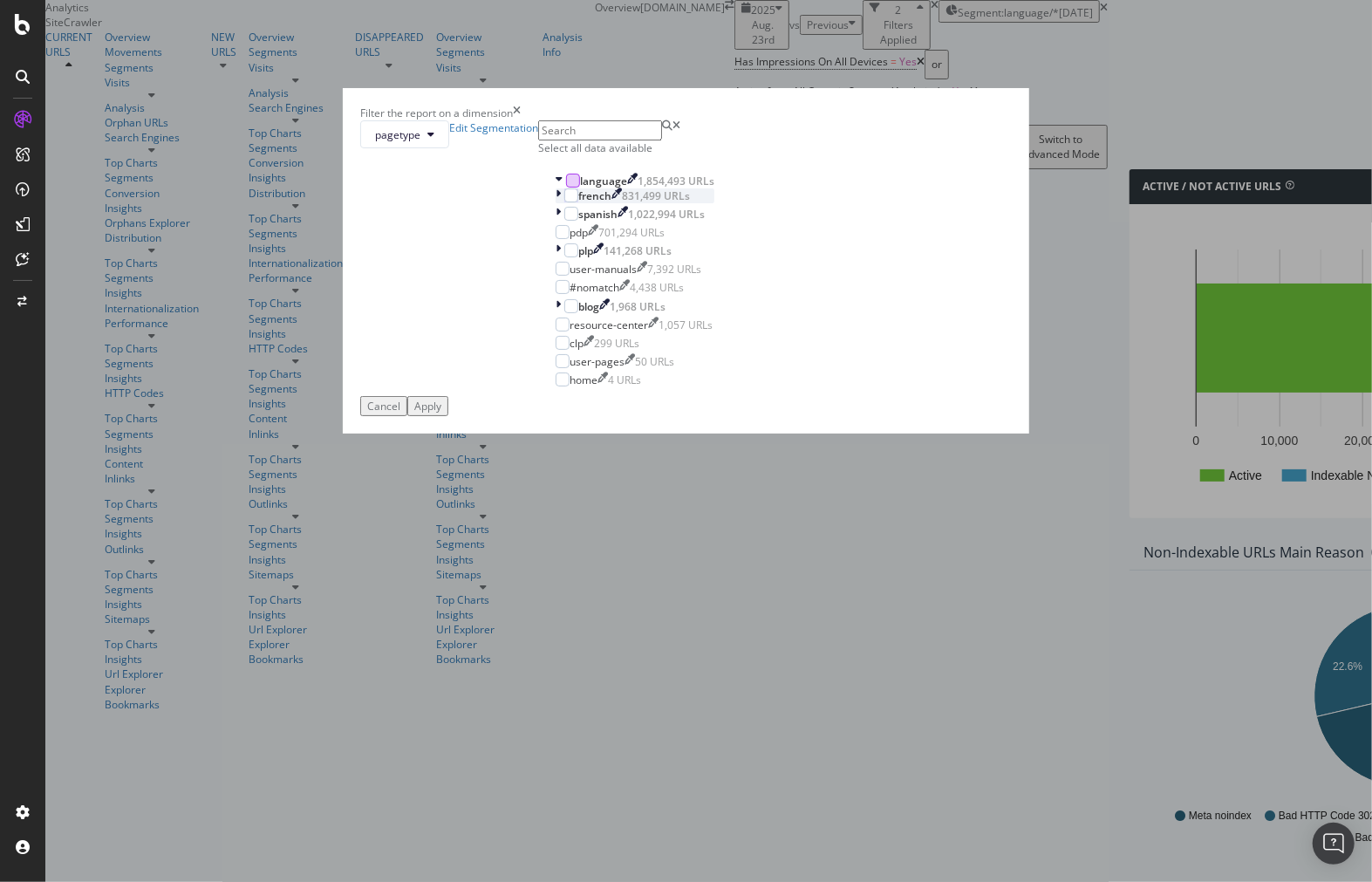
click at [556, 204] on icon "modal" at bounding box center [558, 195] width 5 height 14
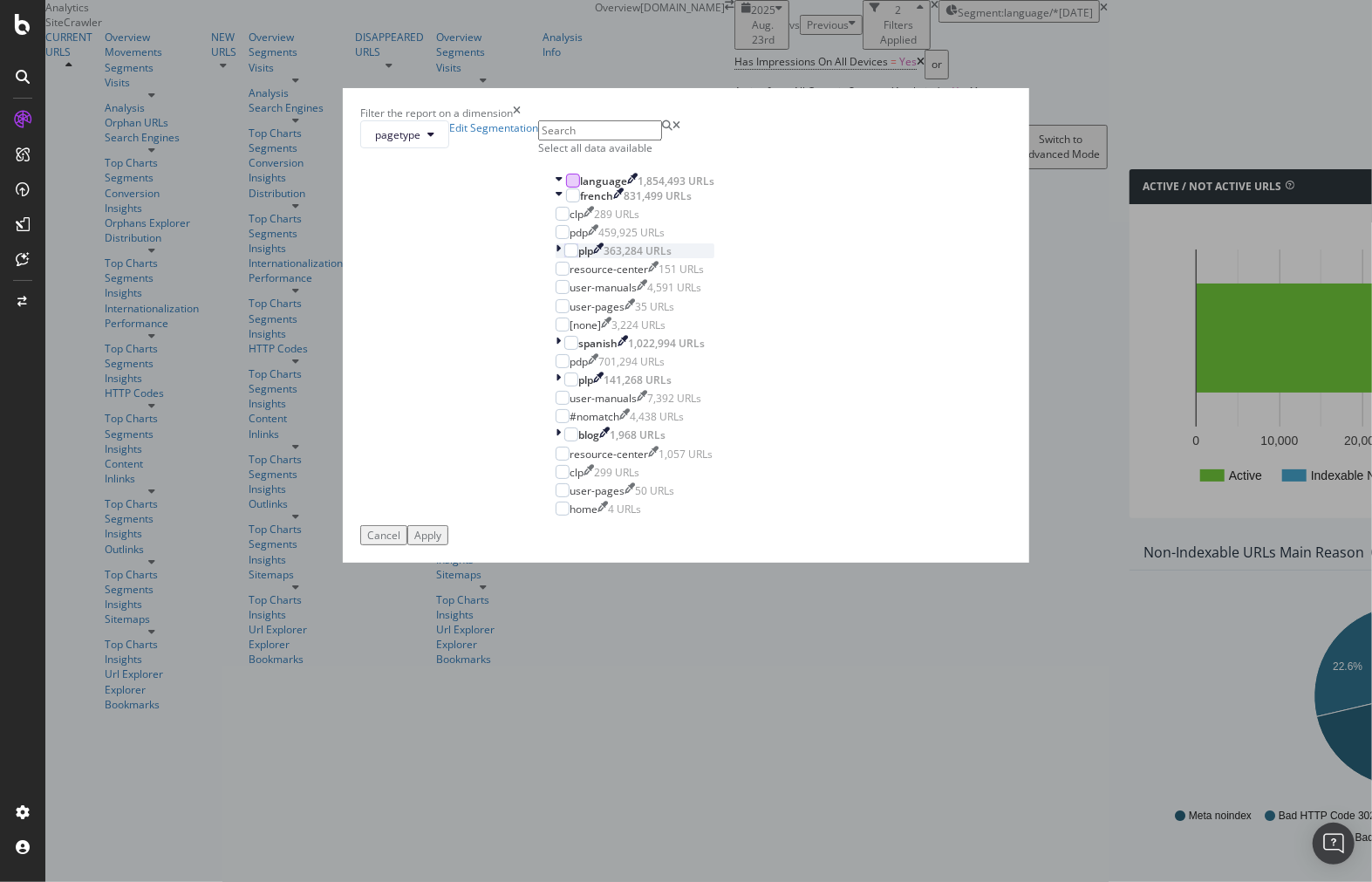
click at [556, 259] on icon "modal" at bounding box center [558, 250] width 5 height 14
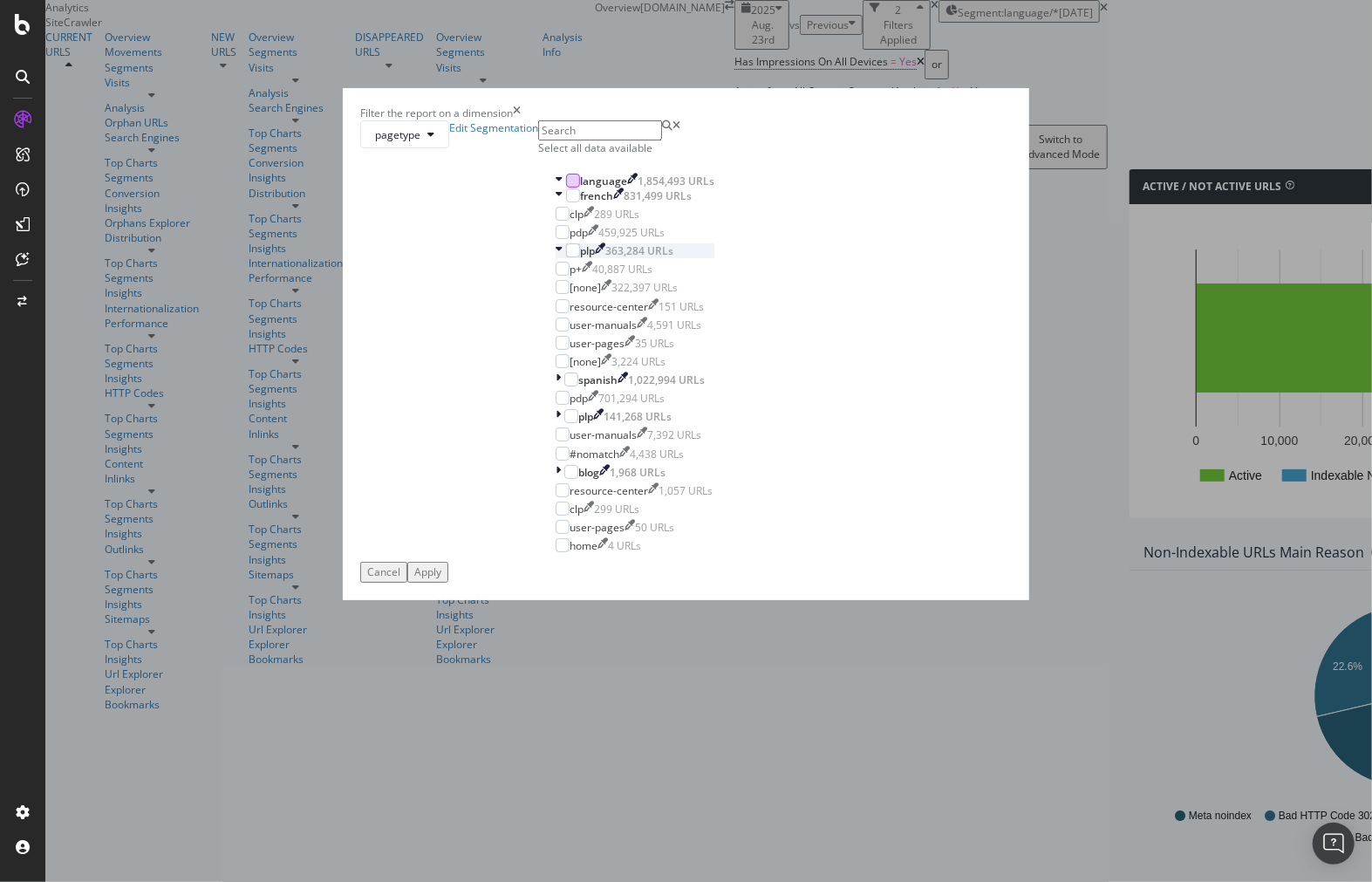
click at [556, 259] on div "plp 363,284 URLs" at bounding box center [635, 250] width 159 height 14
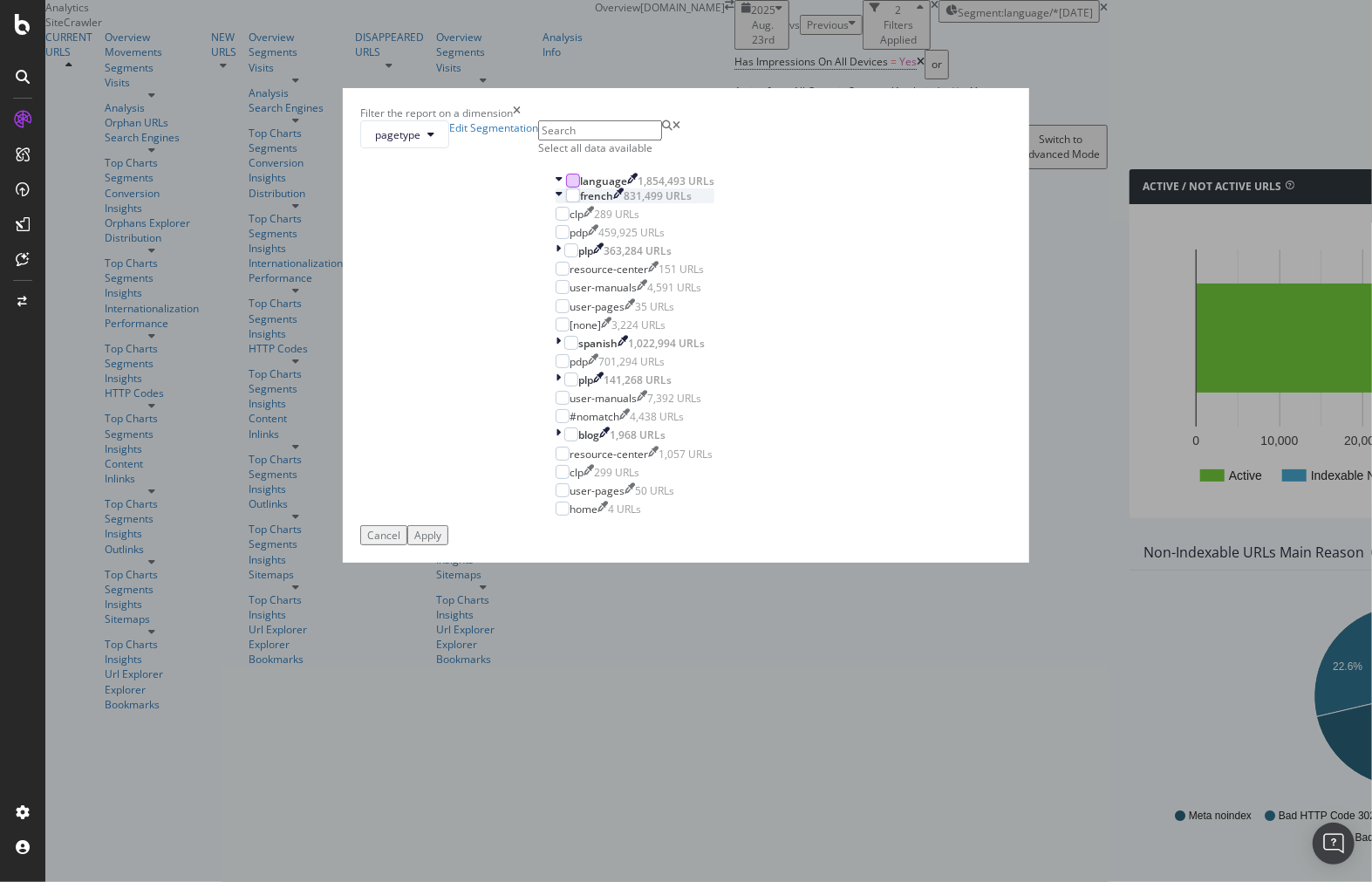
click at [556, 204] on icon "modal" at bounding box center [559, 195] width 7 height 14
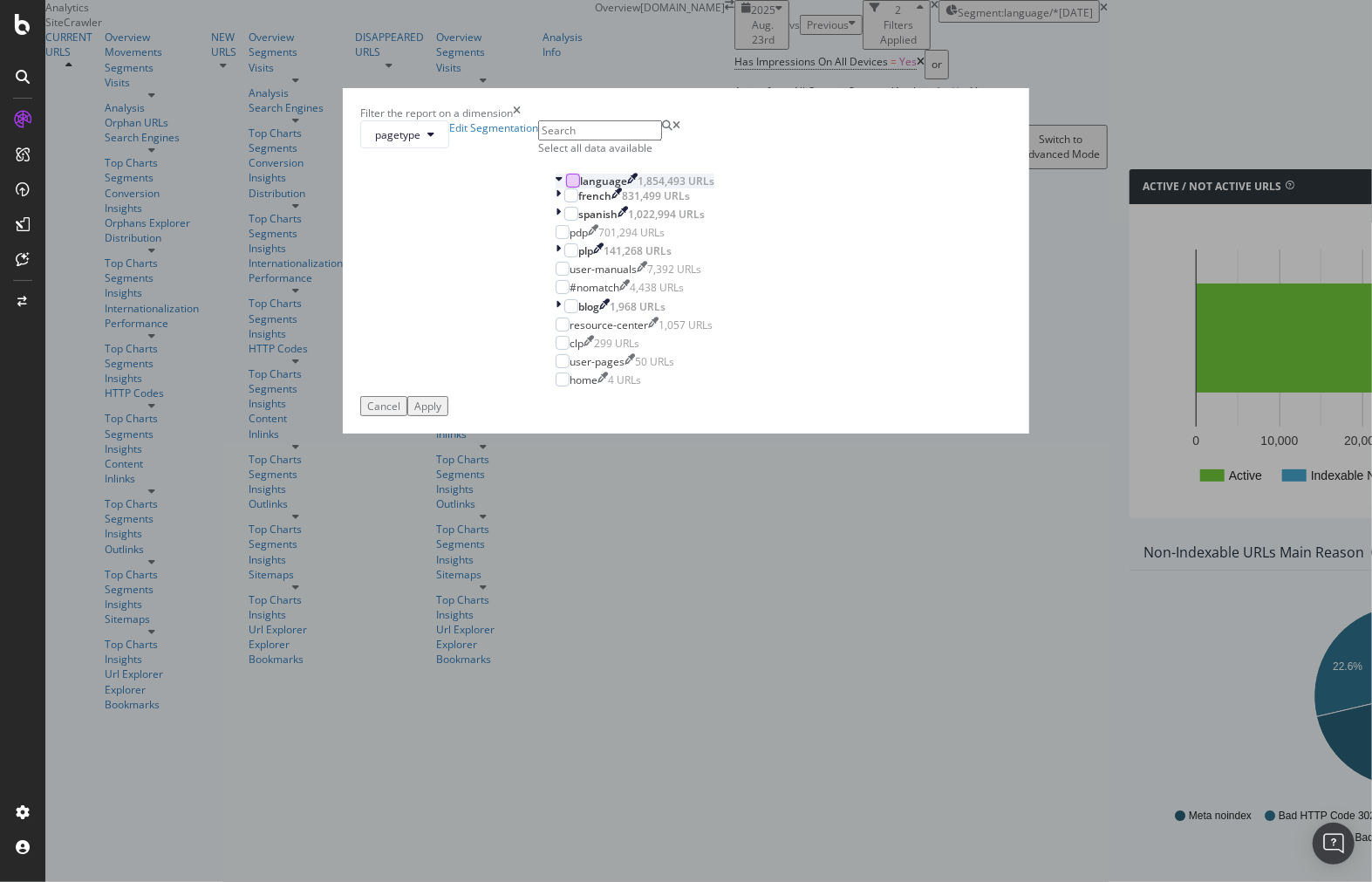
click at [556, 188] on icon "modal" at bounding box center [559, 180] width 7 height 14
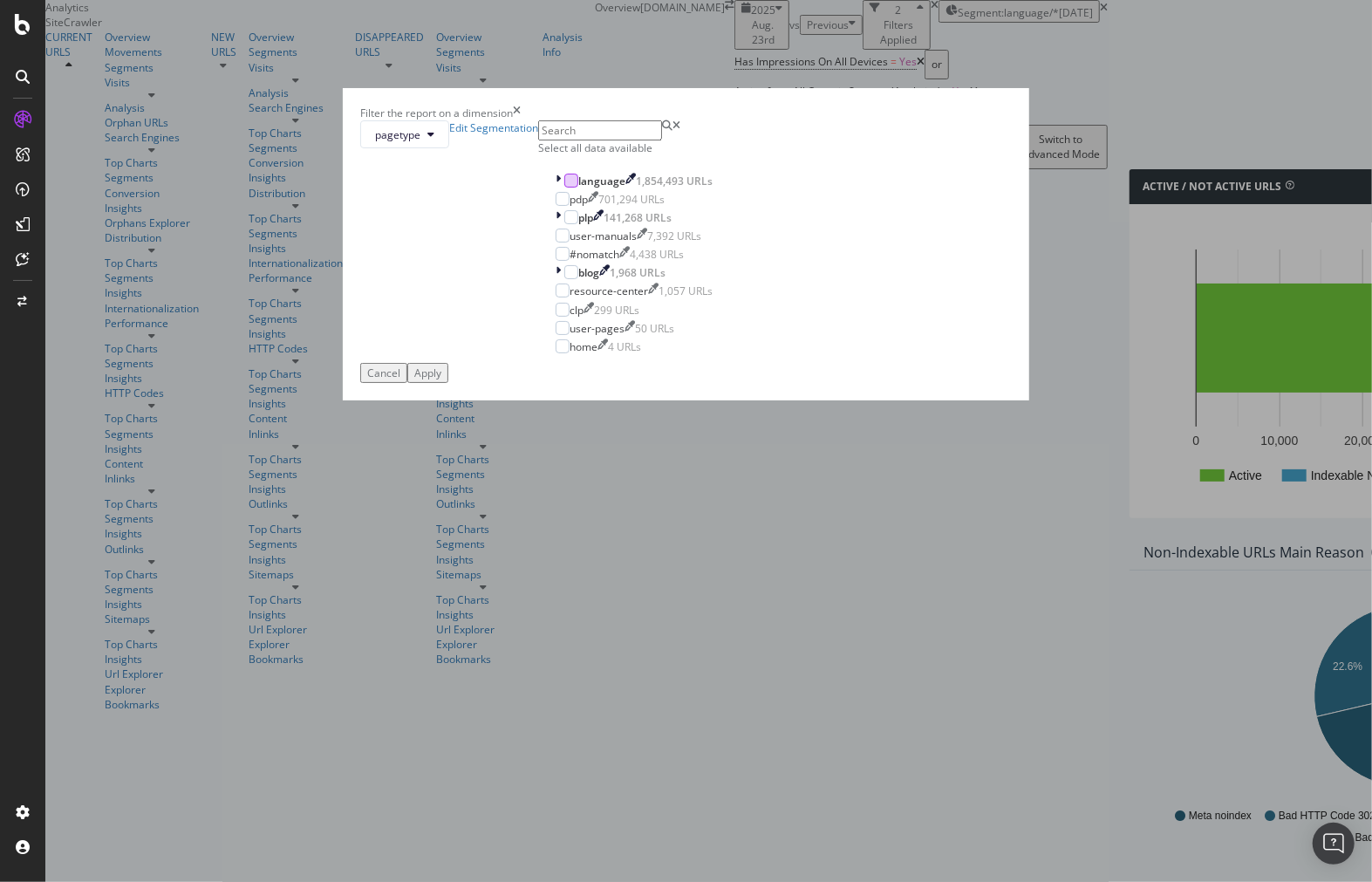
click at [441, 380] on div "Apply" at bounding box center [427, 372] width 27 height 14
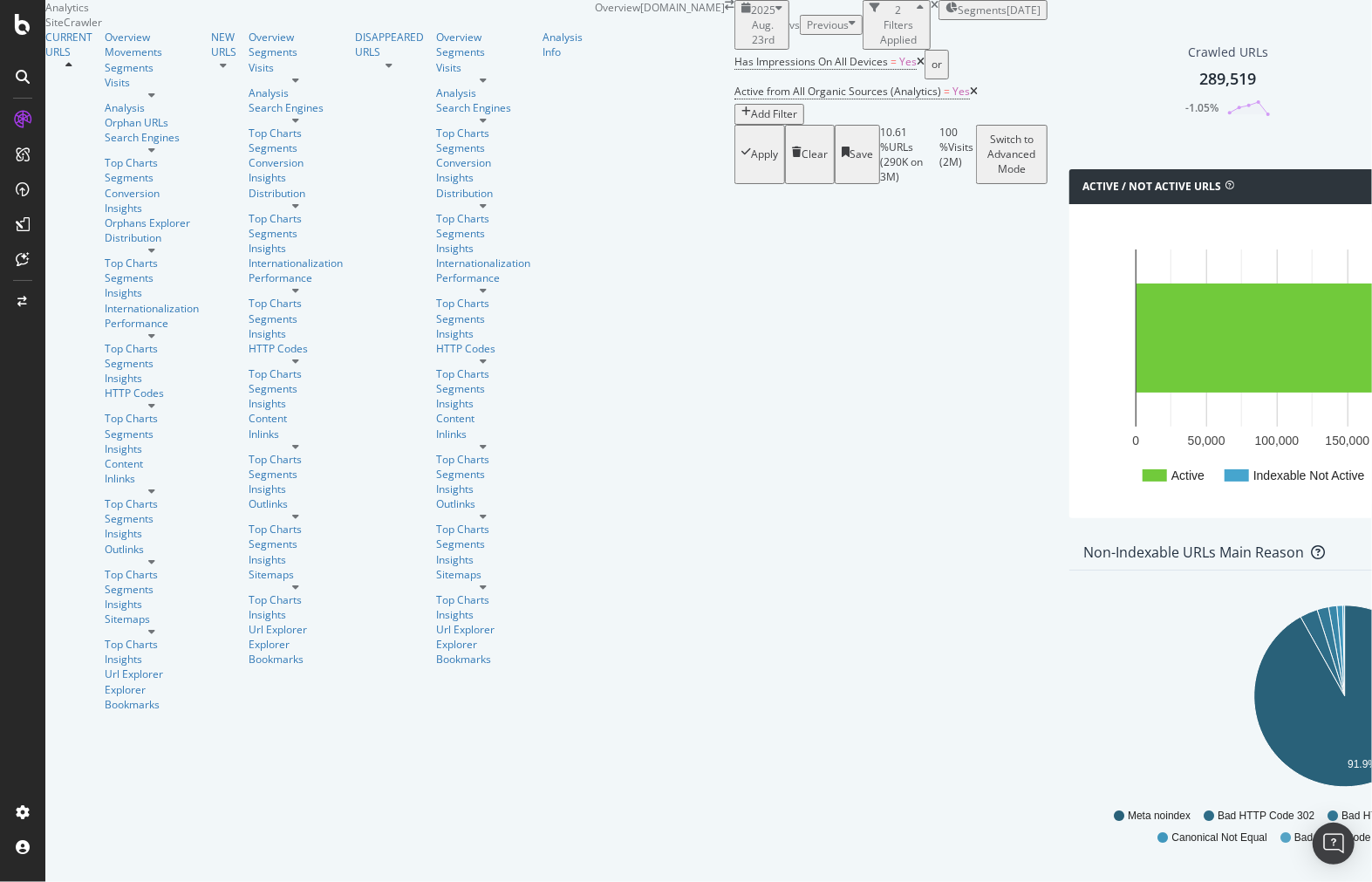
click at [958, 17] on span "Segments" at bounding box center [982, 10] width 49 height 14
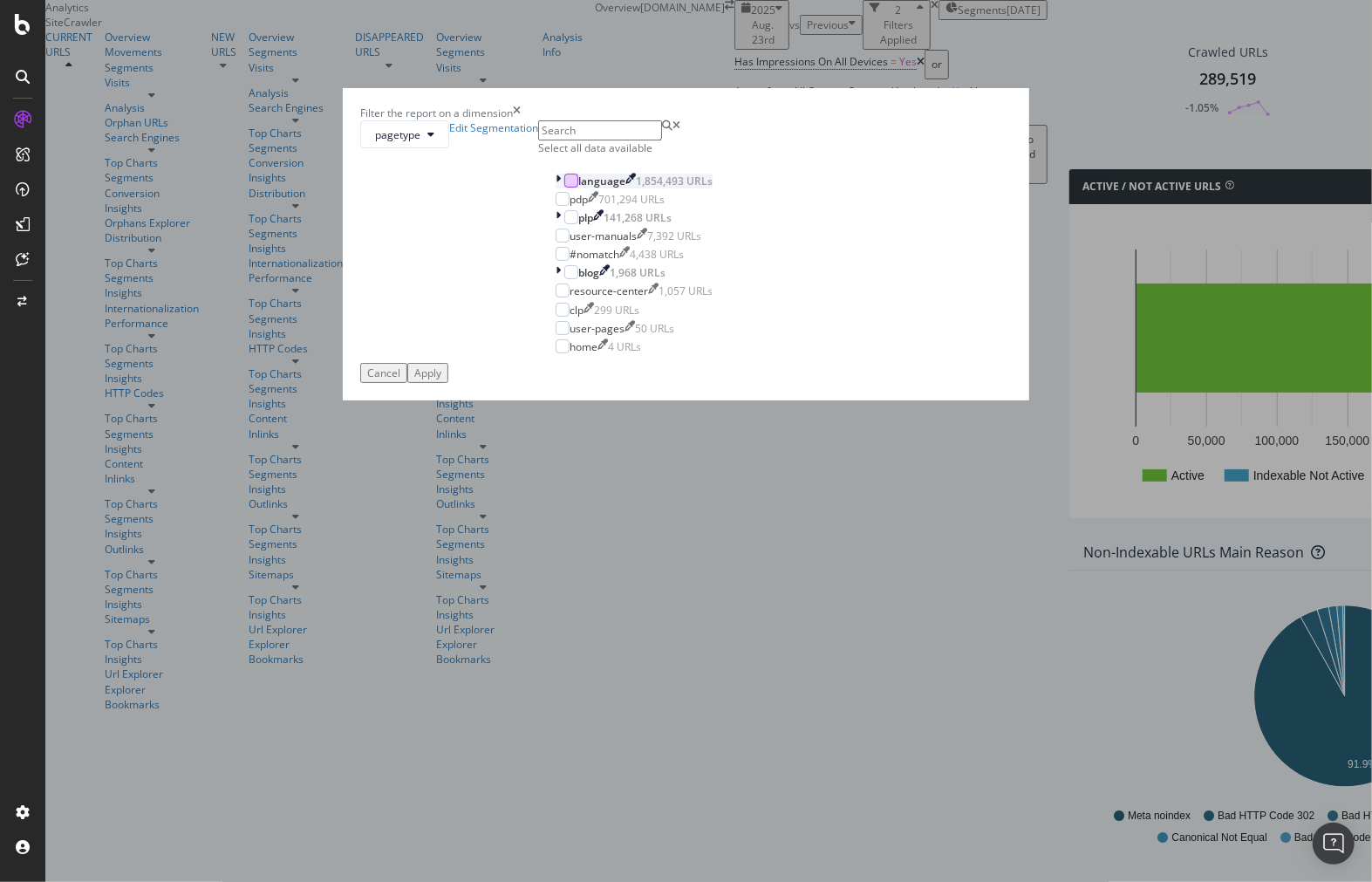
click at [564, 187] on div "modal" at bounding box center [571, 180] width 14 height 14
click at [449, 383] on button "Apply" at bounding box center [427, 372] width 41 height 20
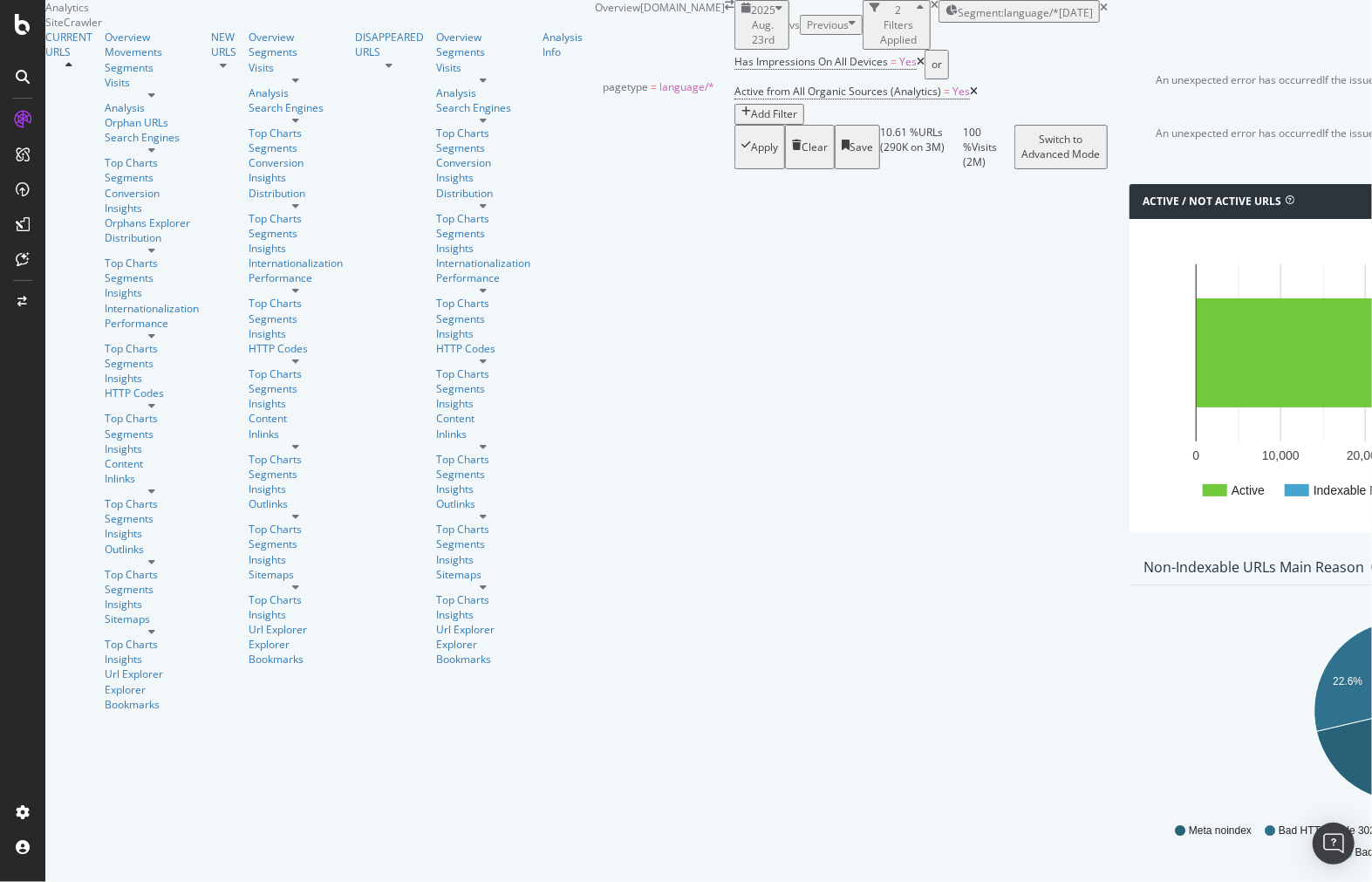
click at [958, 20] on span "Segment: language/*" at bounding box center [1008, 12] width 101 height 14
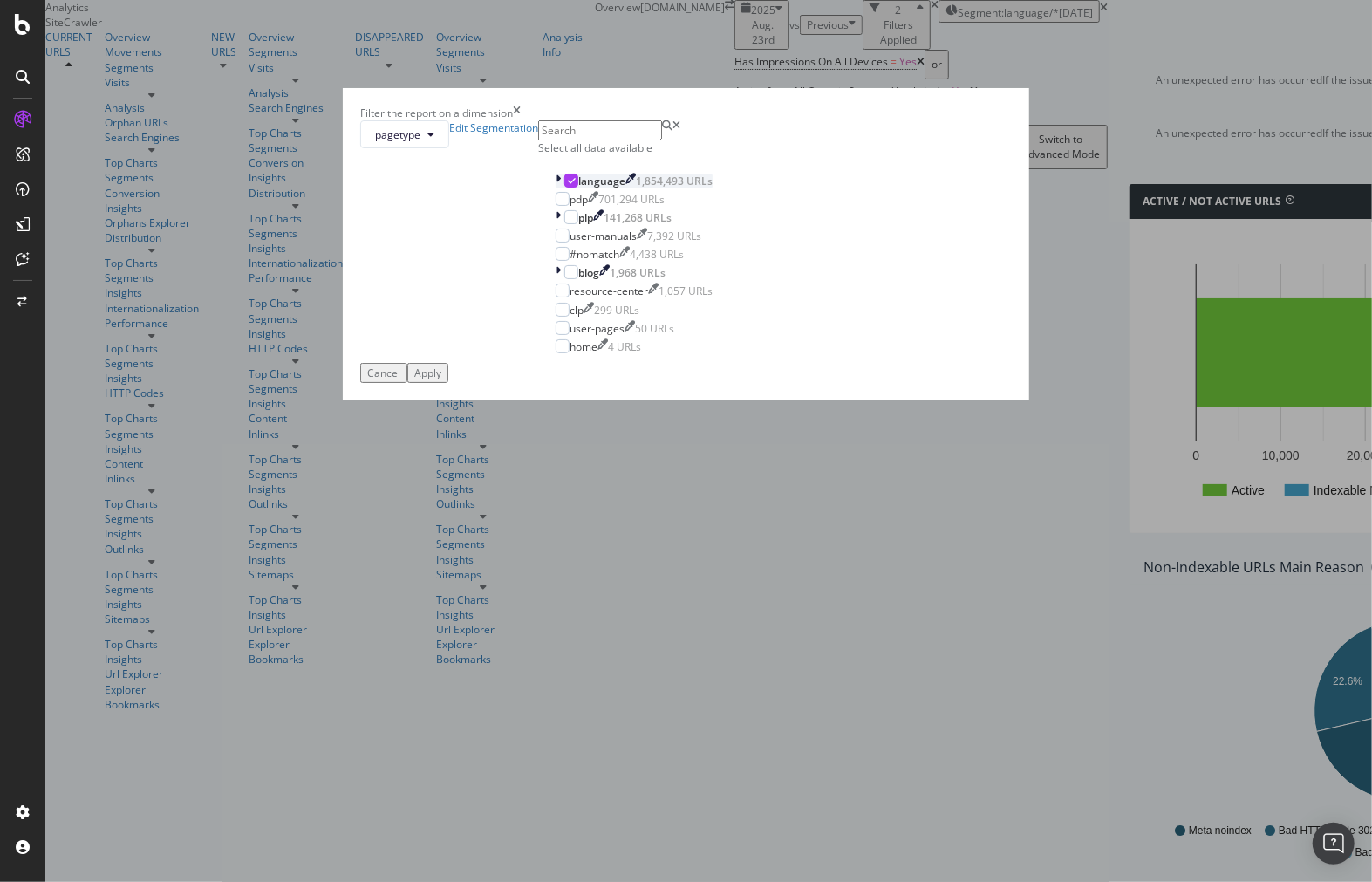
click at [568, 185] on icon "modal" at bounding box center [572, 180] width 8 height 9
click at [556, 261] on div "modal" at bounding box center [563, 254] width 14 height 14
click at [441, 380] on div "Apply" at bounding box center [427, 372] width 27 height 14
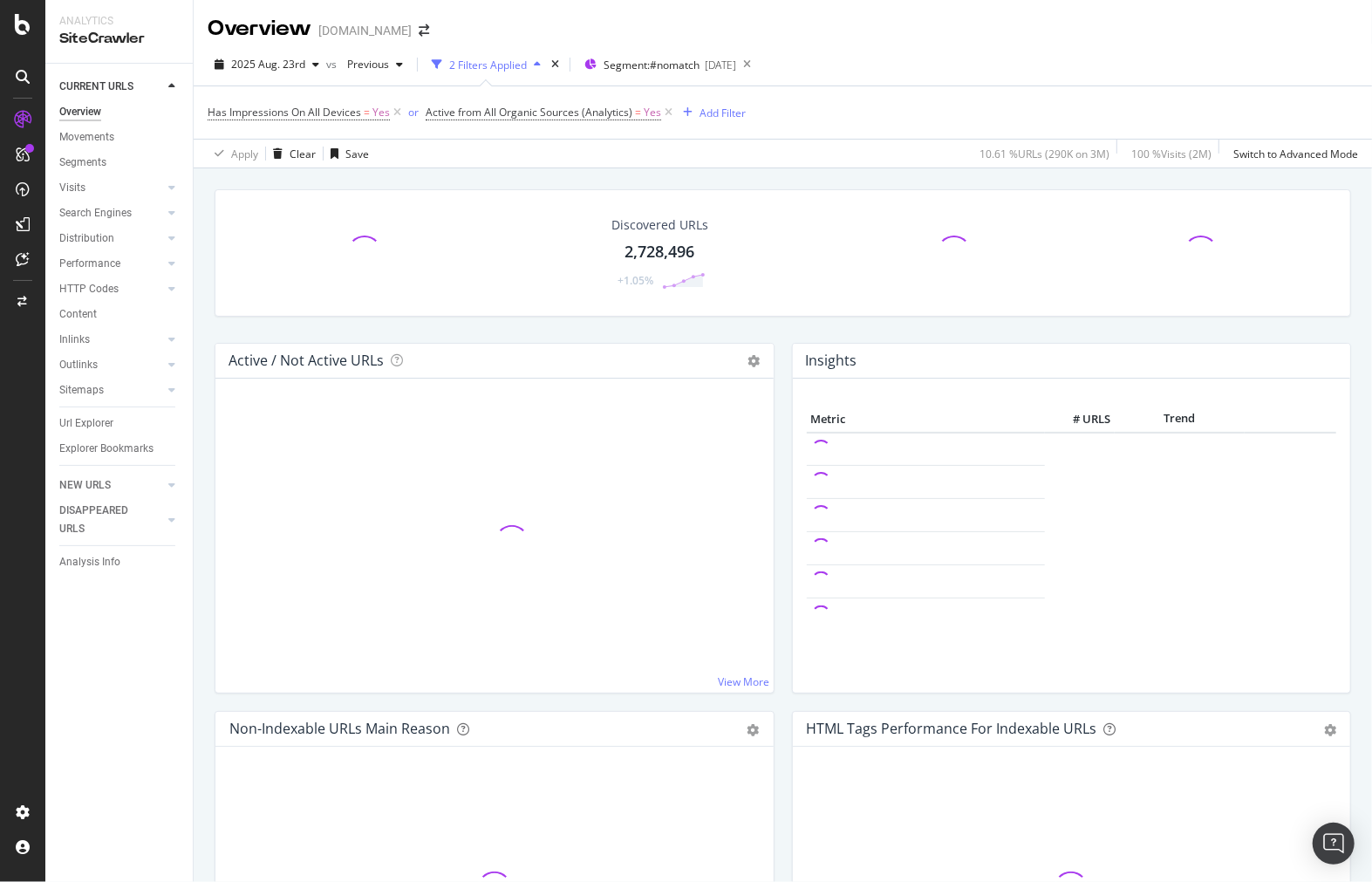
drag, startPoint x: 402, startPoint y: 184, endPoint x: 379, endPoint y: 141, distance: 48.8
click at [379, 141] on div "Overview partstown.com 2025 Aug. 23rd vs Previous 2 Filters Applied Segment: #n…" at bounding box center [782, 441] width 1178 height 882
click at [442, 151] on div "Apply Clear Save 10.61 % URLs ( 290K on 3M ) 100 % Visits ( 2M ) Switch to Adva…" at bounding box center [782, 153] width 1178 height 29
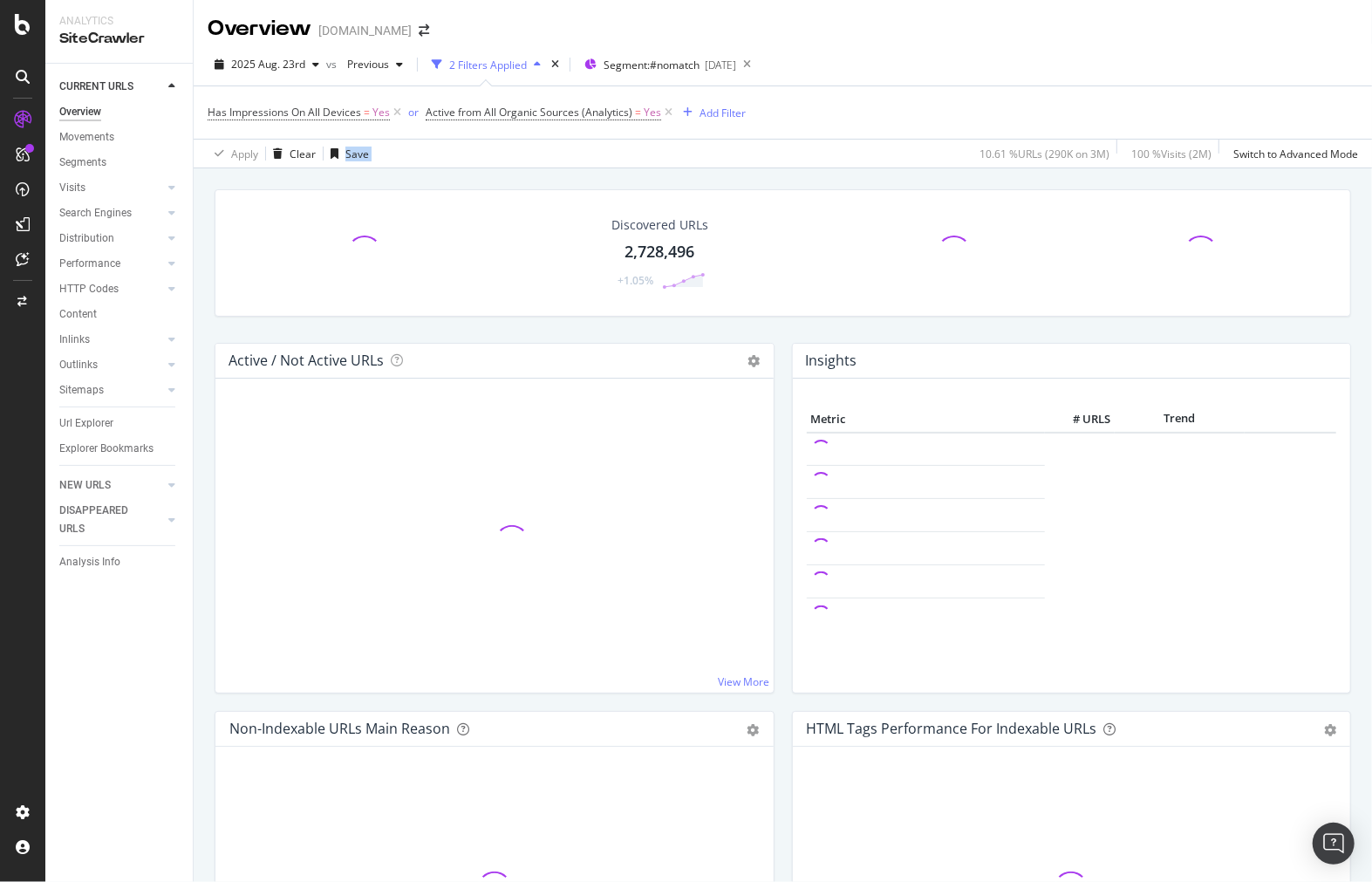
click at [442, 151] on div "Apply Clear Save 10.61 % URLs ( 290K on 3M ) 100 % Visits ( 2M ) Switch to Adva…" at bounding box center [782, 153] width 1178 height 29
click at [973, 154] on div "10.61 % URLs ( 290K on 3M )" at bounding box center [1041, 153] width 137 height 28
drag, startPoint x: 954, startPoint y: 154, endPoint x: 1352, endPoint y: 161, distance: 398.1
click at [1352, 161] on div "Apply Clear Save 10.61 % URLs ( 290K on 3M ) 100 % Visits ( 2M ) Switch to Adva…" at bounding box center [782, 153] width 1178 height 29
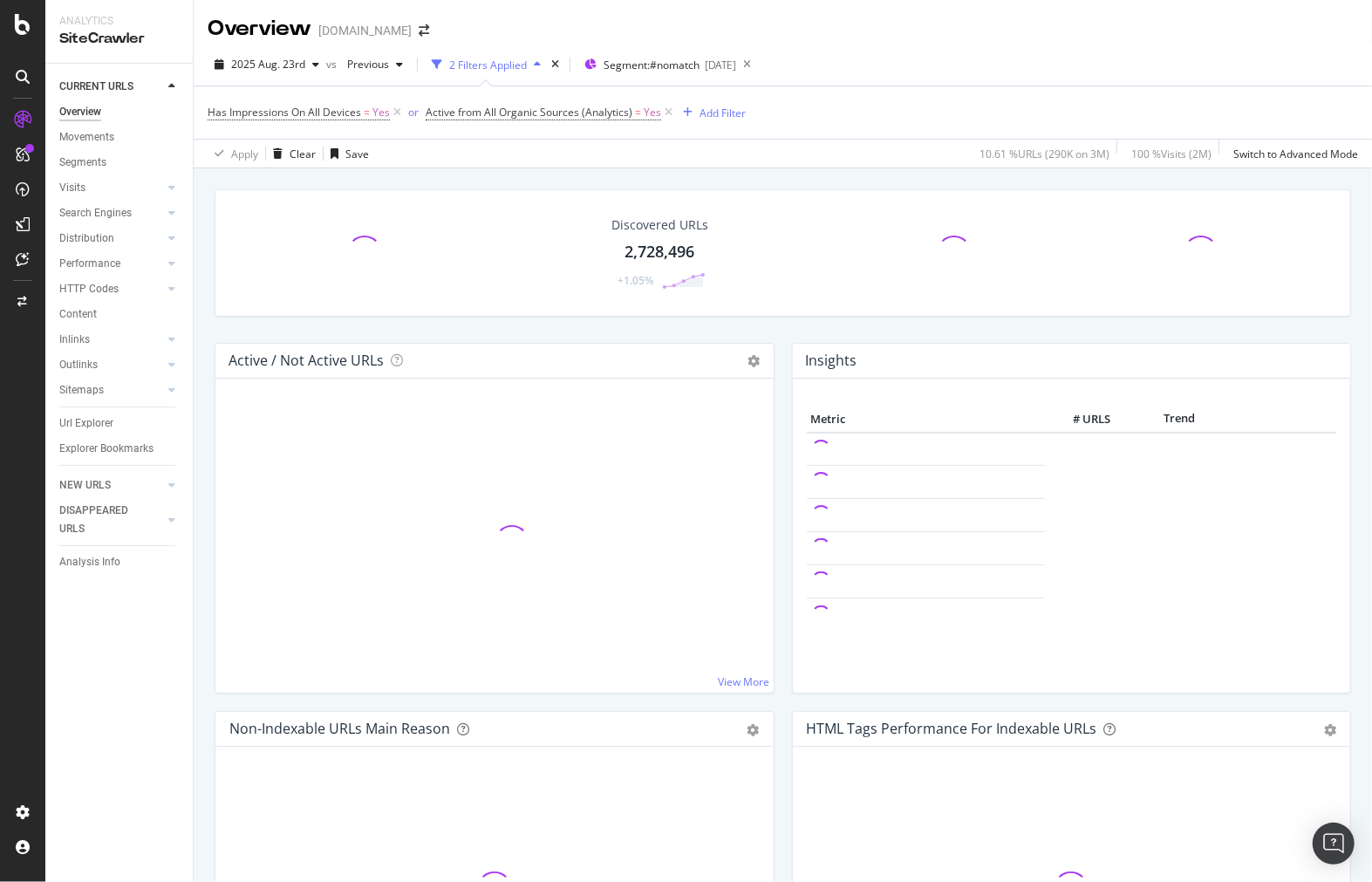
drag, startPoint x: 974, startPoint y: 137, endPoint x: 953, endPoint y: 136, distance: 21.0
click at [963, 137] on div "Has Impressions On All Devices = Yes or Active from All Organic Sources (Analyt…" at bounding box center [782, 112] width 1150 height 52
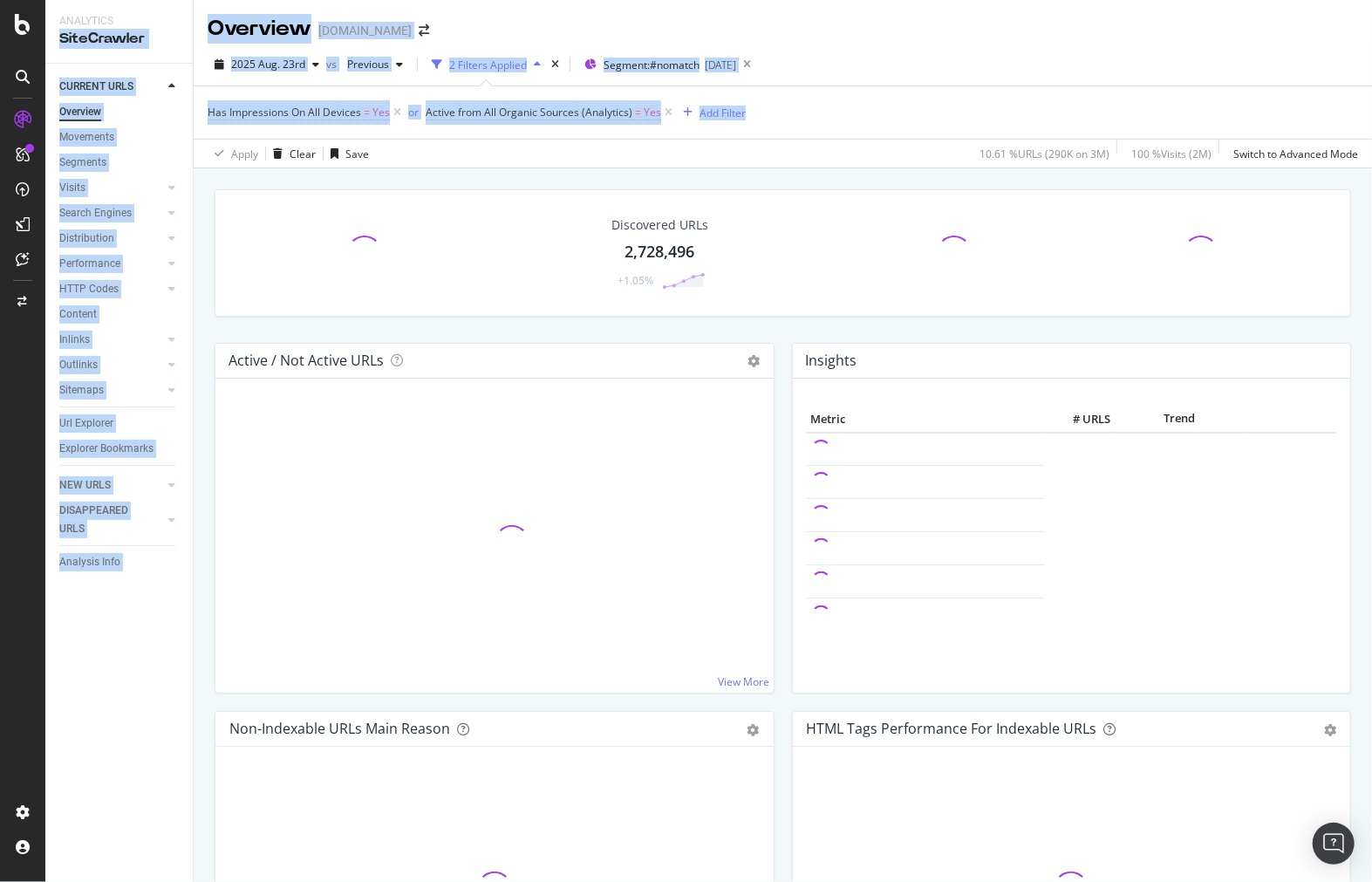
drag, startPoint x: 895, startPoint y: 129, endPoint x: 147, endPoint y: 1, distance: 758.9
click at [145, 1] on div "Analytics SiteCrawler CURRENT URLS Overview Movements Segments Visits Analysis …" at bounding box center [708, 441] width 1327 height 882
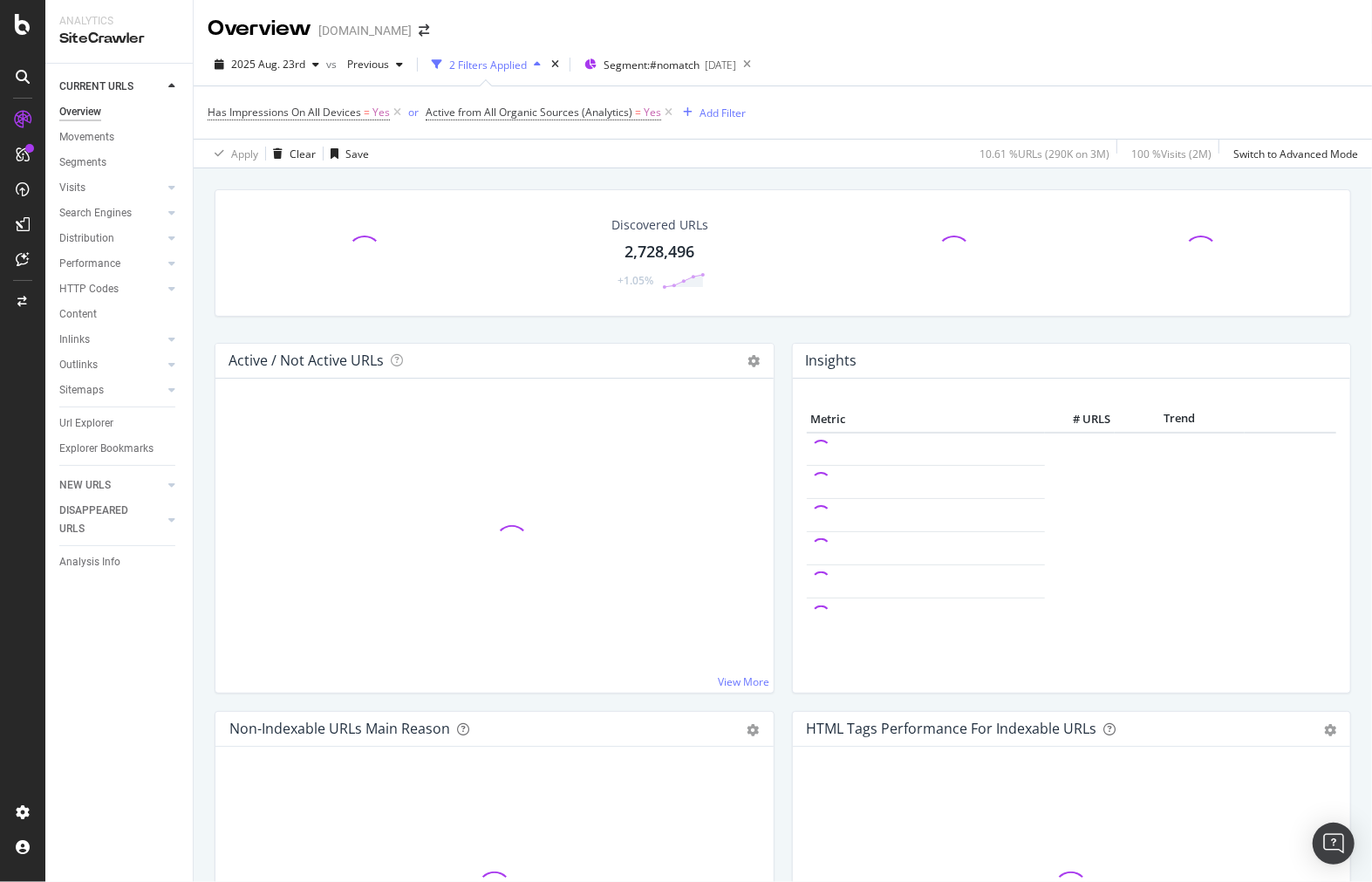
click at [974, 115] on div "Has Impressions On All Devices = Yes or Active from All Organic Sources (Analyt…" at bounding box center [782, 112] width 1150 height 52
click at [691, 73] on div "Segment: #nomatch 2025-05-08" at bounding box center [660, 64] width 151 height 26
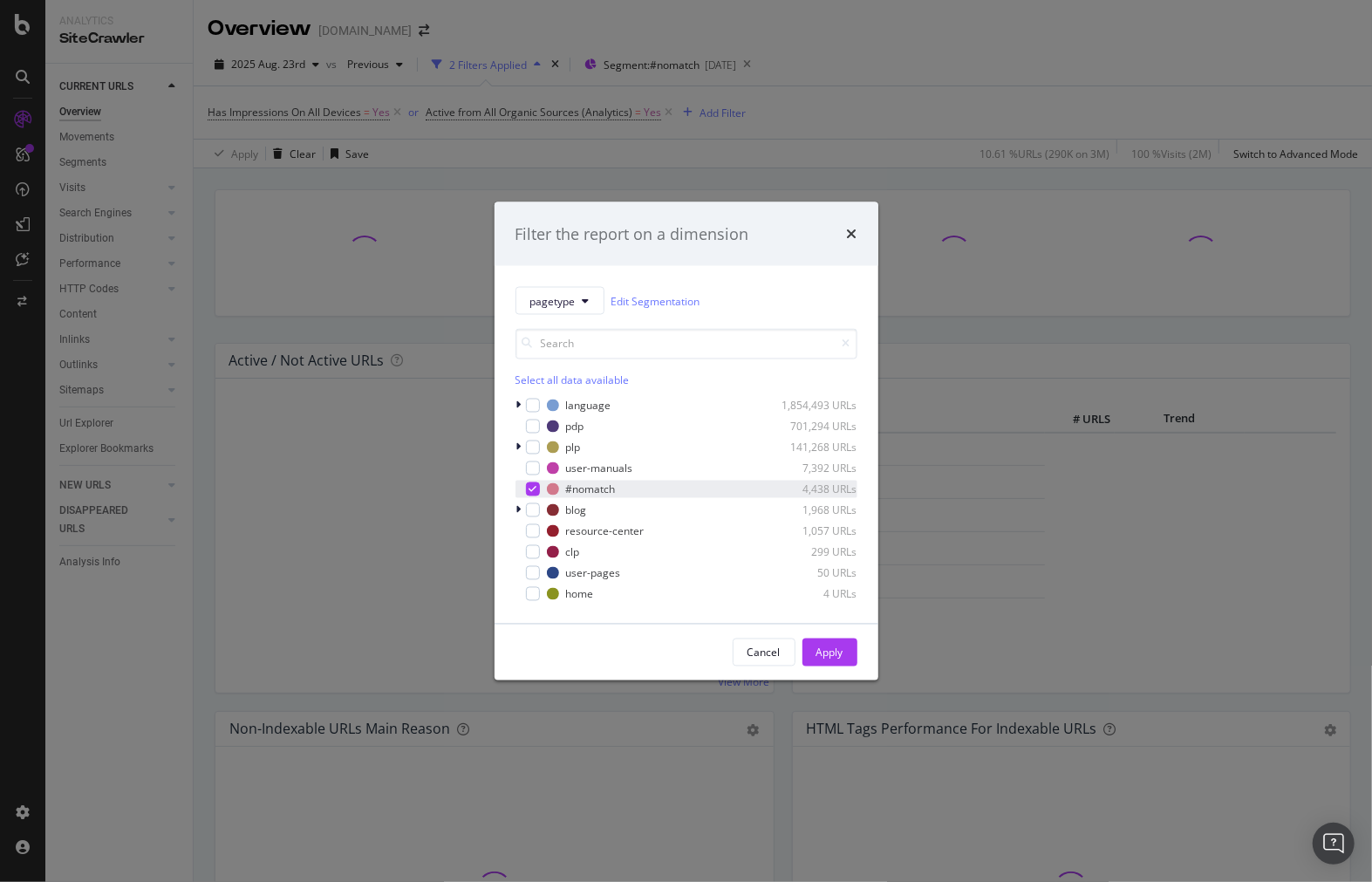
click at [528, 486] on div "modal" at bounding box center [533, 489] width 14 height 14
click at [524, 573] on div "modal" at bounding box center [520, 573] width 11 height 17
click at [836, 655] on div "Apply" at bounding box center [830, 651] width 27 height 14
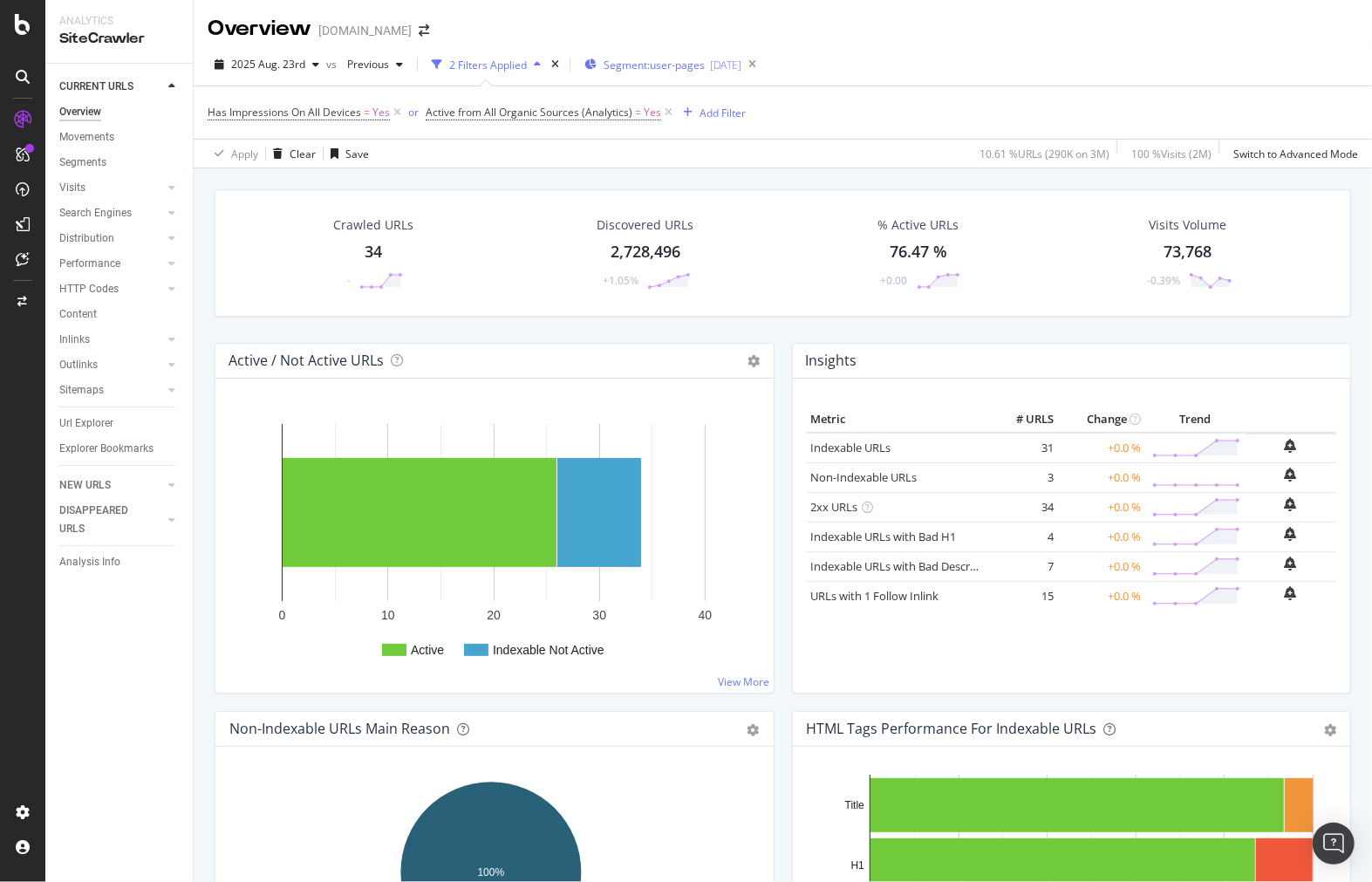
click at [625, 70] on span "Segment: user-pages" at bounding box center [654, 65] width 101 height 14
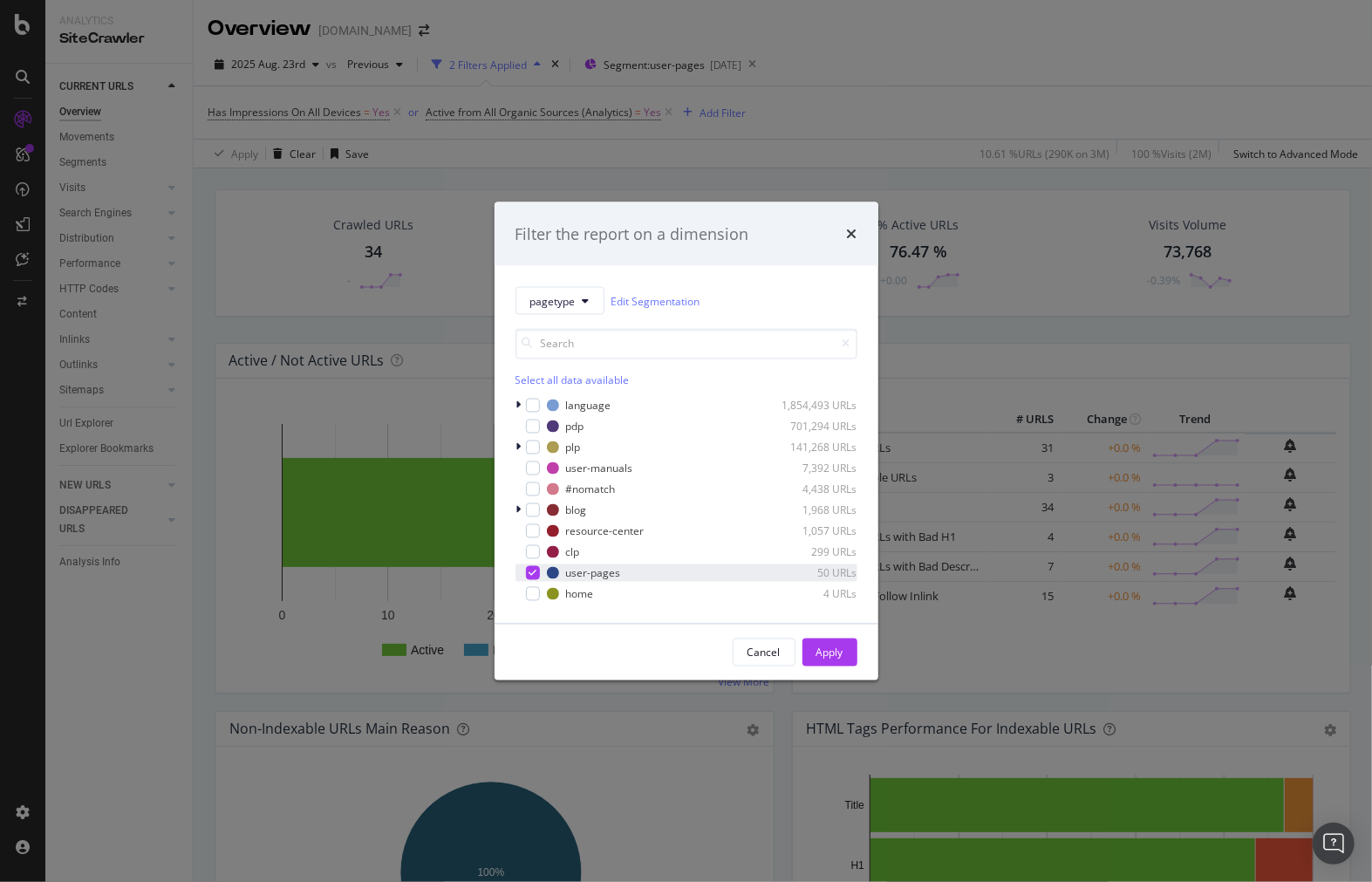
click at [533, 577] on div "modal" at bounding box center [533, 573] width 14 height 14
drag, startPoint x: 529, startPoint y: 592, endPoint x: 540, endPoint y: 595, distance: 11.4
click at [531, 592] on div "modal" at bounding box center [533, 593] width 14 height 14
click at [820, 665] on div "Apply" at bounding box center [830, 652] width 27 height 26
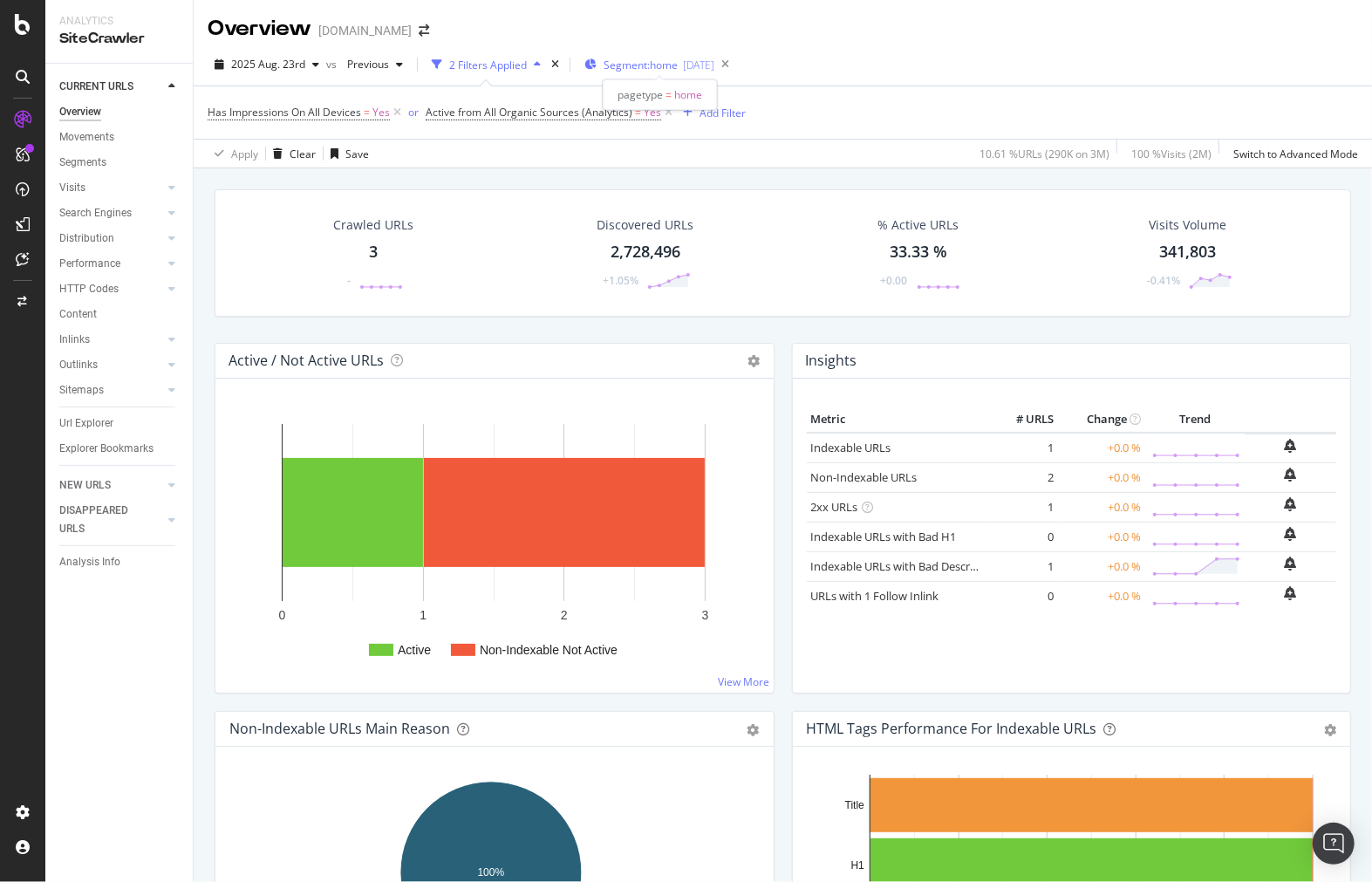
click at [649, 69] on span "Segment: home" at bounding box center [641, 65] width 74 height 14
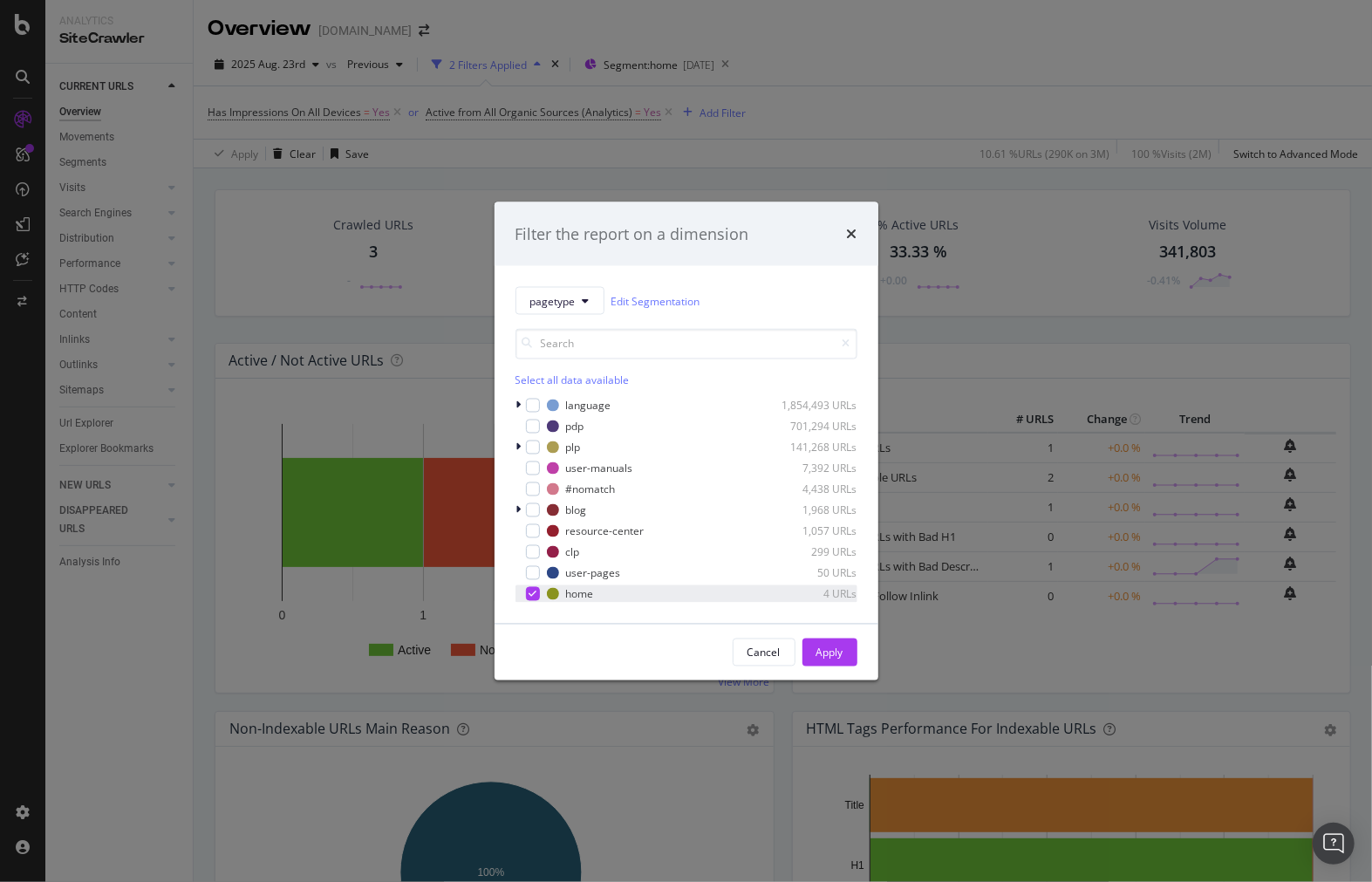
click at [535, 595] on icon "modal" at bounding box center [533, 593] width 8 height 9
click at [537, 580] on div "user-pages 50 URLs" at bounding box center [686, 573] width 342 height 17
click at [821, 645] on div "Apply" at bounding box center [830, 651] width 27 height 14
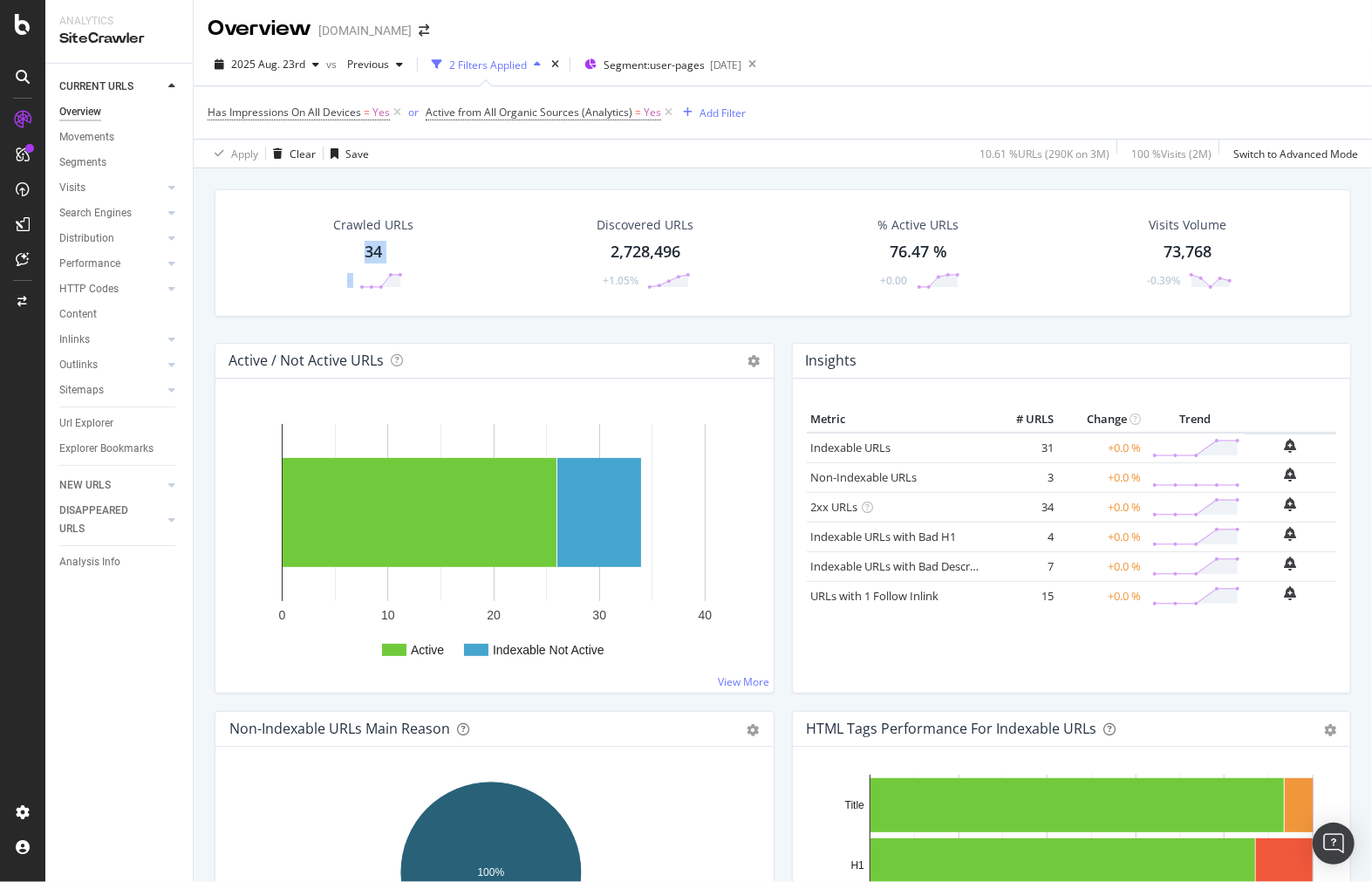
drag, startPoint x: 411, startPoint y: 266, endPoint x: 364, endPoint y: 251, distance: 49.3
click at [364, 251] on div "Crawled URLs 34 -" at bounding box center [372, 253] width 115 height 91
click at [393, 250] on div "Crawled URLs 34 - Discovered URLs 2,728,496 +1.05% % Active URLs 76.47 % +0.00 …" at bounding box center [782, 609] width 1178 height 882
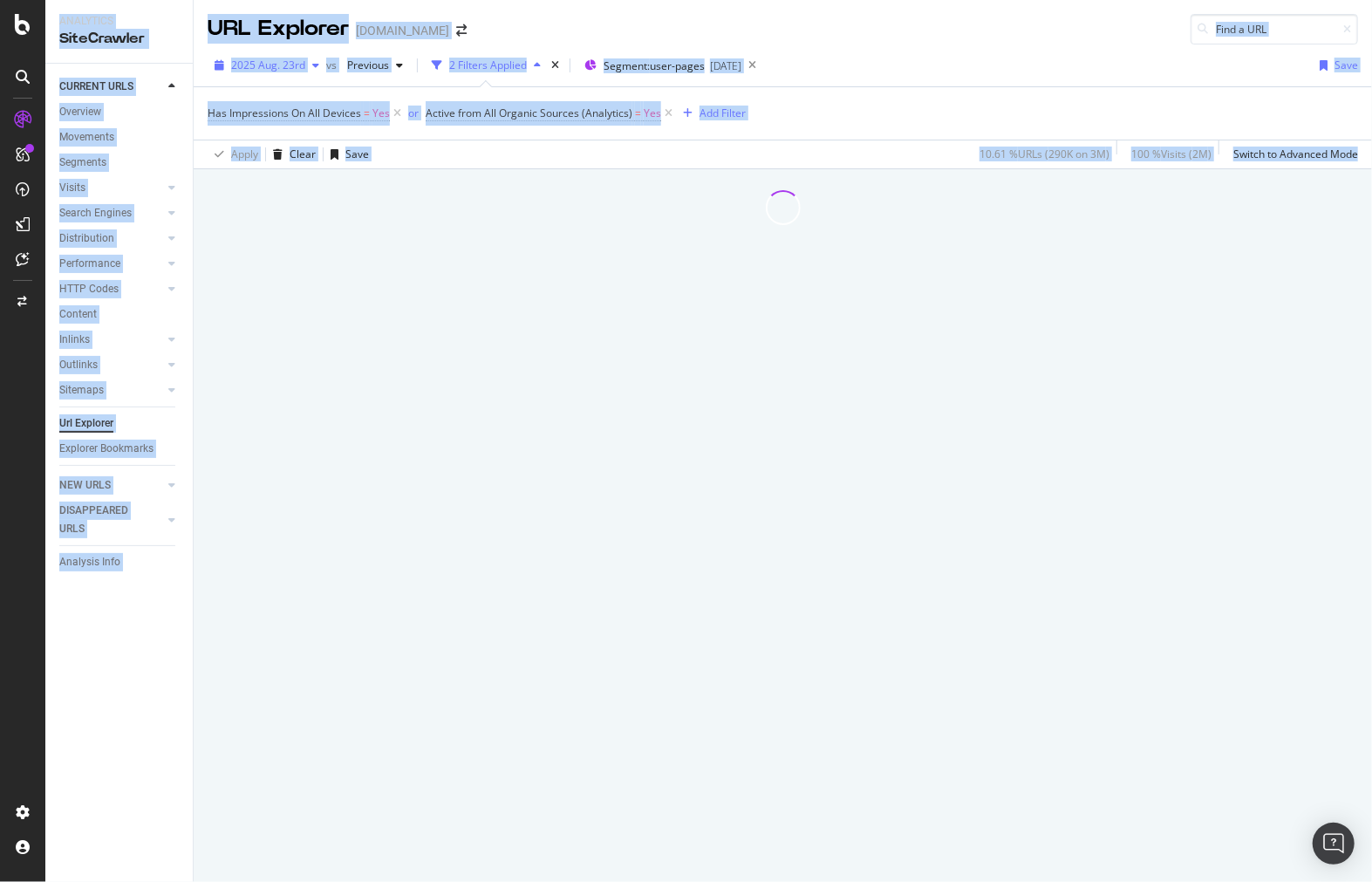
drag, startPoint x: 384, startPoint y: 249, endPoint x: 240, endPoint y: 53, distance: 243.2
click at [354, 242] on div at bounding box center [782, 525] width 1178 height 713
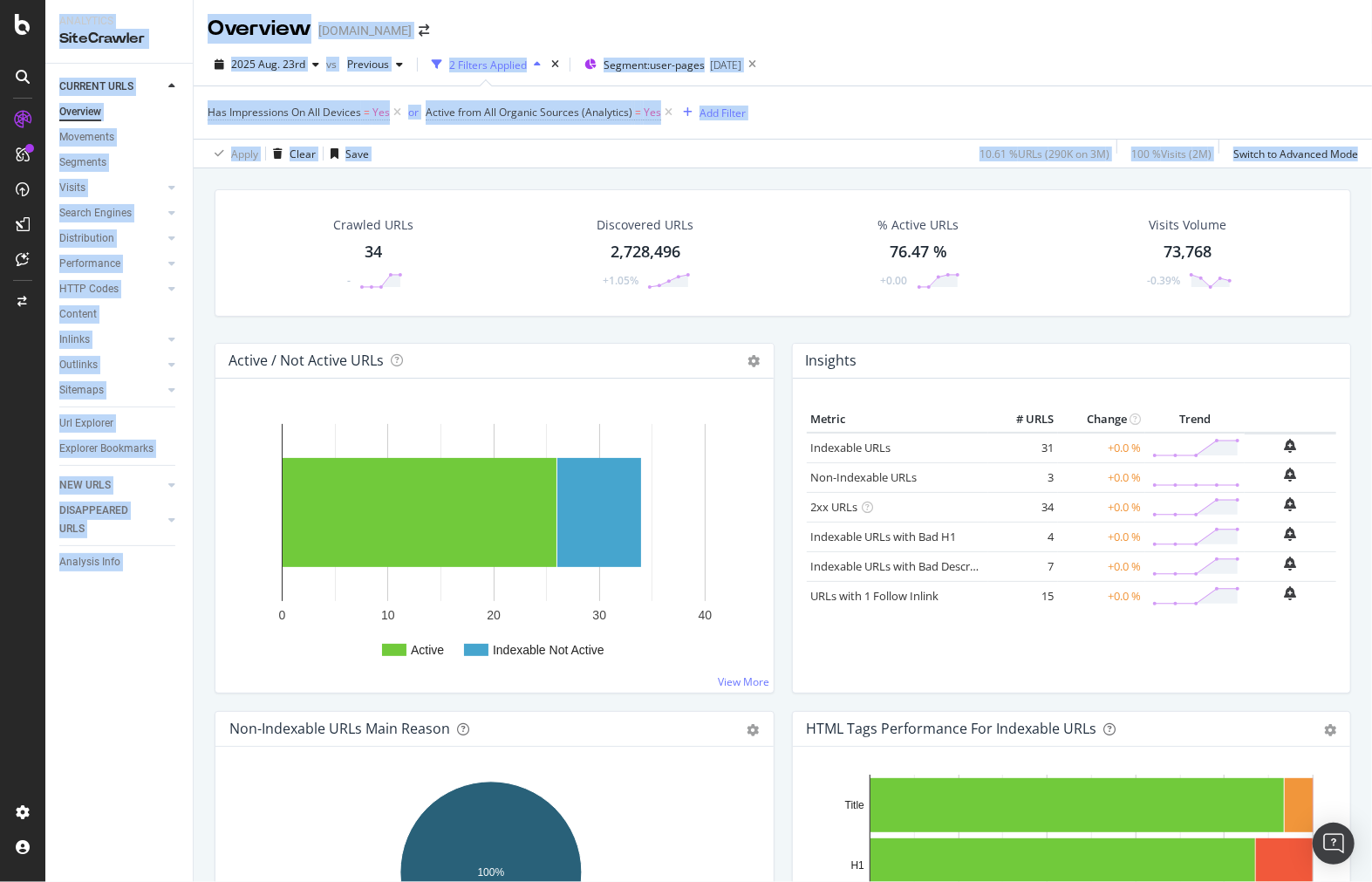
click at [576, 333] on div "Crawled URLs 34 - Discovered URLs 2,728,496 +1.05% % Active URLs 76.47 % +0.00 …" at bounding box center [782, 265] width 1154 height 153
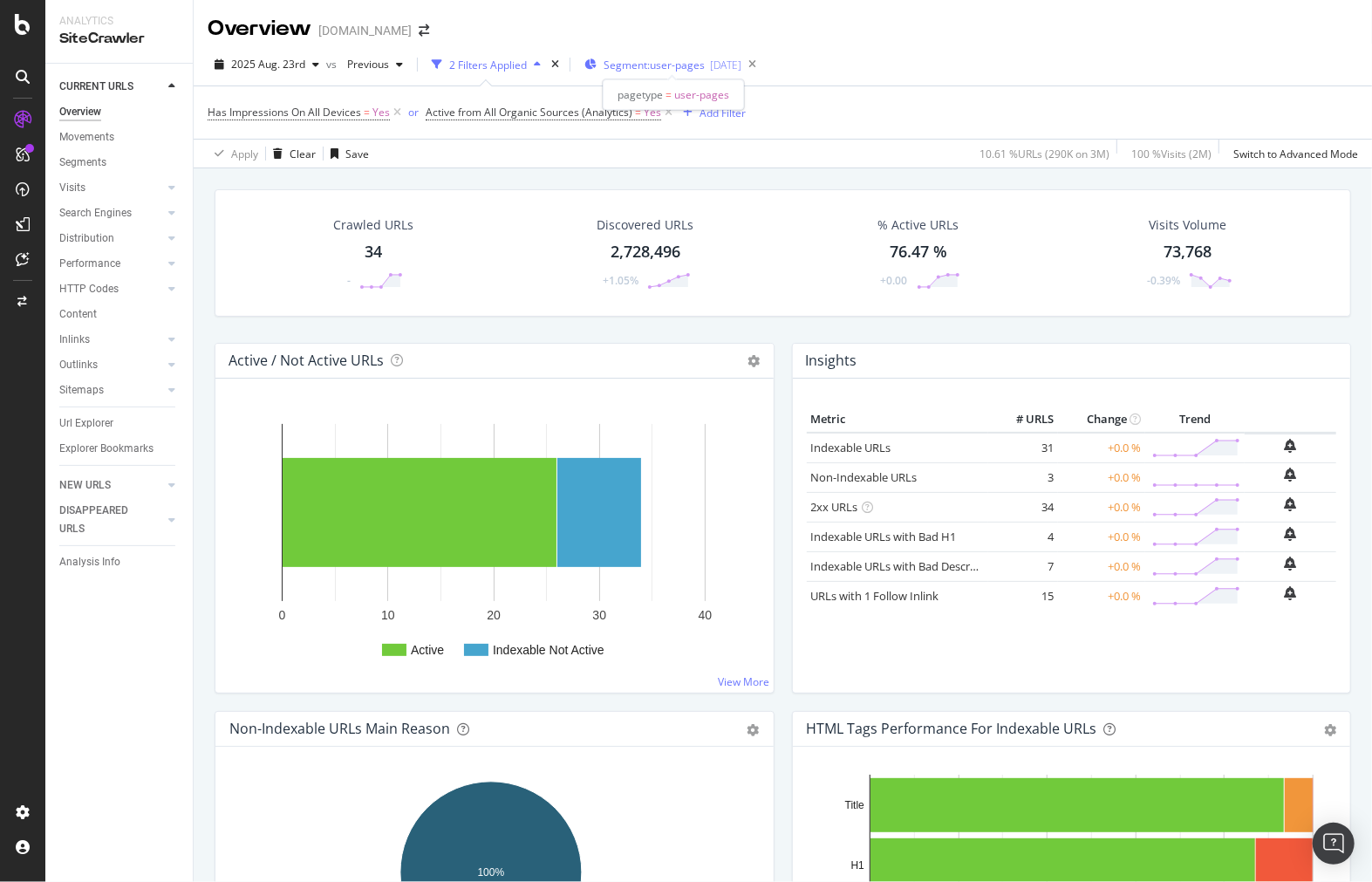
click at [701, 64] on span "Segment: user-pages" at bounding box center [654, 65] width 101 height 14
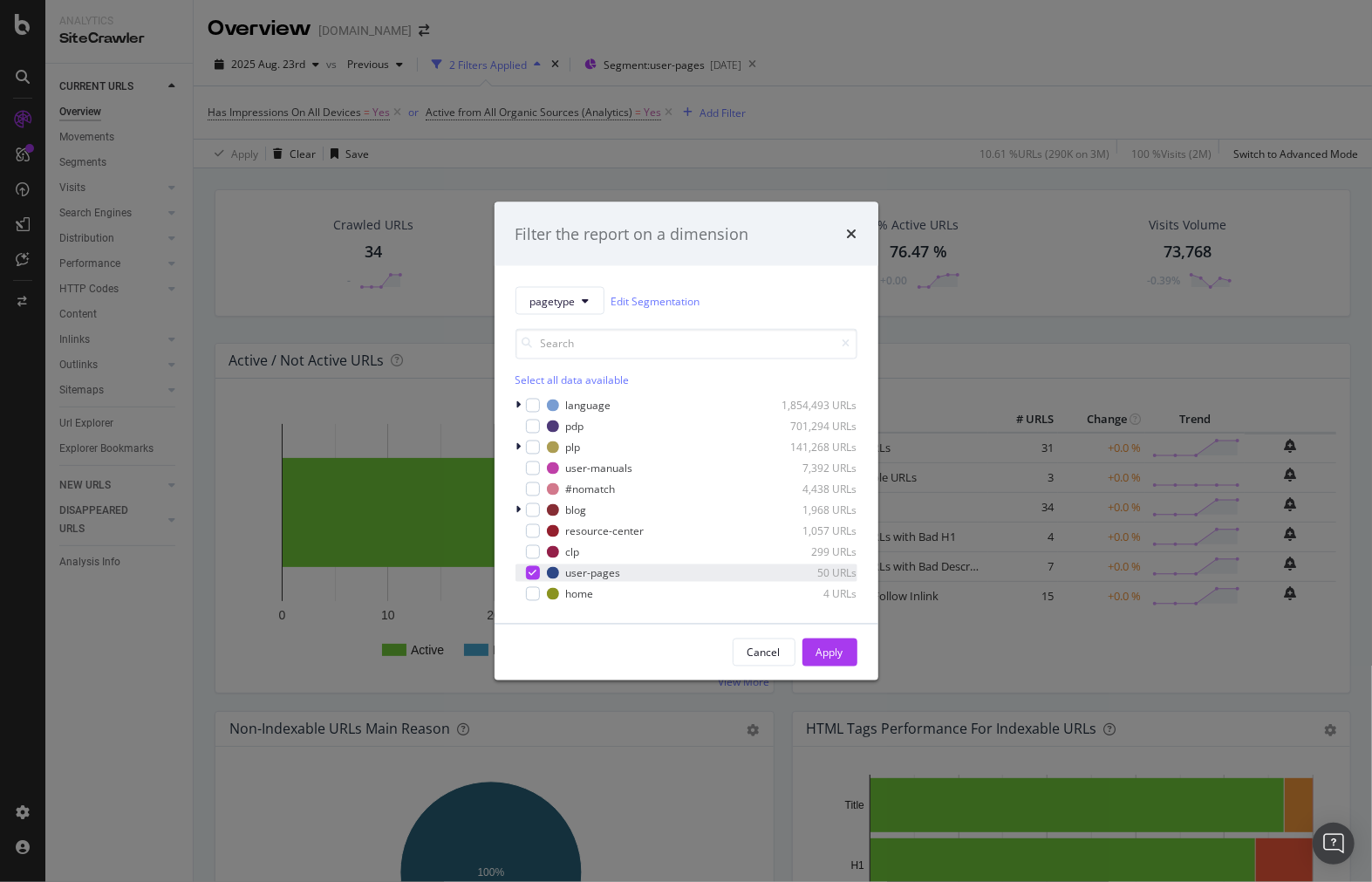
click at [535, 577] on icon "modal" at bounding box center [533, 572] width 8 height 9
click at [535, 553] on div "modal" at bounding box center [533, 552] width 14 height 14
click at [829, 658] on div "Apply" at bounding box center [830, 651] width 27 height 14
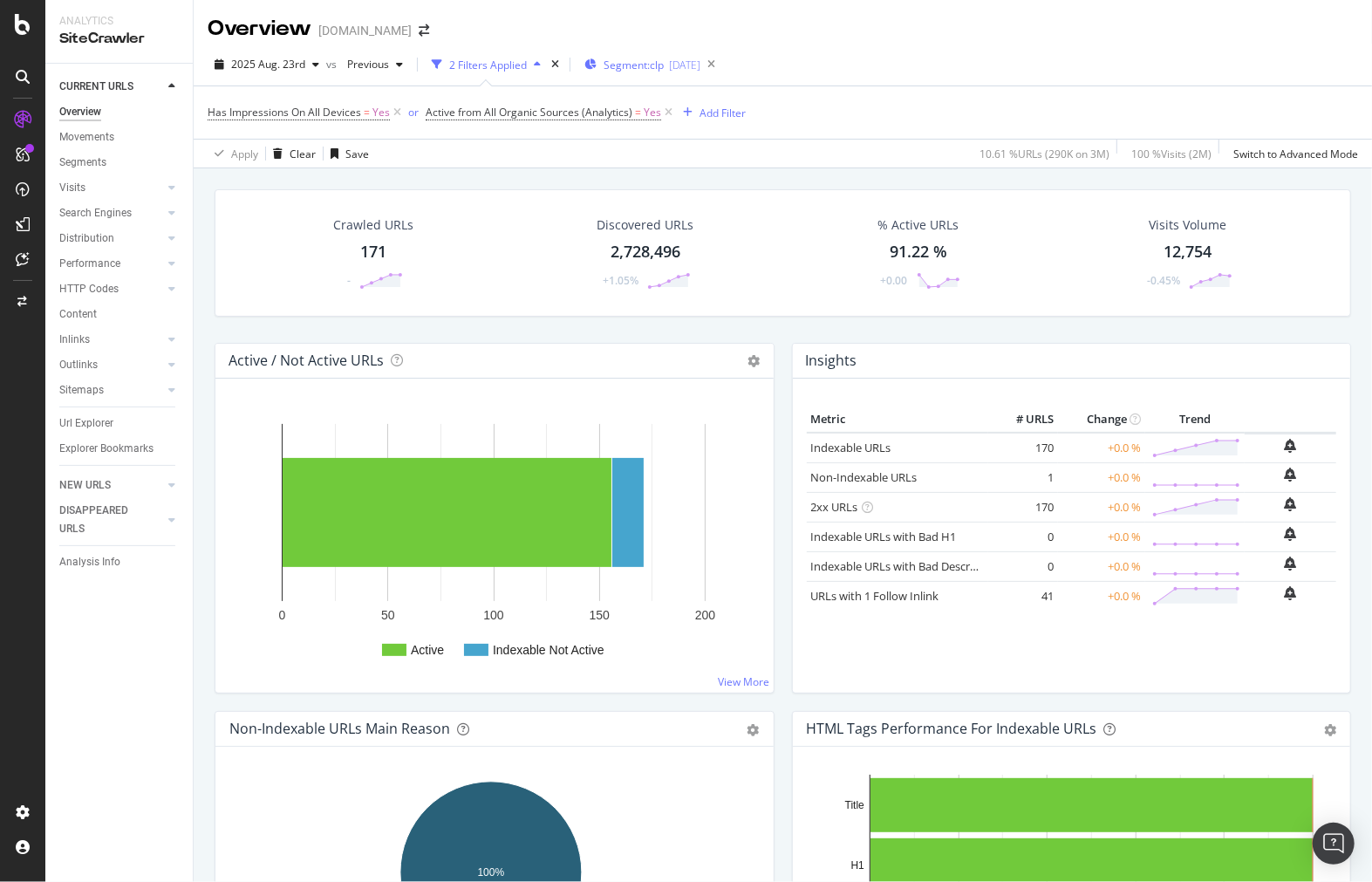
click at [637, 76] on div "Segment: clp 2025-05-08" at bounding box center [643, 64] width 116 height 26
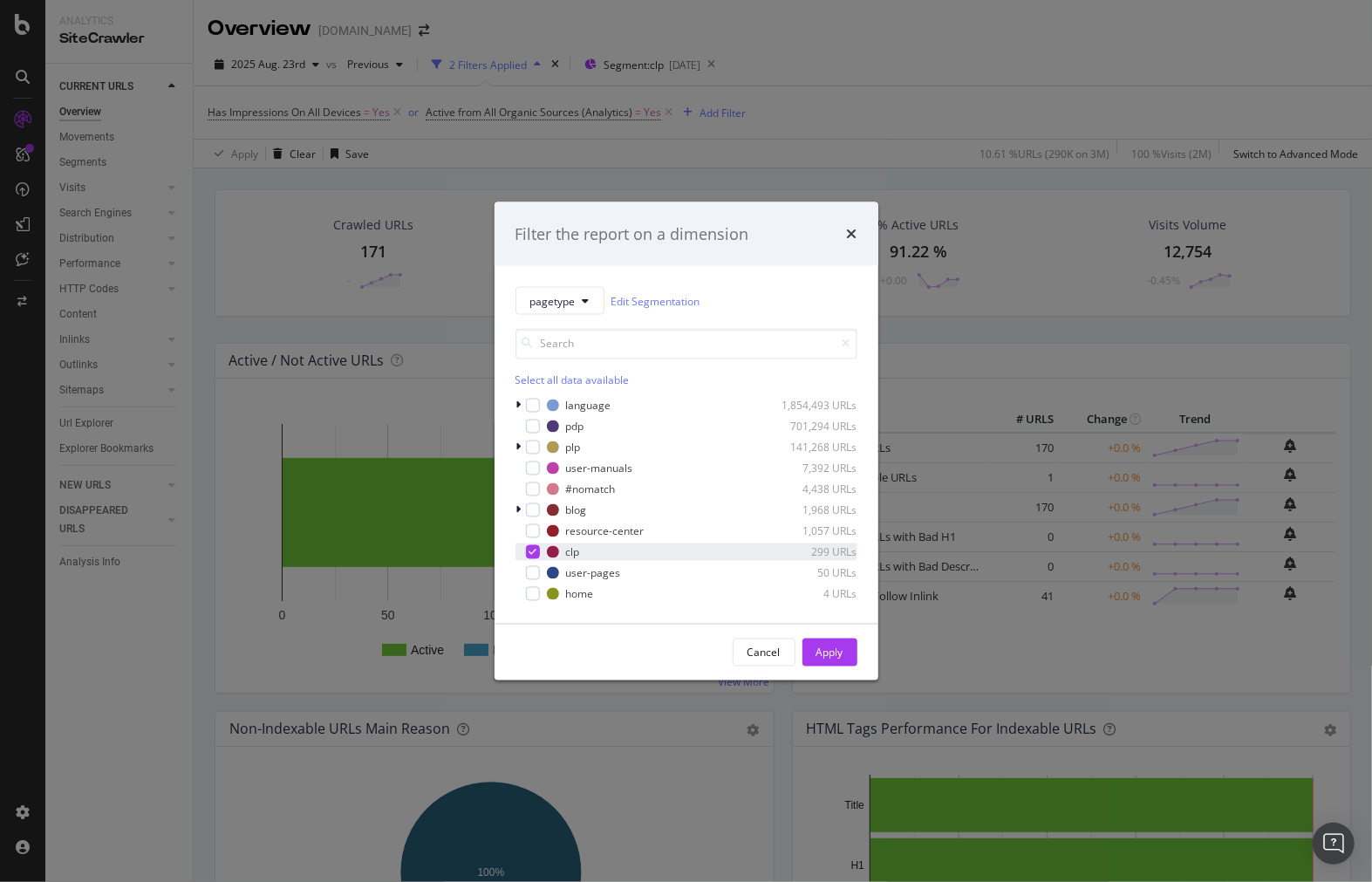
click at [527, 553] on div "modal" at bounding box center [533, 552] width 14 height 14
click at [528, 486] on div "modal" at bounding box center [533, 489] width 14 height 14
click at [827, 652] on div "Apply" at bounding box center [830, 651] width 27 height 14
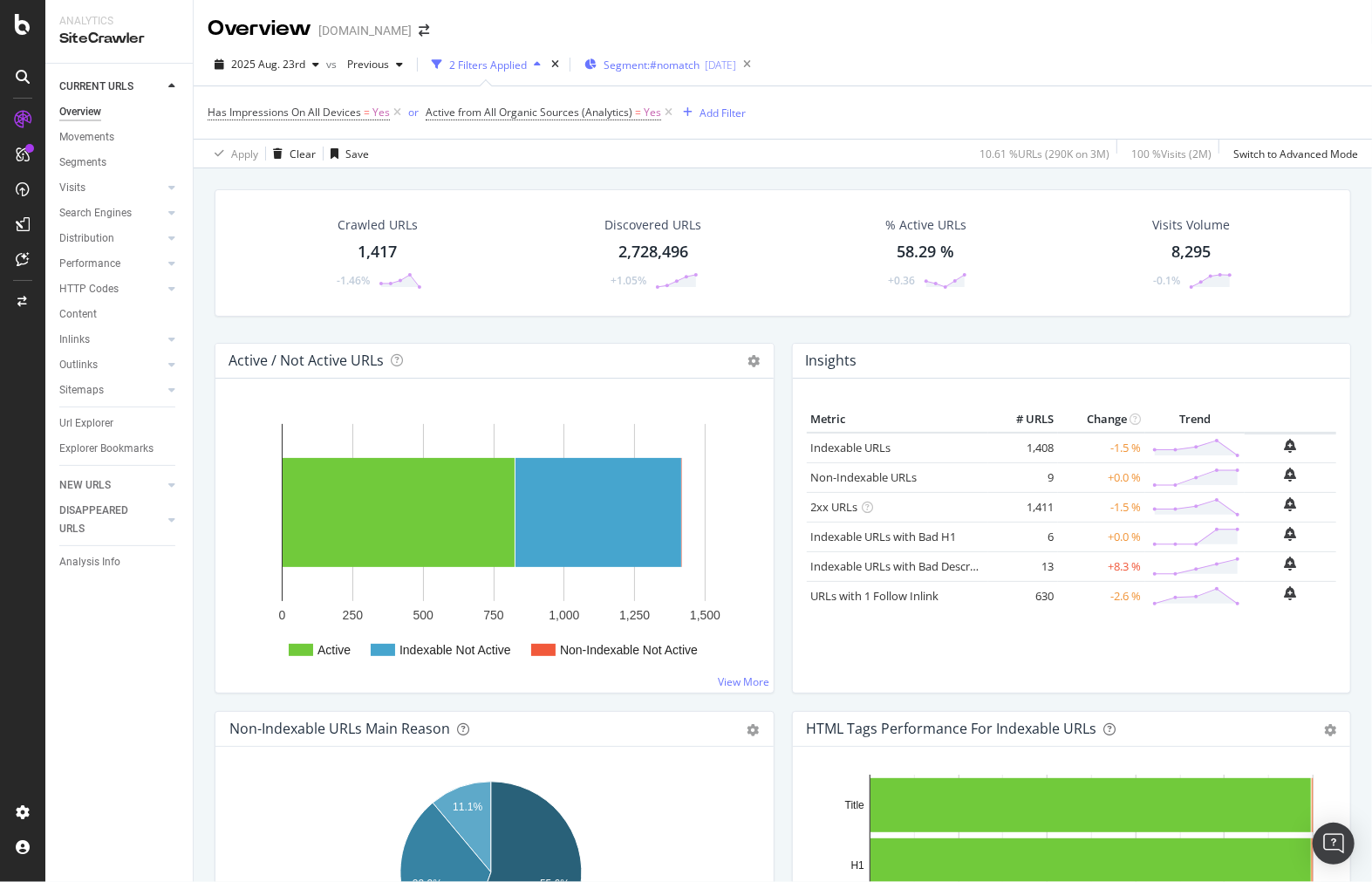
click at [666, 71] on span "Segment: #nomatch" at bounding box center [651, 65] width 96 height 14
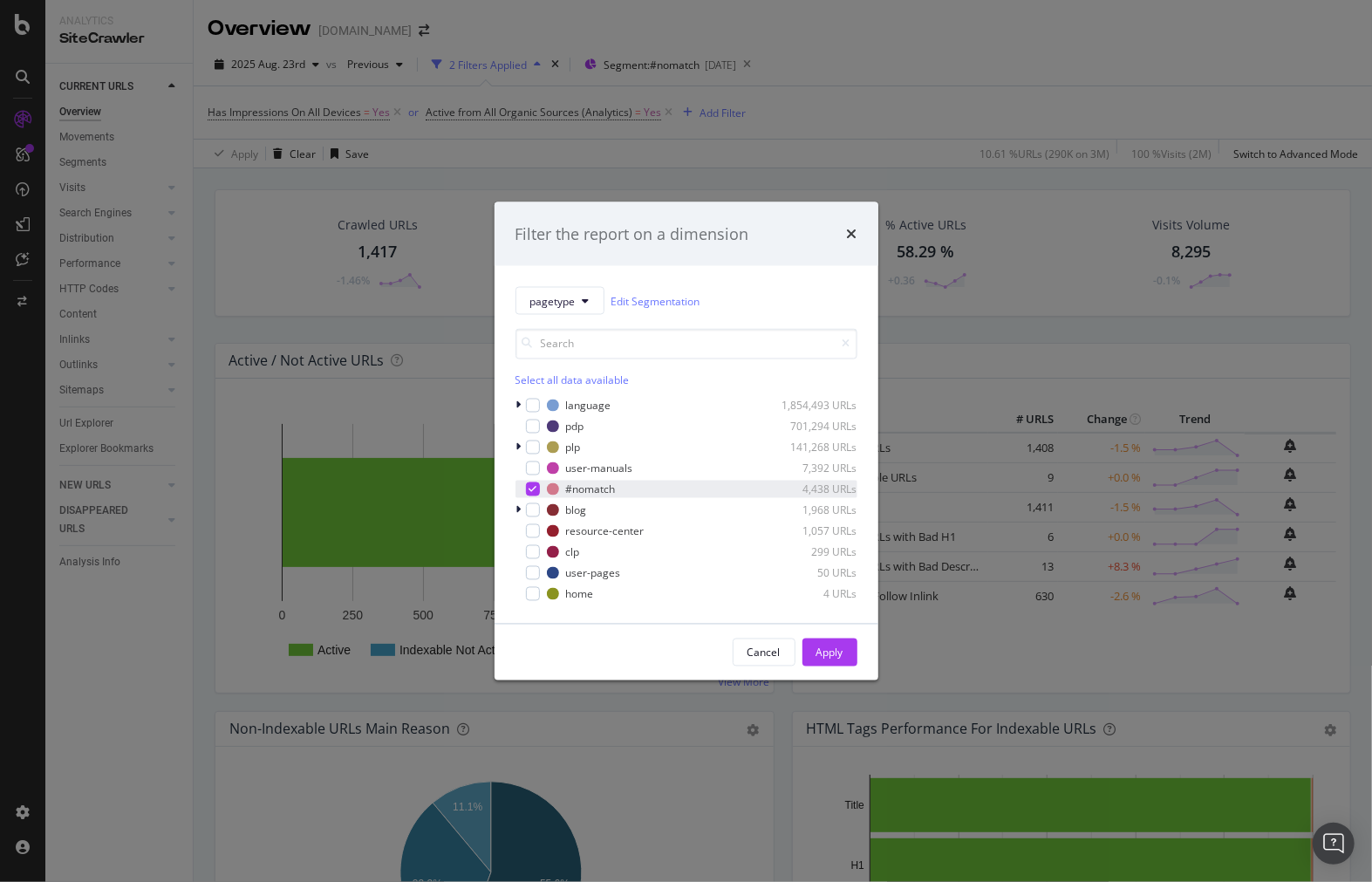
click at [532, 485] on icon "modal" at bounding box center [533, 489] width 8 height 9
click at [534, 554] on div "modal" at bounding box center [533, 552] width 14 height 14
click at [822, 641] on div "Apply" at bounding box center [830, 652] width 27 height 26
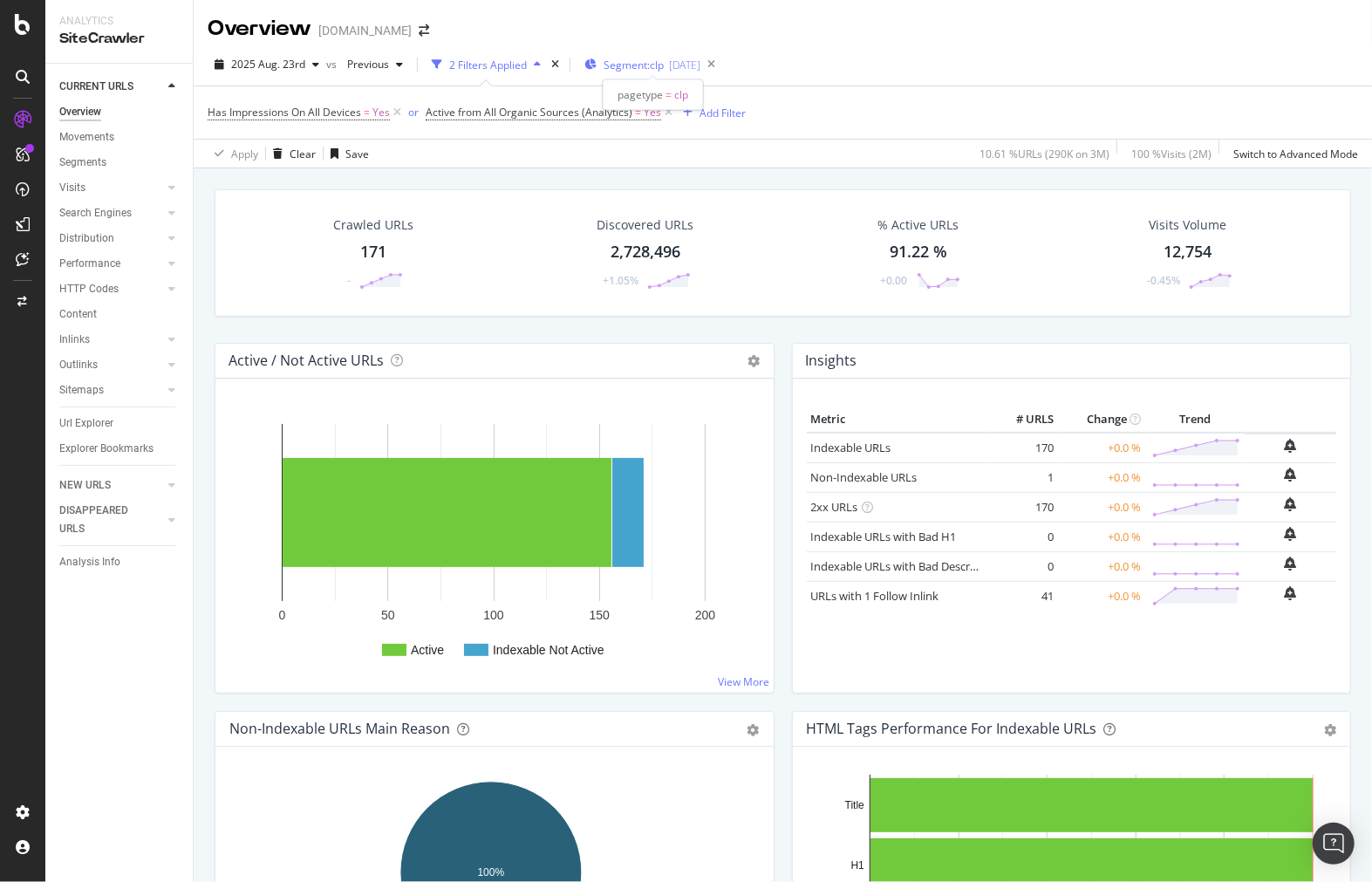
click at [640, 58] on span "Segment: clp" at bounding box center [634, 65] width 60 height 14
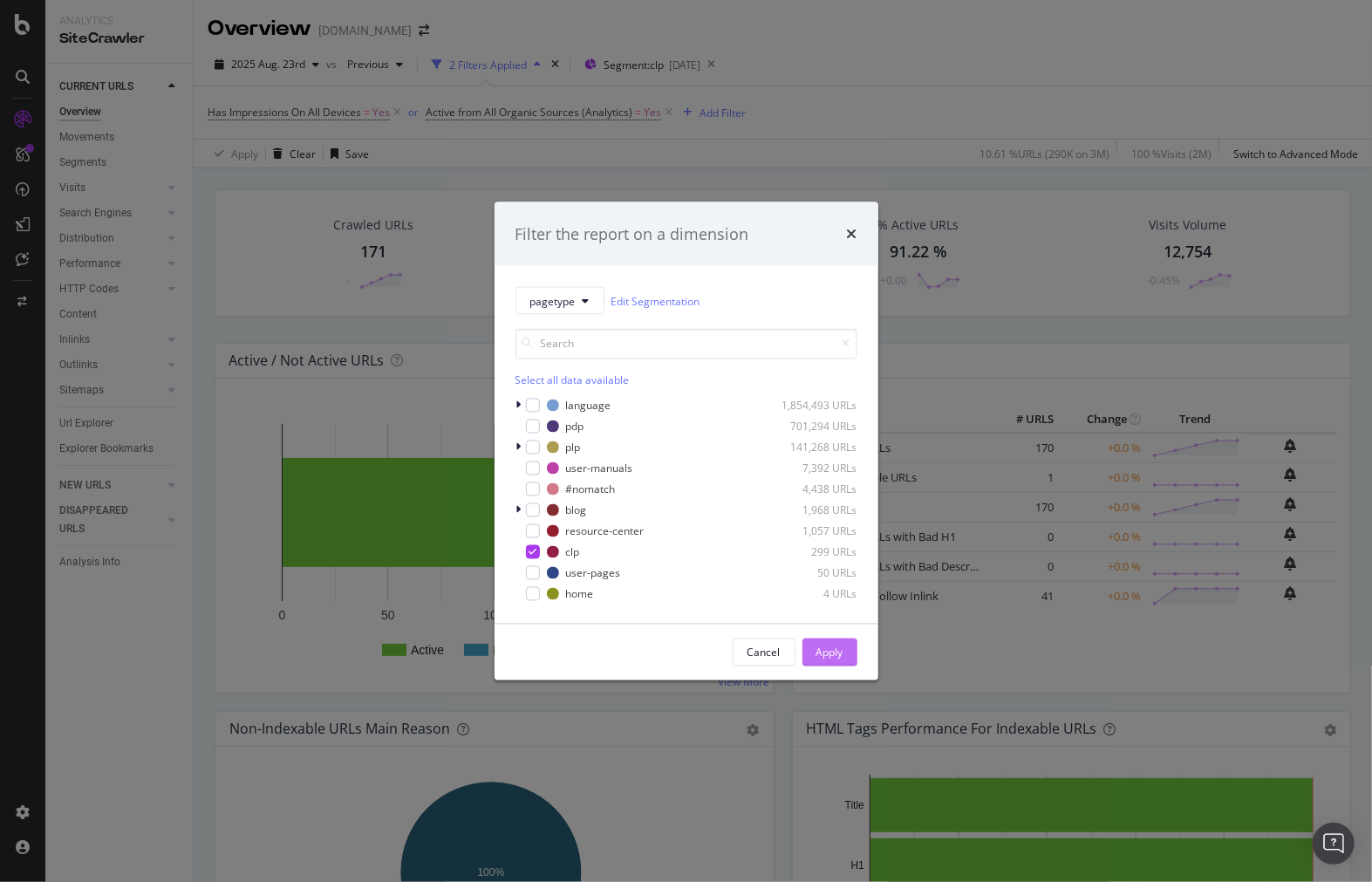
click at [843, 644] on button "Apply" at bounding box center [830, 652] width 55 height 28
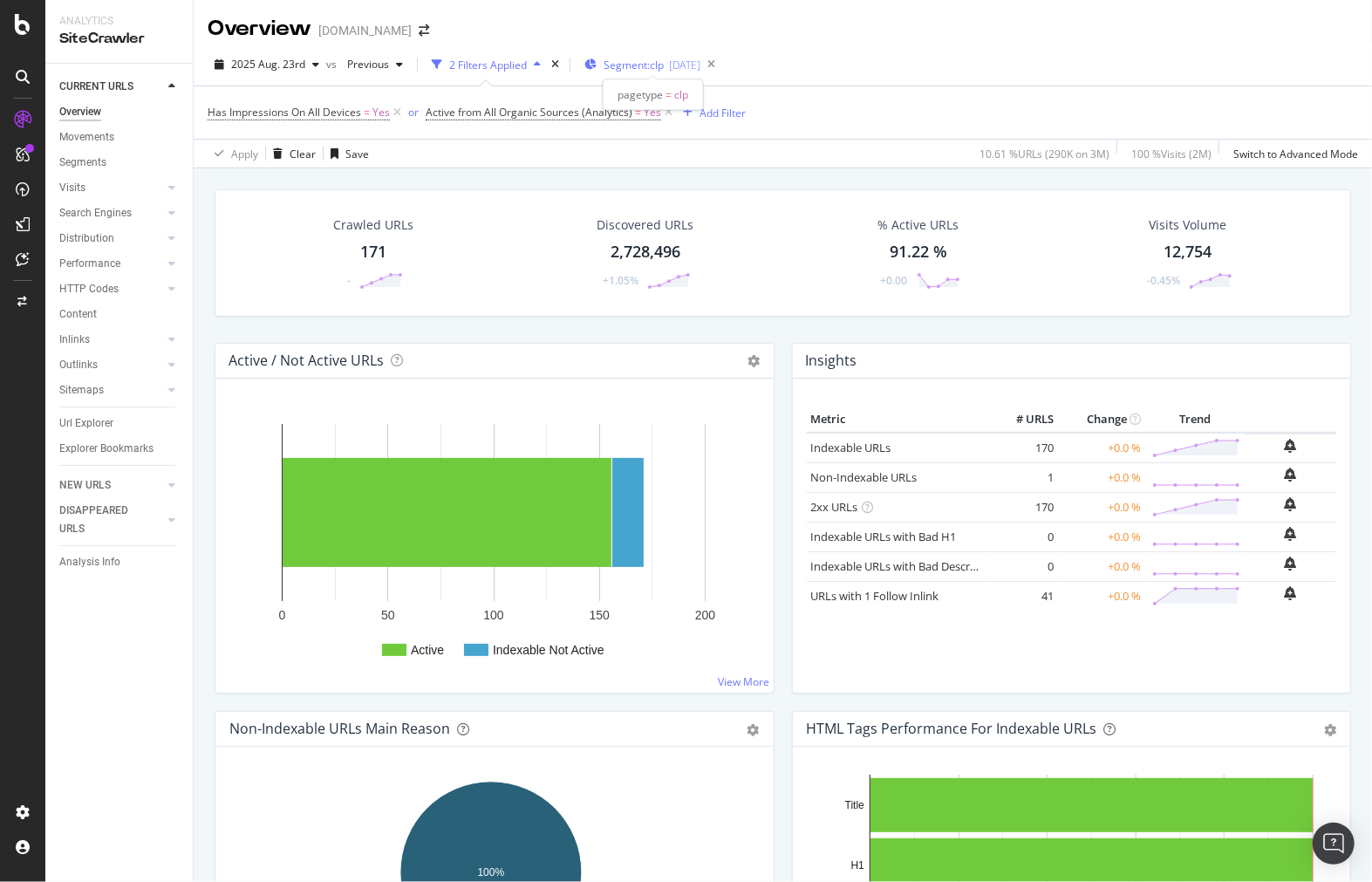
click at [645, 69] on span "Segment: clp" at bounding box center [634, 65] width 60 height 14
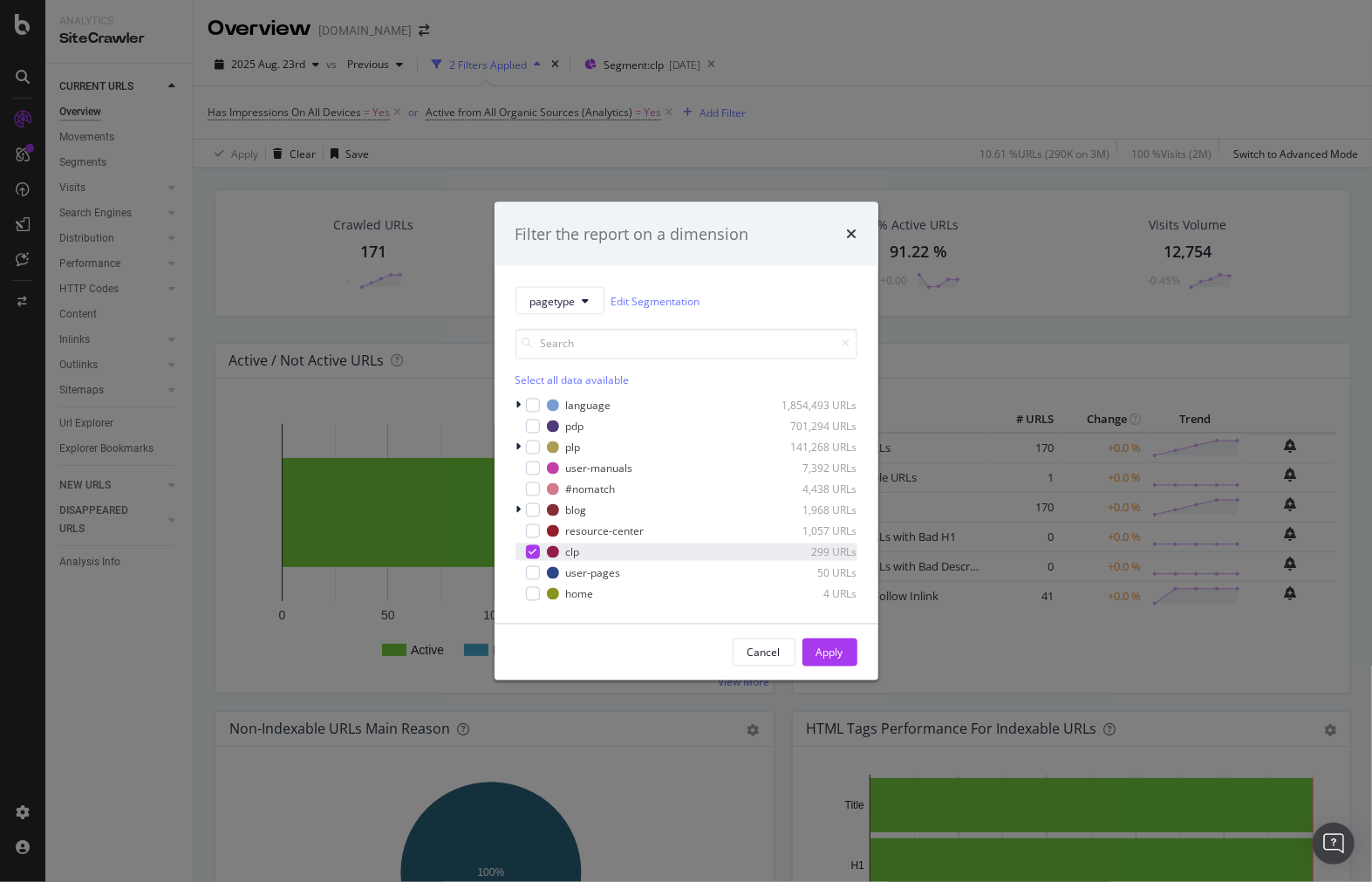
click at [529, 553] on icon "modal" at bounding box center [533, 552] width 8 height 9
click at [538, 405] on div "modal" at bounding box center [533, 405] width 14 height 14
click at [839, 659] on div "Apply" at bounding box center [830, 651] width 27 height 14
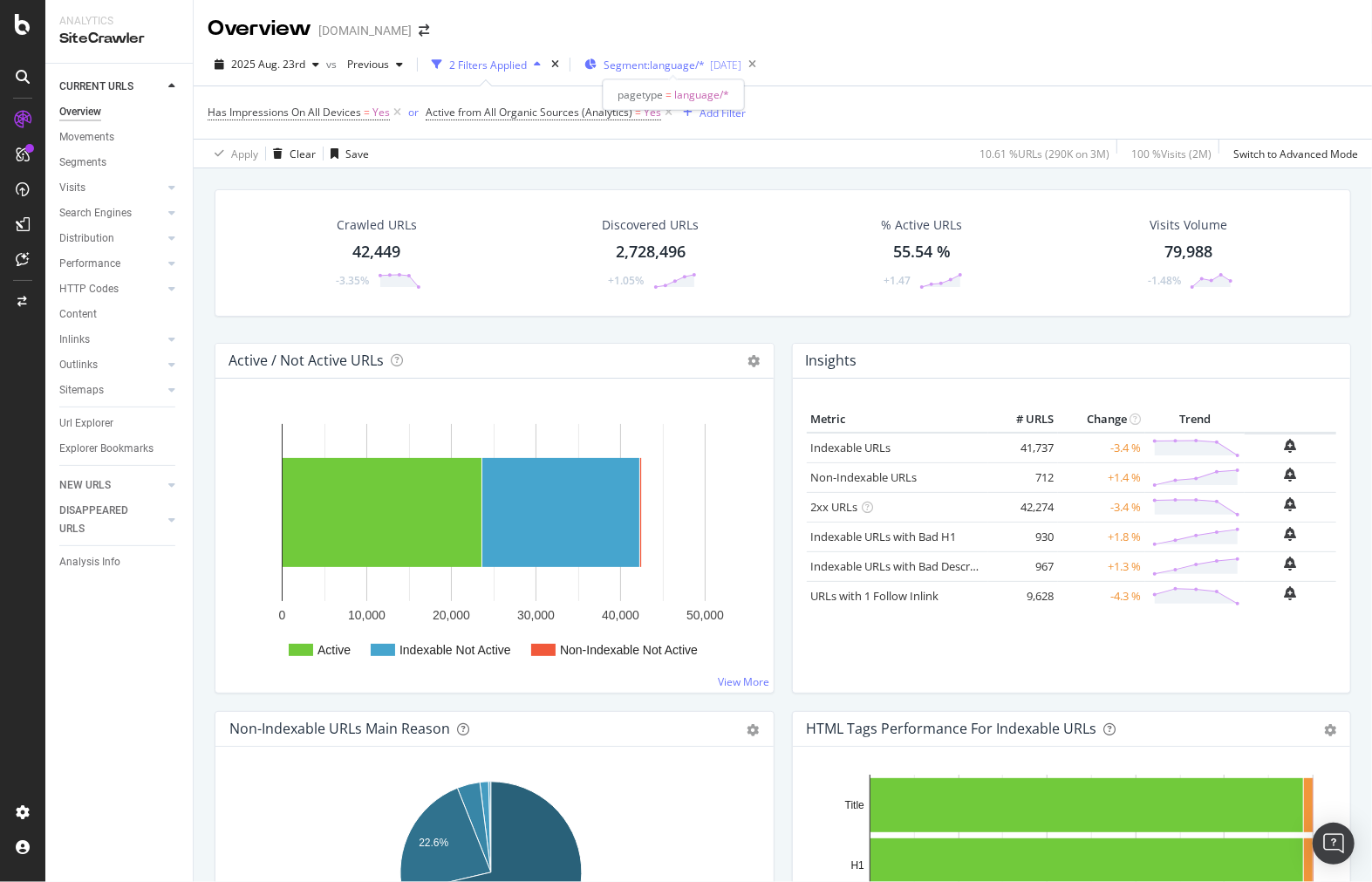
click at [623, 66] on span "Segment: language/*" at bounding box center [654, 65] width 101 height 14
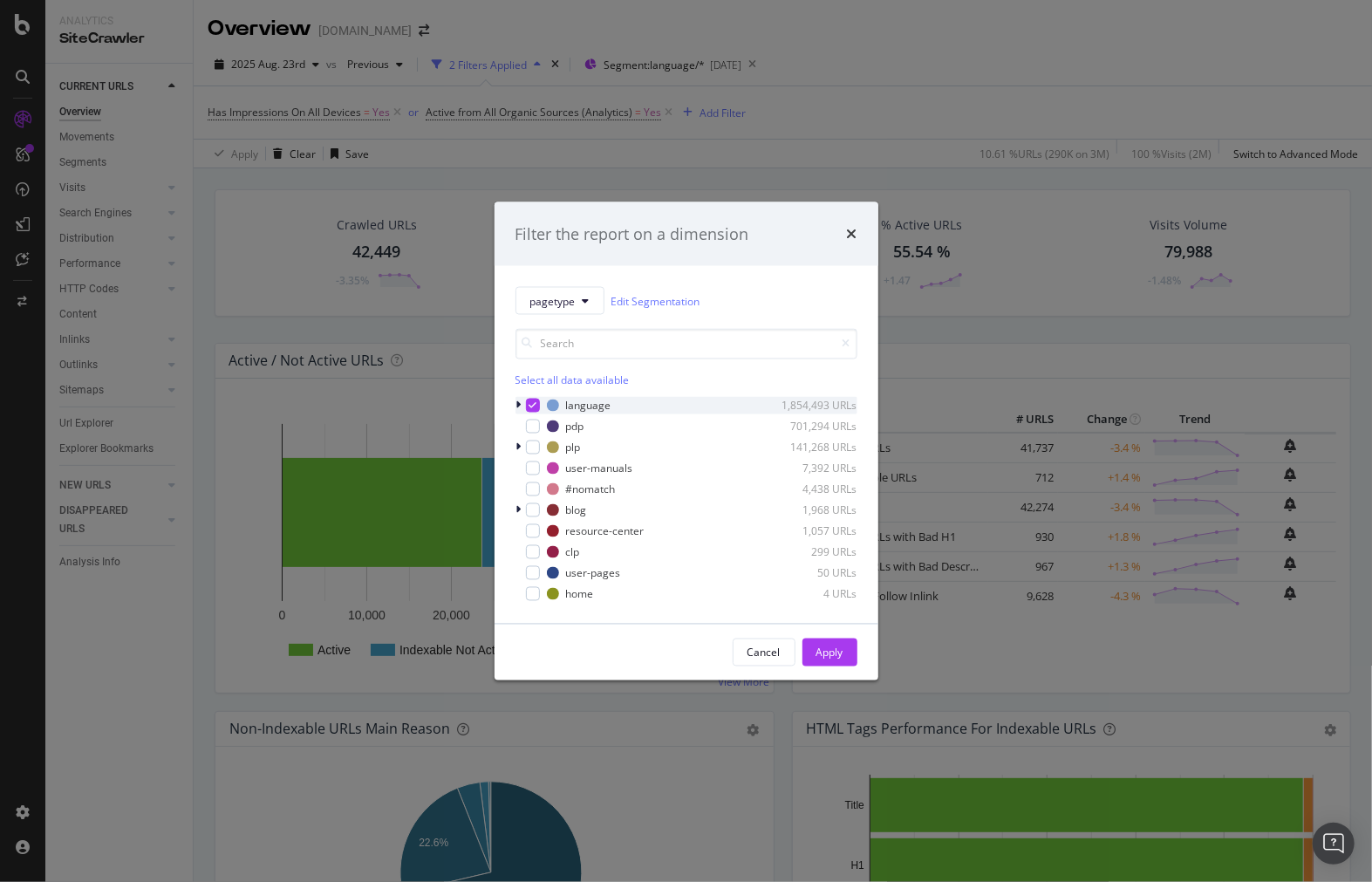
click at [530, 404] on icon "modal" at bounding box center [533, 405] width 8 height 9
click at [855, 652] on button "Apply" at bounding box center [830, 652] width 55 height 28
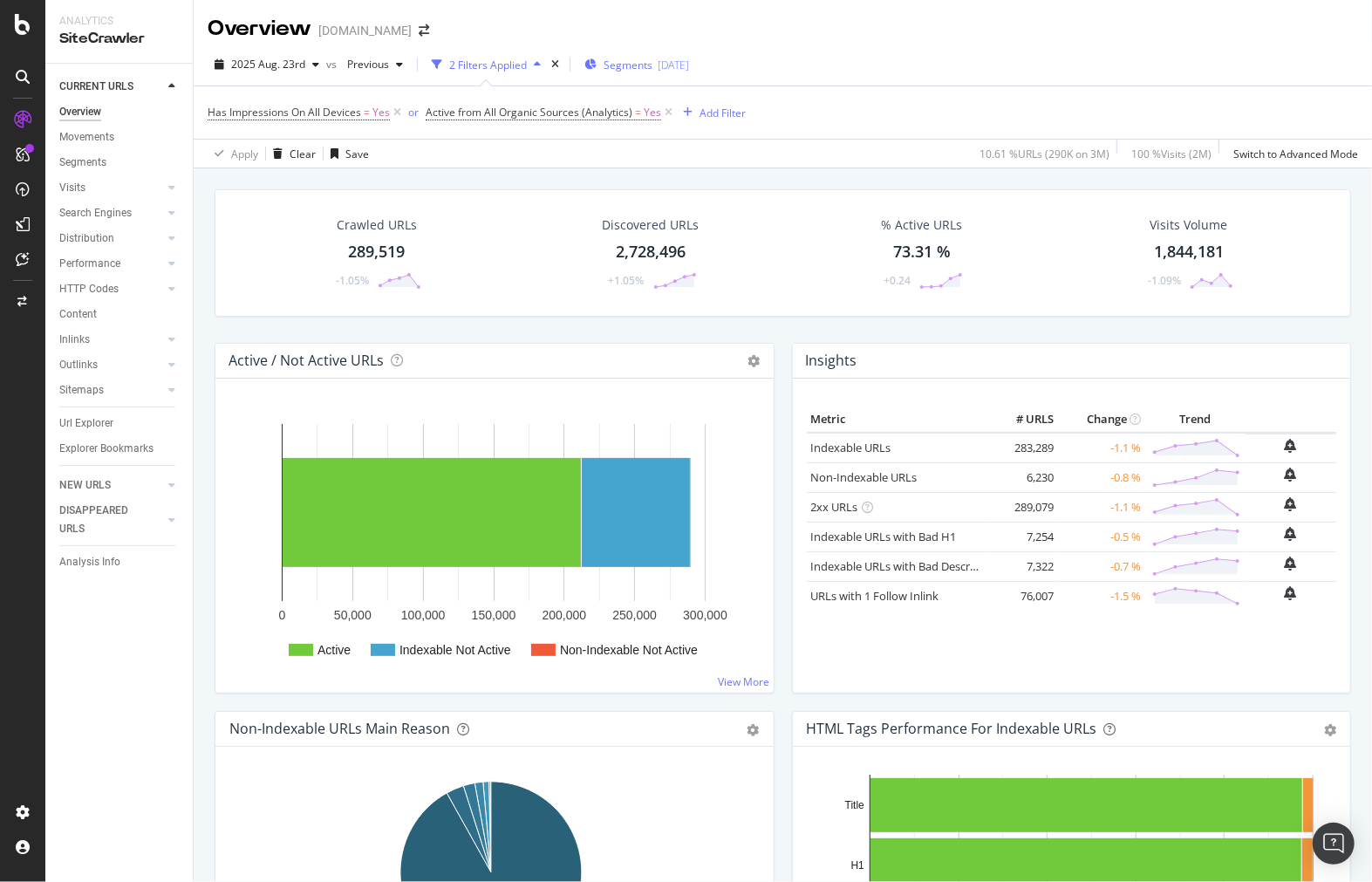
click at [614, 58] on span "Segments" at bounding box center [628, 65] width 49 height 14
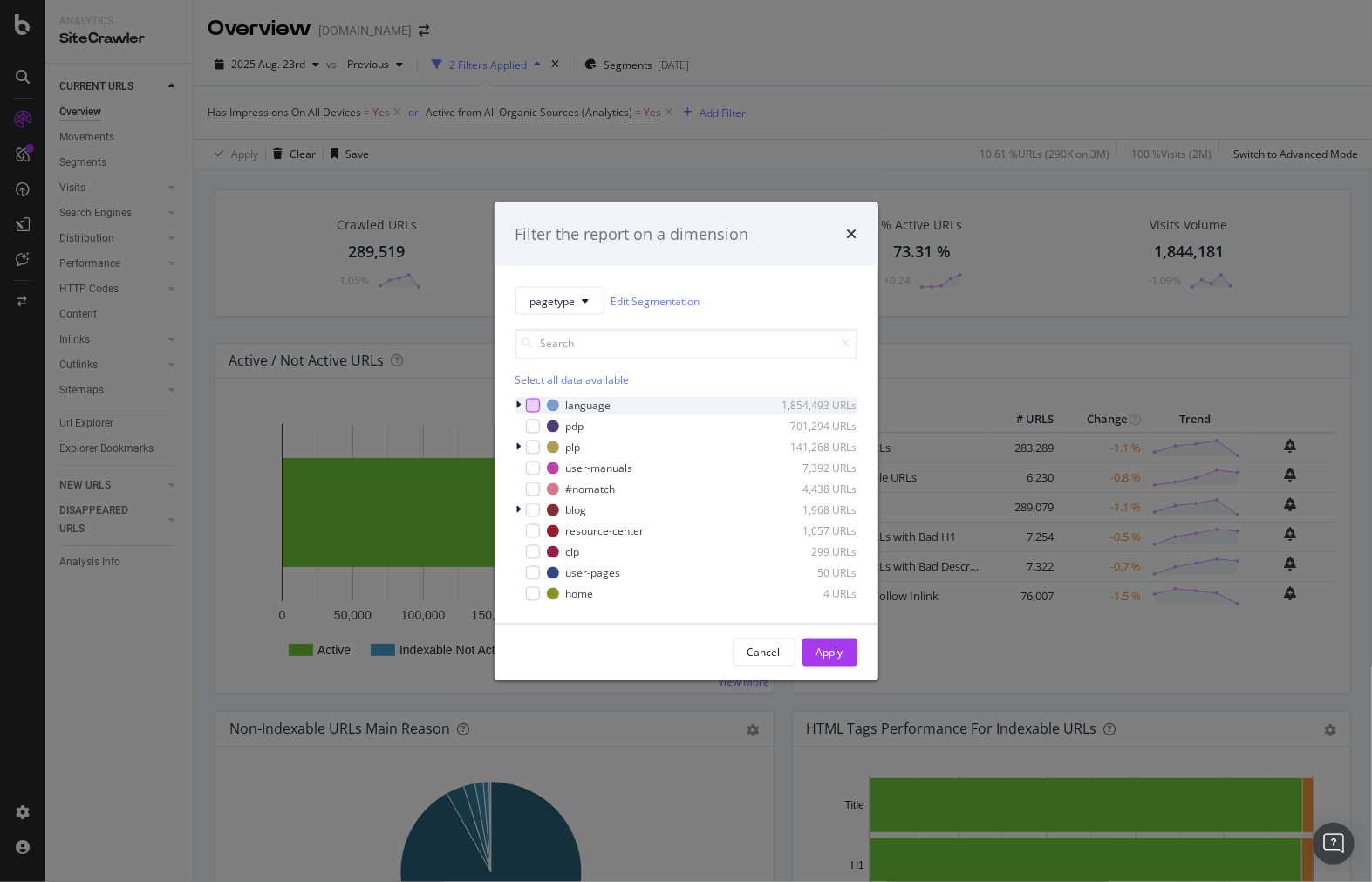
click at [527, 405] on div "modal" at bounding box center [533, 405] width 14 height 14
click at [839, 659] on div "Apply" at bounding box center [830, 652] width 27 height 26
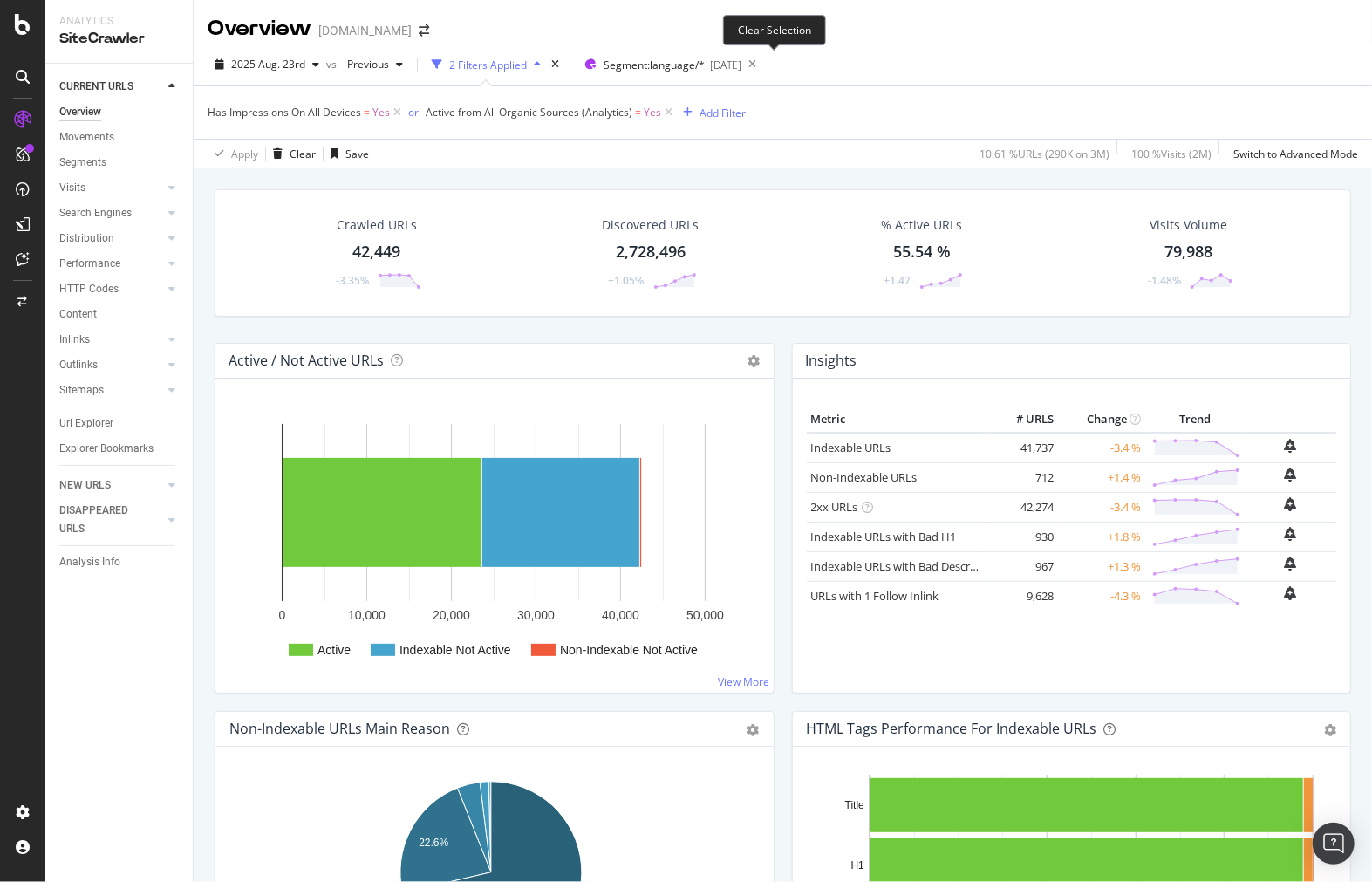
drag, startPoint x: 766, startPoint y: 57, endPoint x: 759, endPoint y: 65, distance: 10.6
click at [763, 57] on icon at bounding box center [752, 64] width 22 height 24
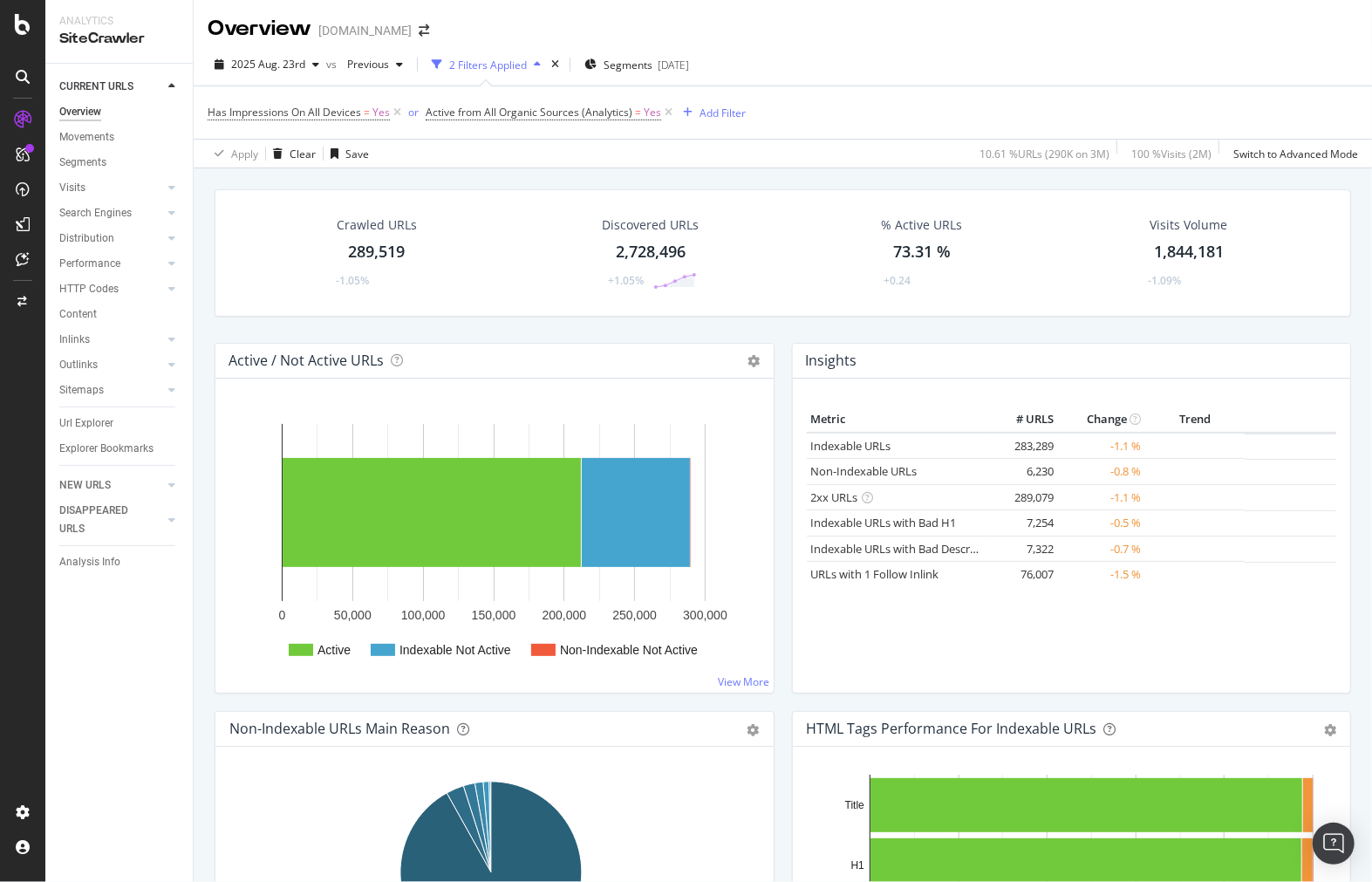
click at [645, 271] on div "Discovered URLs 2,728,496 +1.05%" at bounding box center [651, 253] width 132 height 91
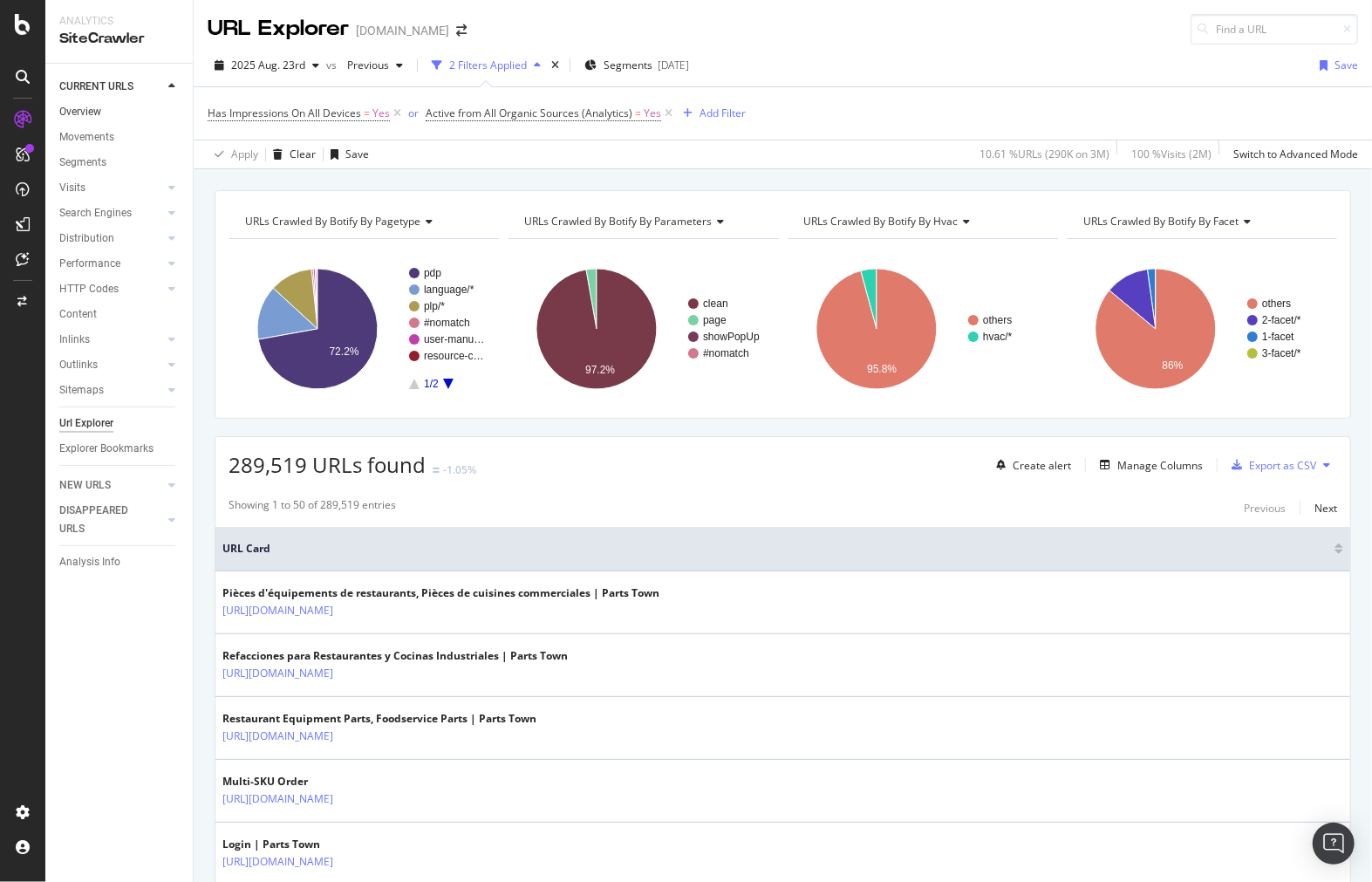
click at [118, 103] on link "Overview" at bounding box center [120, 112] width 122 height 18
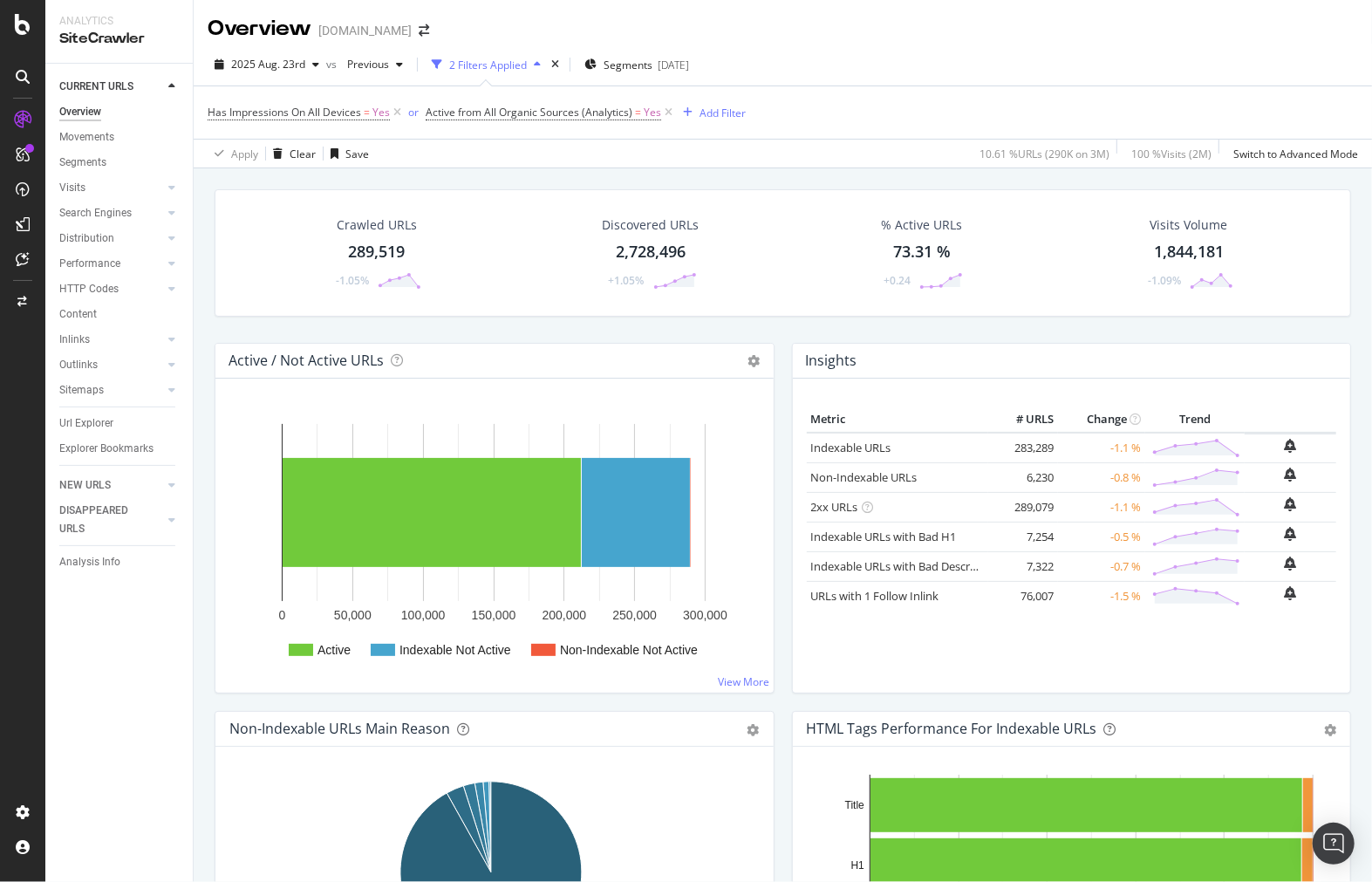
click at [643, 254] on div "2,728,496" at bounding box center [650, 253] width 69 height 23
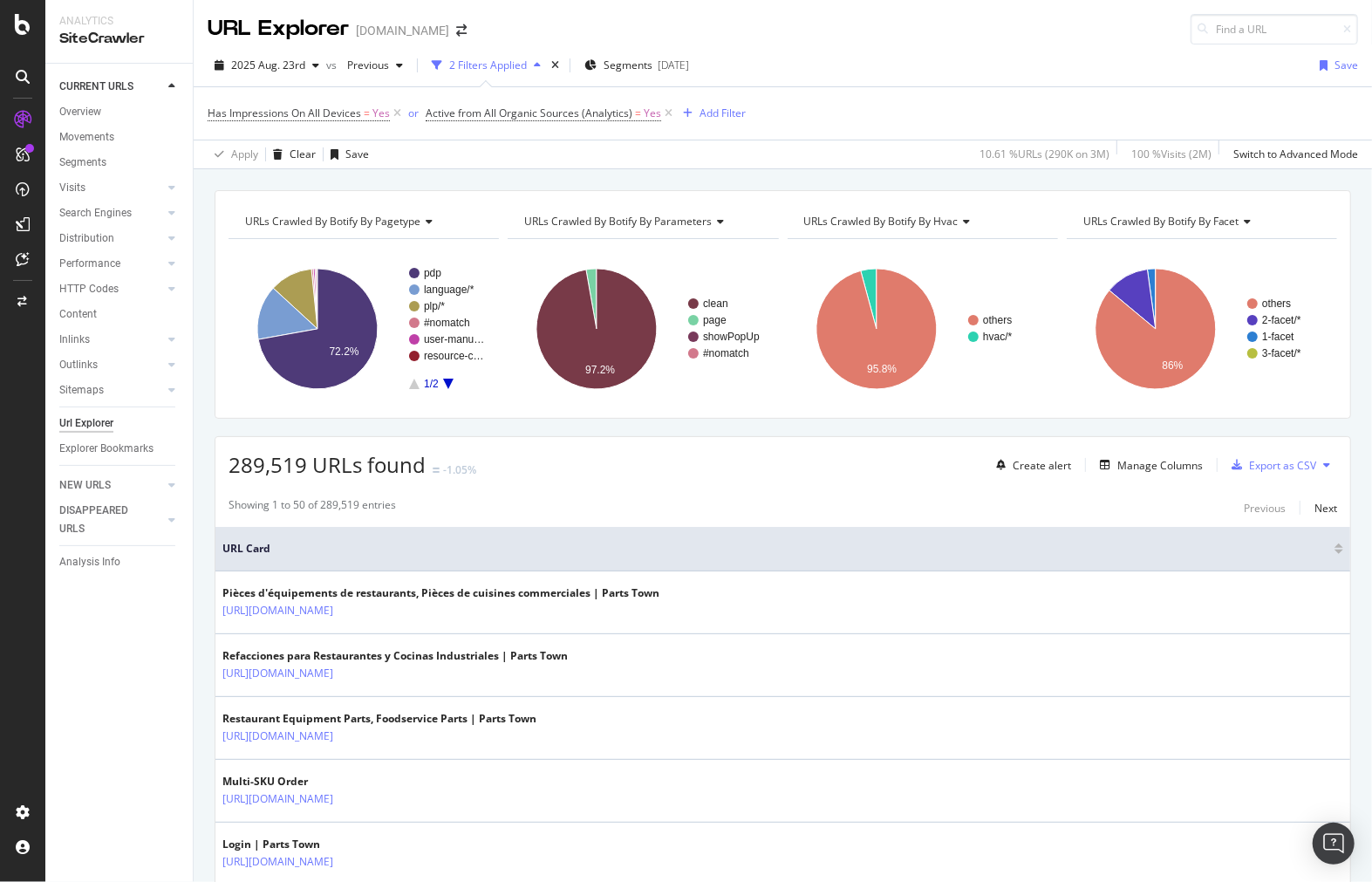
click at [446, 387] on rect "A chart." at bounding box center [448, 329] width 77 height 122
click at [449, 384] on icon "A chart." at bounding box center [448, 383] width 11 height 11
click at [424, 385] on text "2/2" at bounding box center [430, 383] width 14 height 13
click at [417, 386] on rect "A chart." at bounding box center [448, 329] width 77 height 122
click at [401, 384] on rect "A chart." at bounding box center [364, 328] width 270 height 152
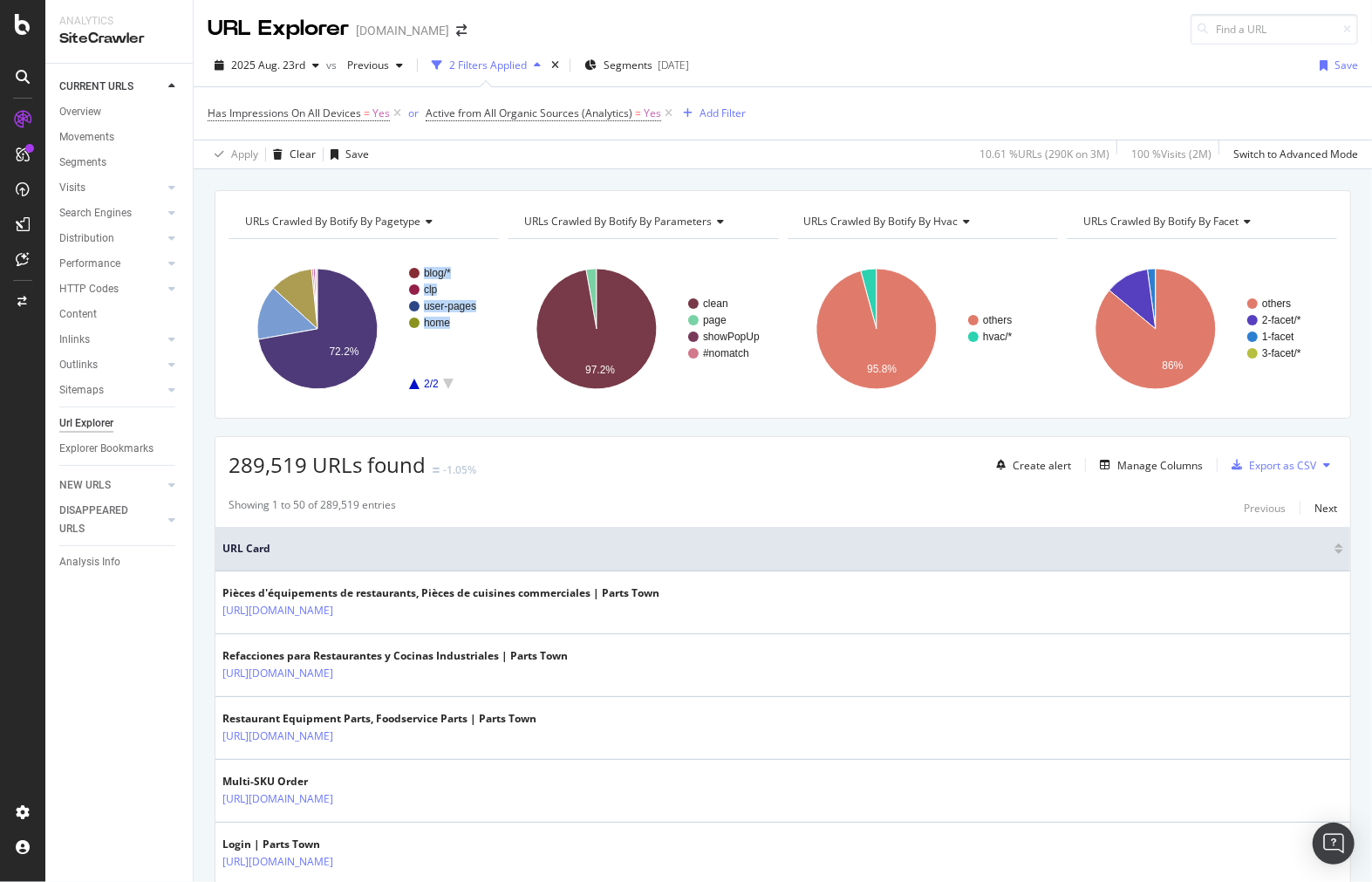
click at [412, 388] on g "blog/* clp user-pages home 2/2" at bounding box center [448, 328] width 77 height 123
click at [423, 378] on rect "A chart." at bounding box center [448, 329] width 77 height 122
click at [447, 381] on icon "A chart." at bounding box center [448, 383] width 11 height 11
click at [414, 387] on icon "A chart." at bounding box center [414, 383] width 11 height 11
click at [386, 214] on span "URLs Crawled By Botify By pagetype" at bounding box center [333, 220] width 176 height 14
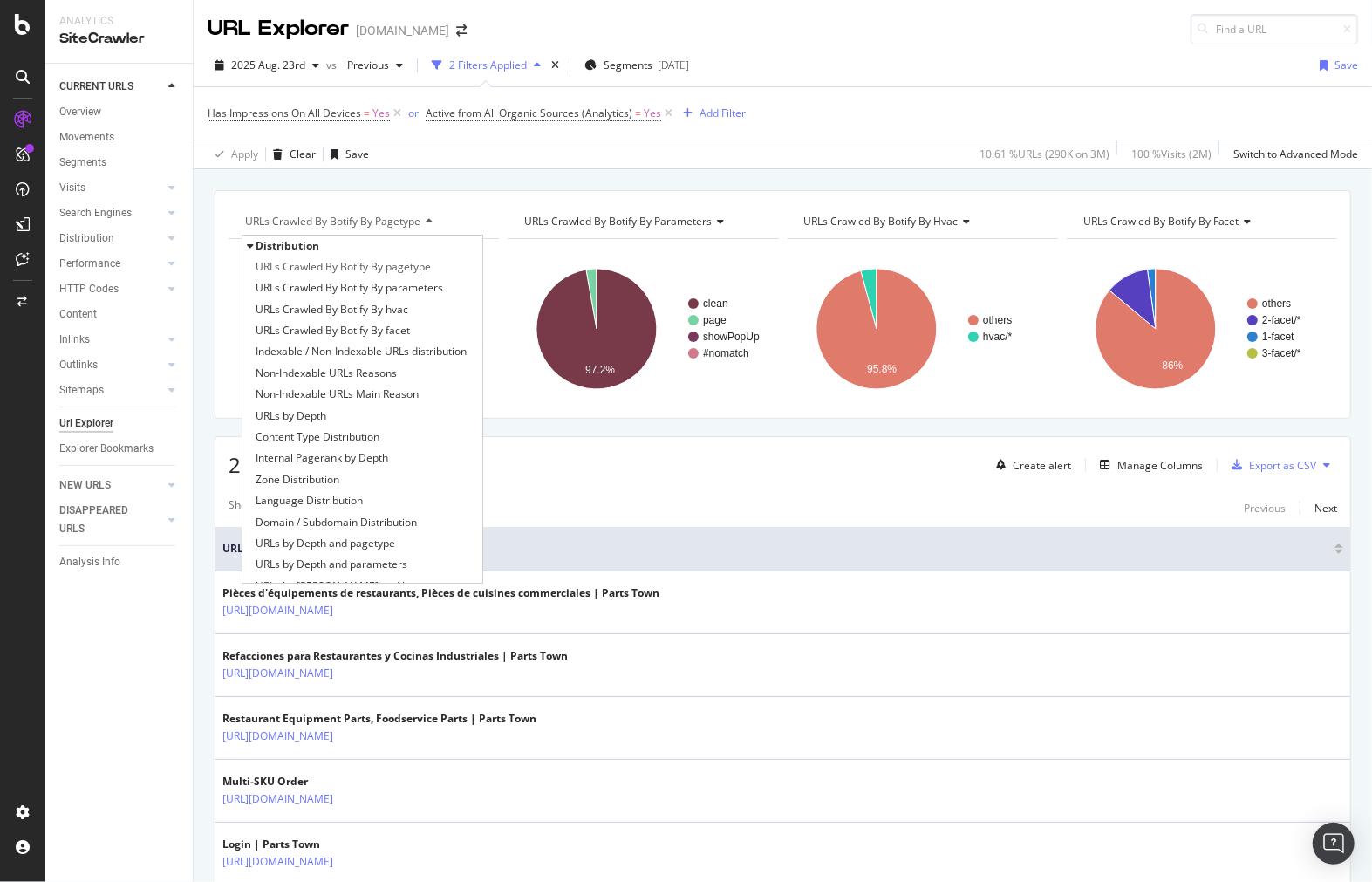
click at [224, 279] on div "URLs Crawled By Botify By pagetype Distribution URLs Crawled By Botify By paget…" at bounding box center [363, 305] width 279 height 201
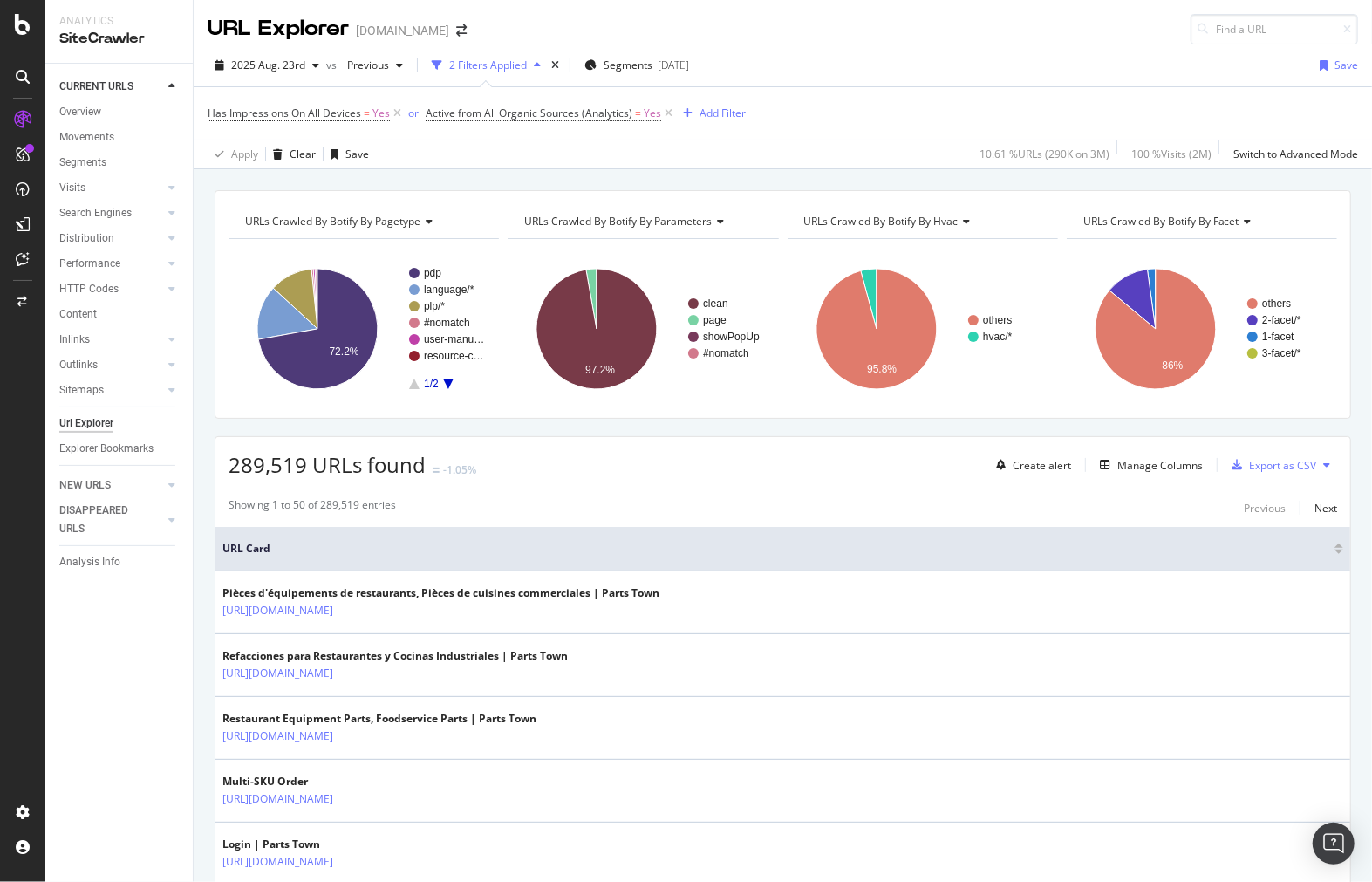
click at [1042, 167] on div "10.61 % URLs ( 290K on 3M )" at bounding box center [1041, 154] width 137 height 28
click at [1043, 154] on div "10.61 % URLs ( 290K on 3M )" at bounding box center [1044, 153] width 130 height 14
click at [82, 420] on div "Url Explorer" at bounding box center [86, 423] width 54 height 18
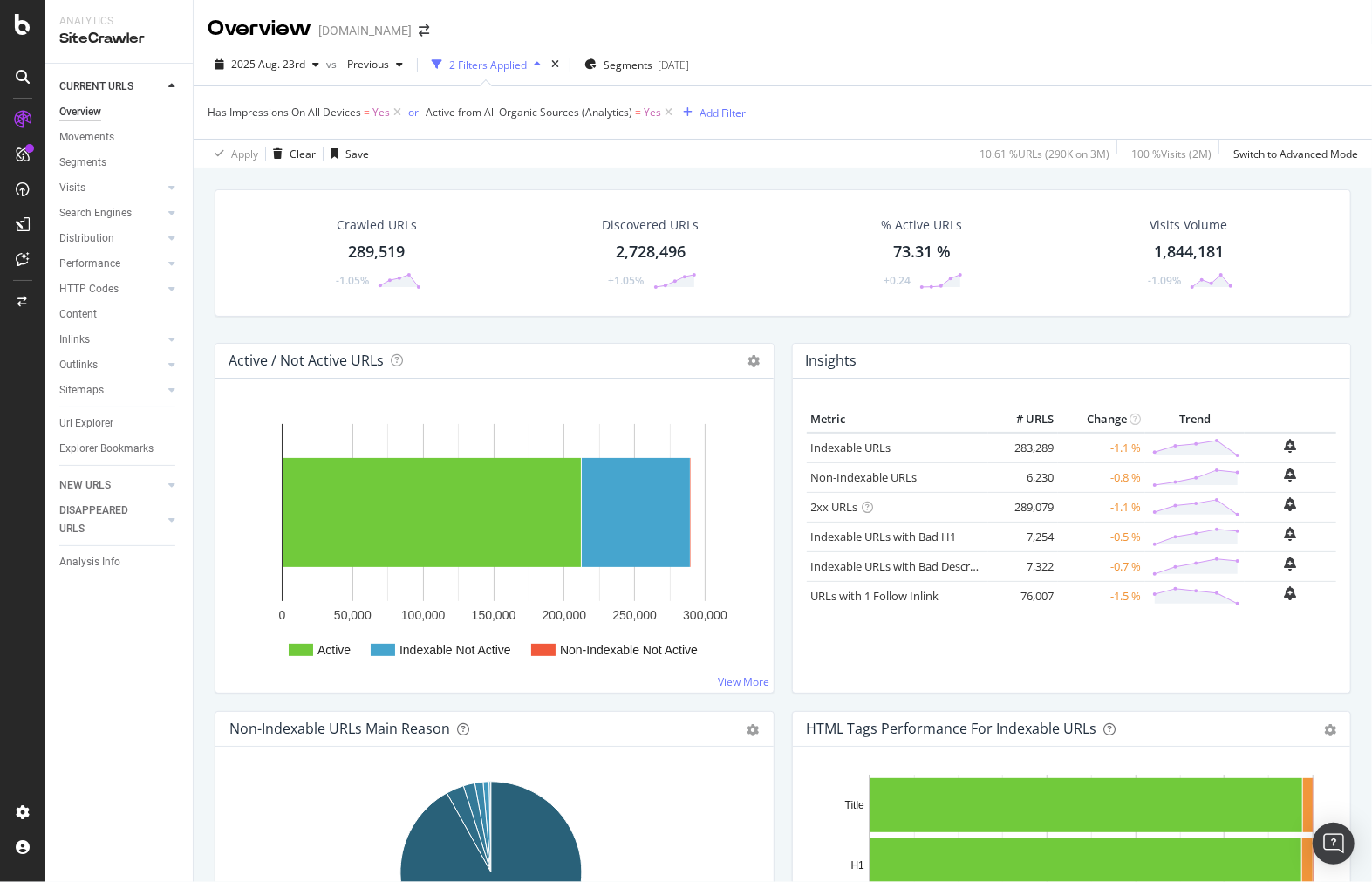
click at [863, 508] on icon at bounding box center [868, 508] width 12 height 12
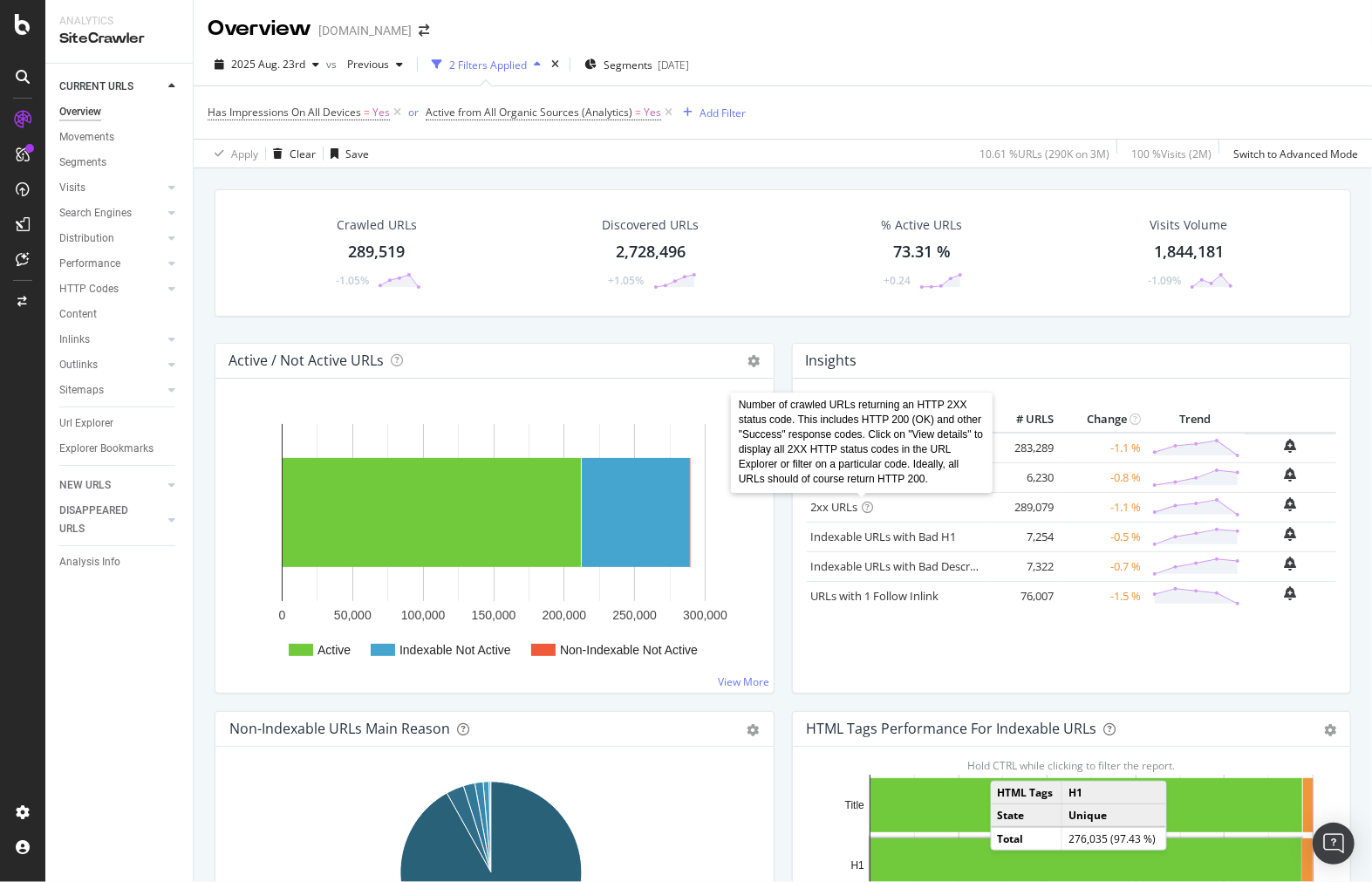
click at [814, 349] on div "Insights" at bounding box center [1072, 361] width 559 height 35
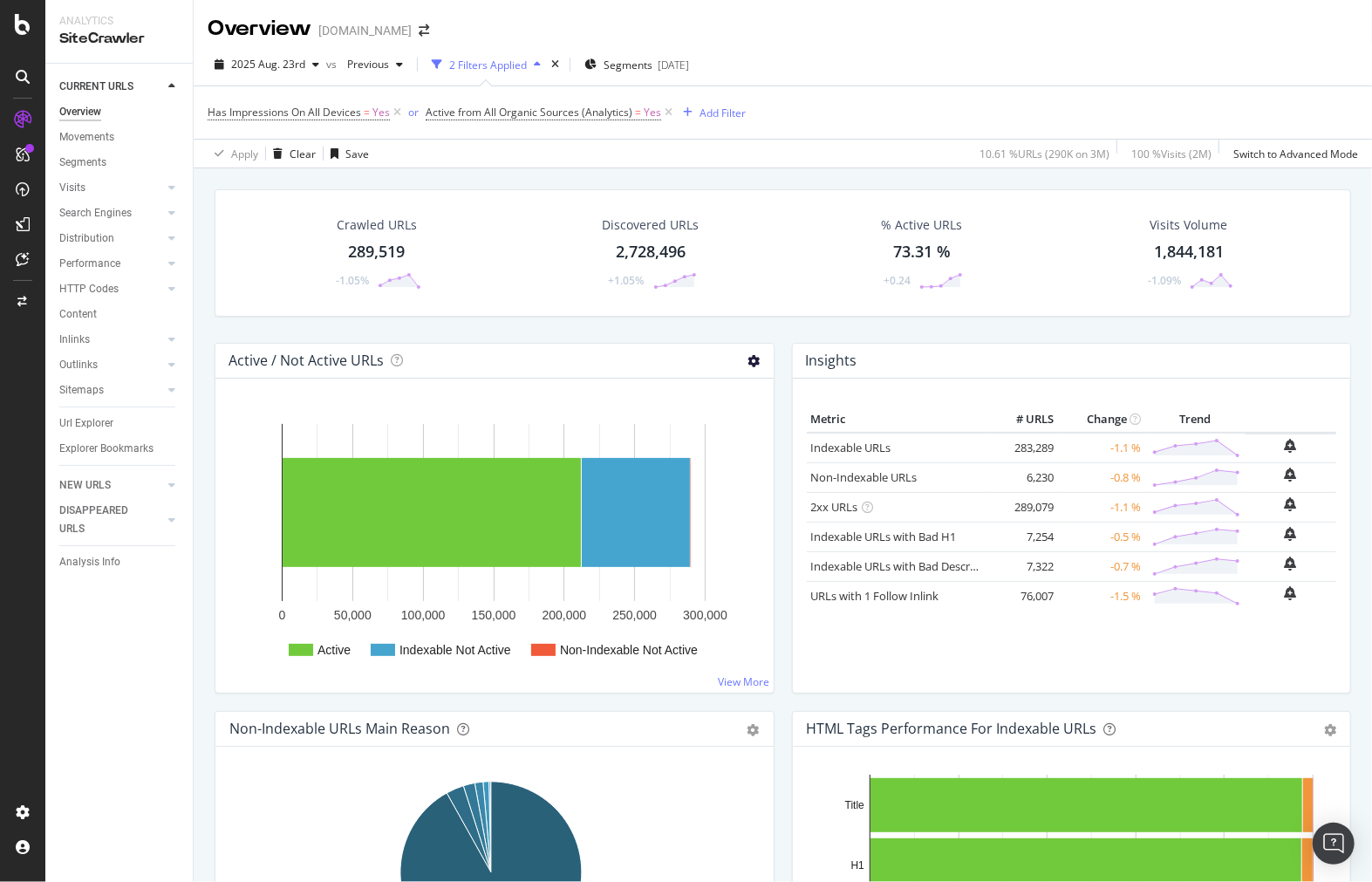
click at [752, 365] on icon at bounding box center [755, 361] width 13 height 13
click at [768, 345] on div "Active / Not Active URLs Chart (by Value) Chart (by Percentage) Table Expand Ex…" at bounding box center [494, 526] width 577 height 368
click at [753, 356] on div "Active / Not Active URLs Chart (by Value) Chart (by Percentage) Table Expand Ex…" at bounding box center [494, 361] width 559 height 35
click at [751, 358] on icon at bounding box center [755, 361] width 13 height 13
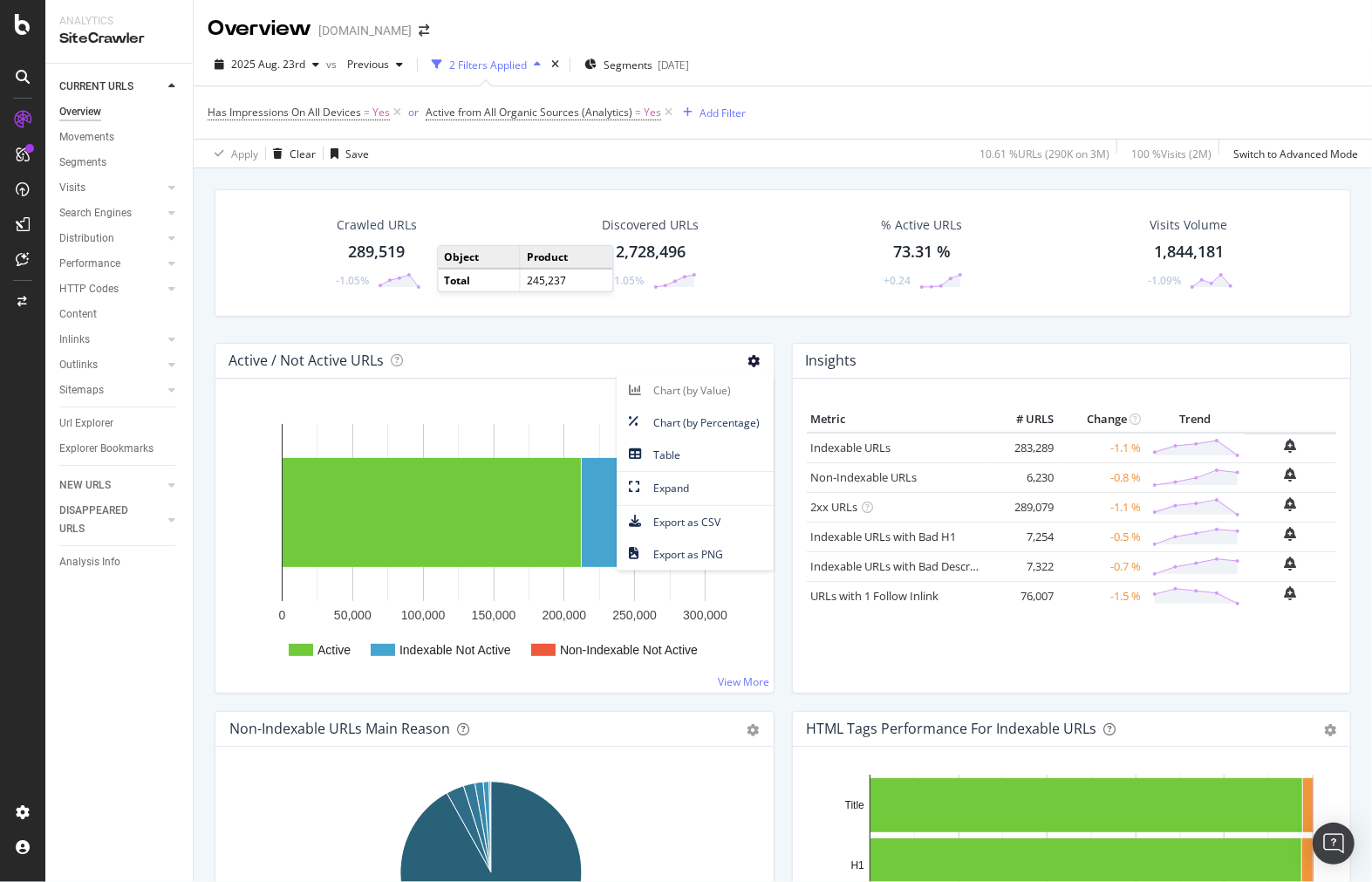
click at [751, 358] on icon at bounding box center [755, 361] width 13 height 13
click at [790, 294] on div "% Active URLs 73.31 % +0.24" at bounding box center [922, 253] width 264 height 91
click at [512, 235] on div "Discovered URLs 2,728,496 +1.05%" at bounding box center [651, 253] width 278 height 91
